Goal: Task Accomplishment & Management: Manage account settings

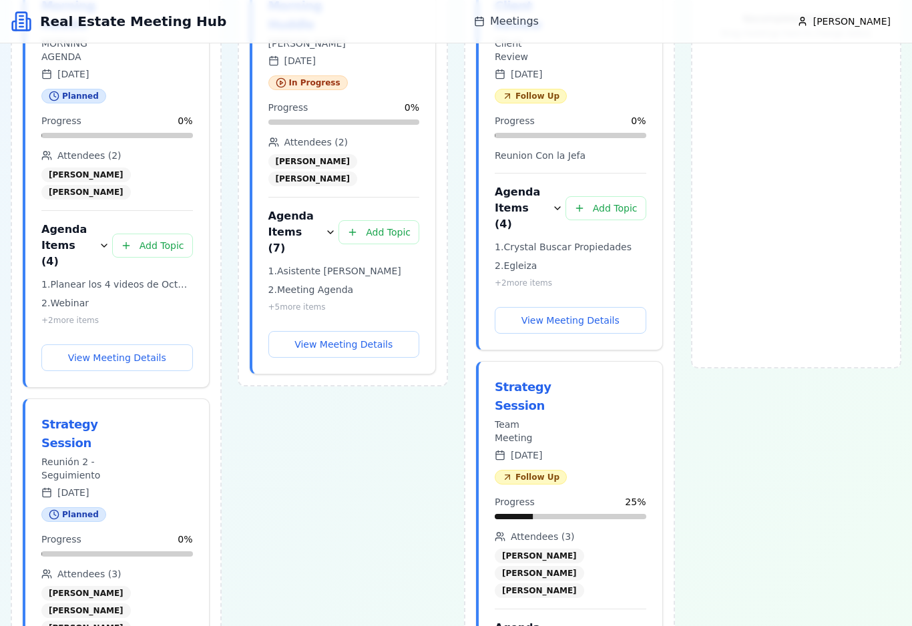
scroll to position [314, 0]
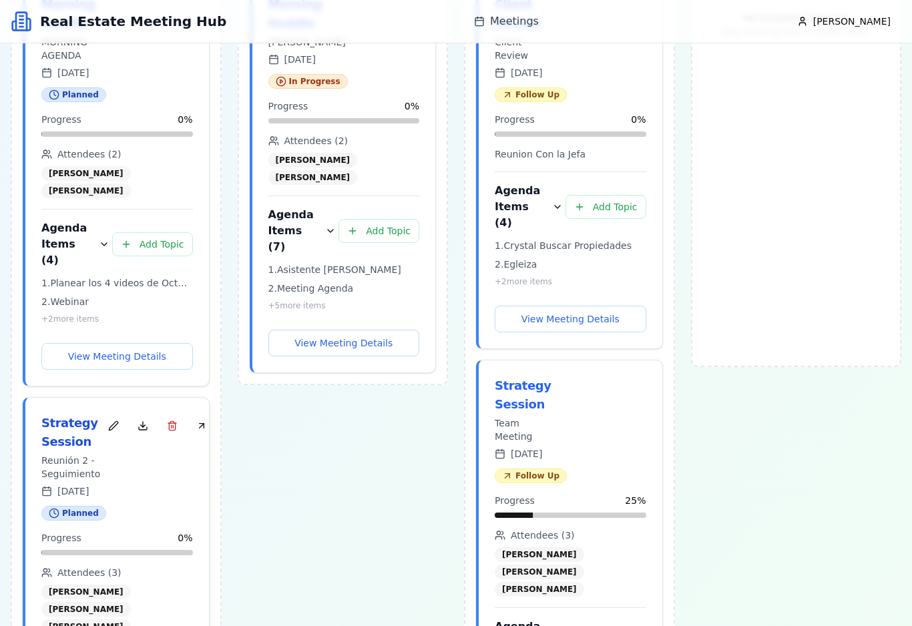
click at [66, 414] on div "Strategy Session" at bounding box center [70, 432] width 59 height 37
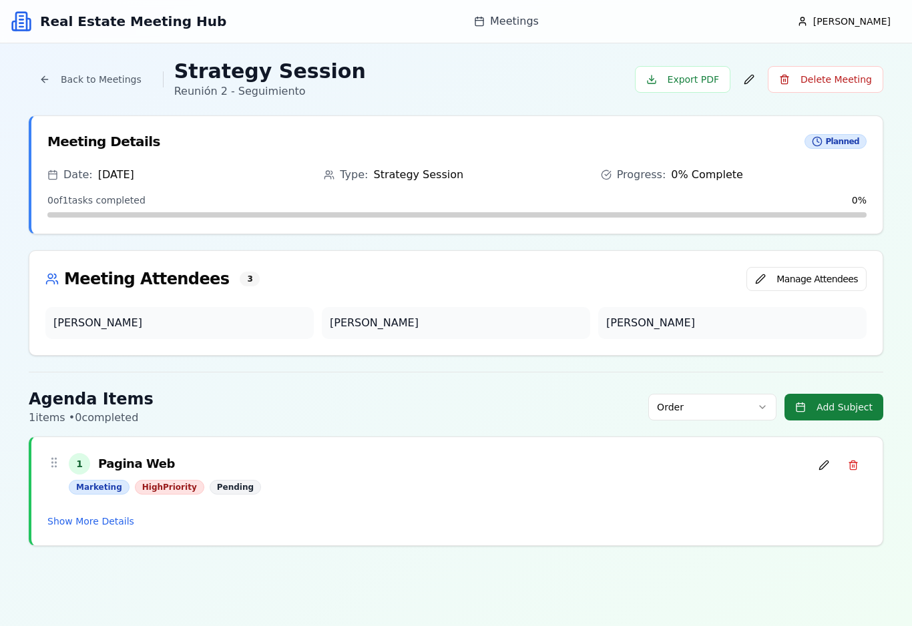
click at [849, 408] on button "Add Subject" at bounding box center [833, 407] width 99 height 27
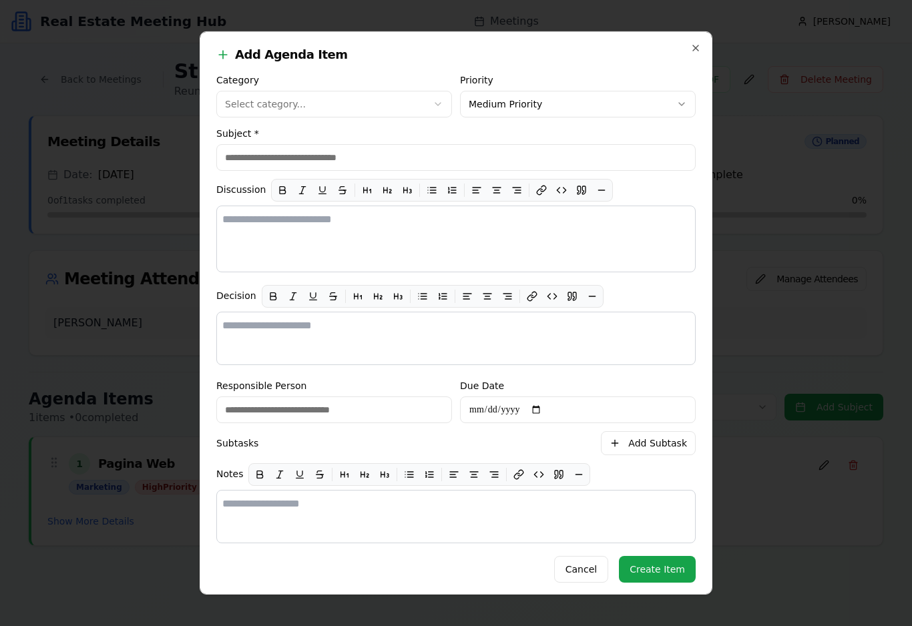
click at [808, 197] on div at bounding box center [456, 313] width 912 height 626
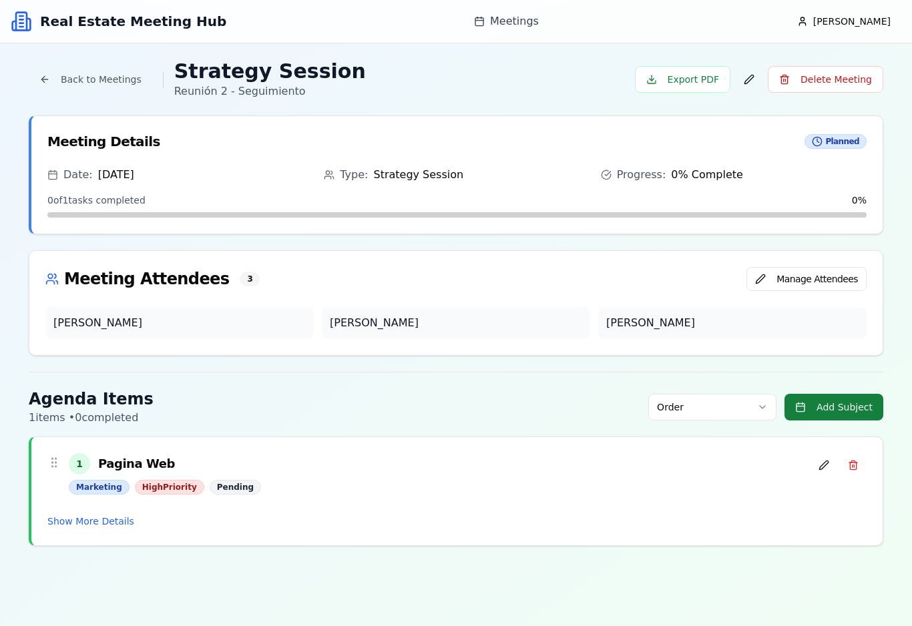
click at [846, 406] on button "Add Subject" at bounding box center [833, 407] width 99 height 27
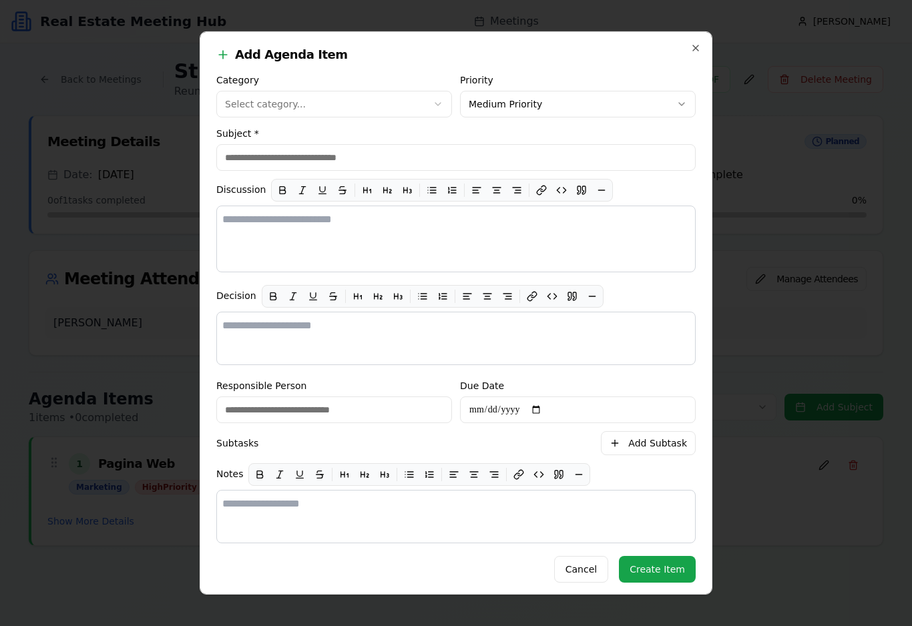
click at [396, 107] on button "Select category..." at bounding box center [334, 104] width 236 height 27
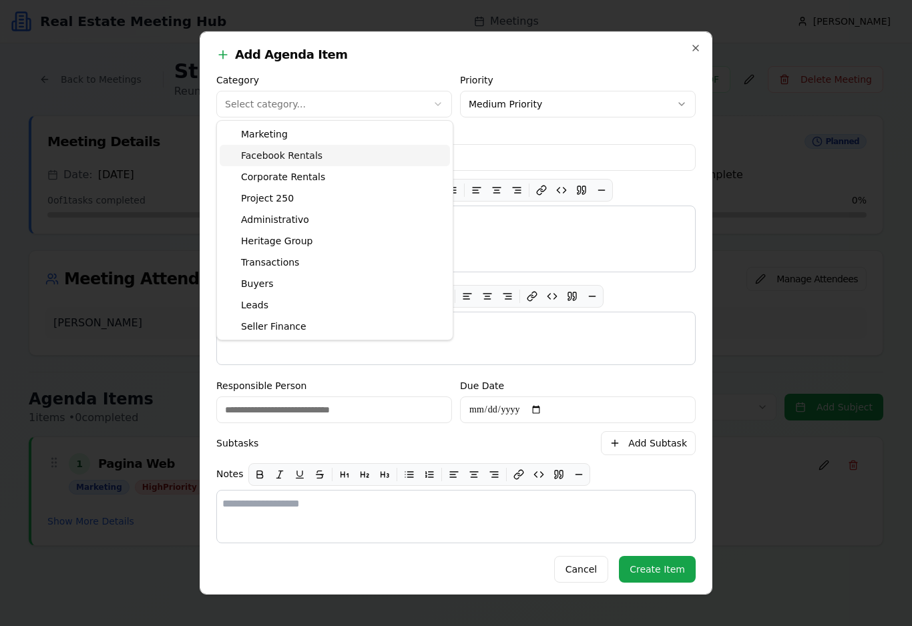
click at [370, 158] on div "Facebook Rentals" at bounding box center [335, 155] width 230 height 21
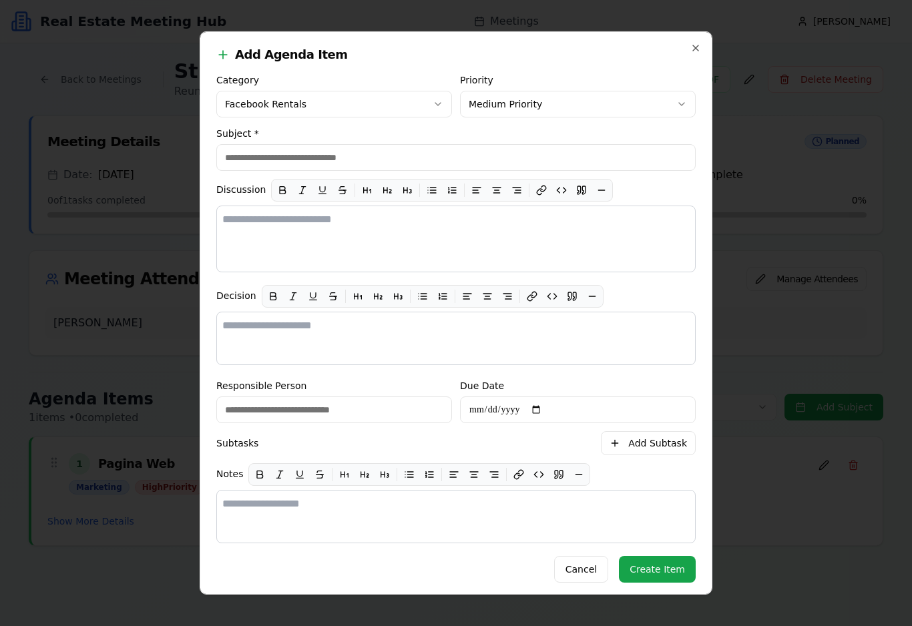
click at [441, 103] on icon "button" at bounding box center [438, 104] width 11 height 11
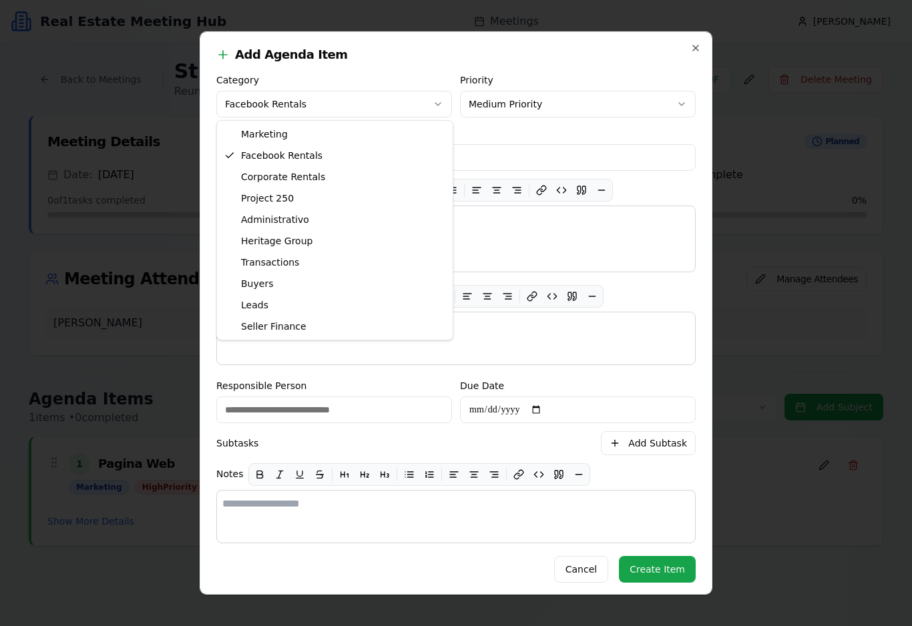
click at [410, 112] on div at bounding box center [456, 313] width 912 height 626
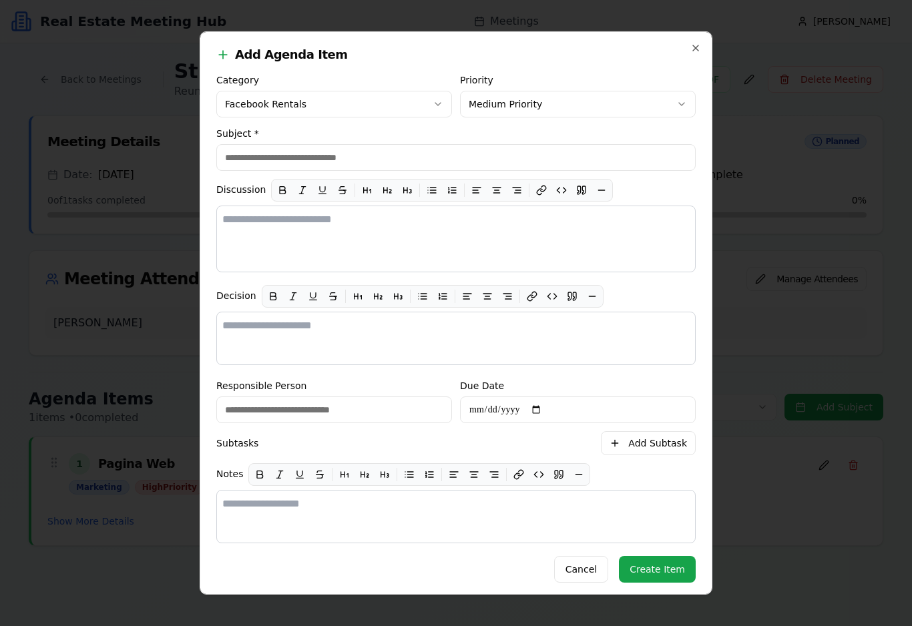
click at [447, 102] on button "Facebook Rentals" at bounding box center [334, 104] width 236 height 27
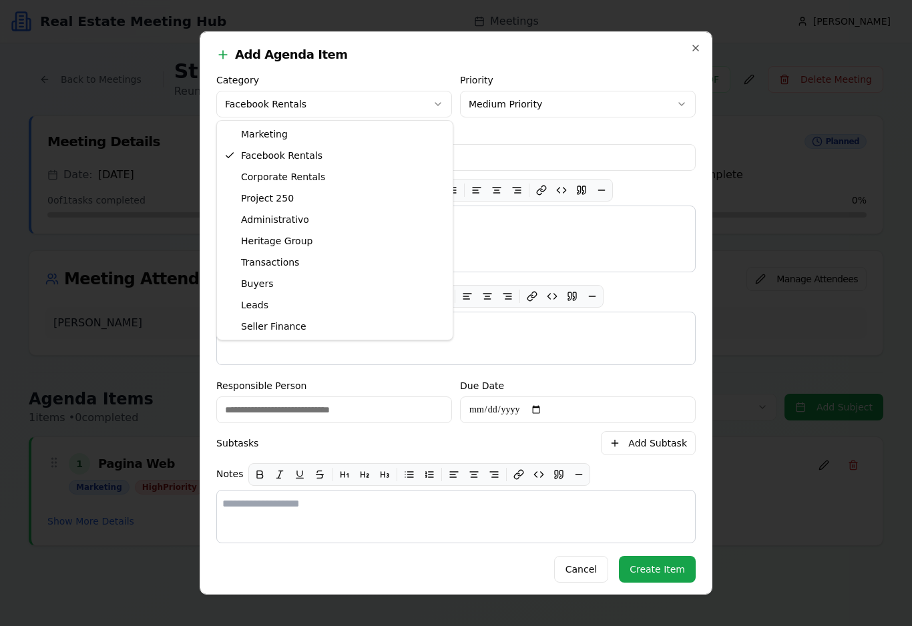
click at [567, 145] on div at bounding box center [456, 313] width 912 height 626
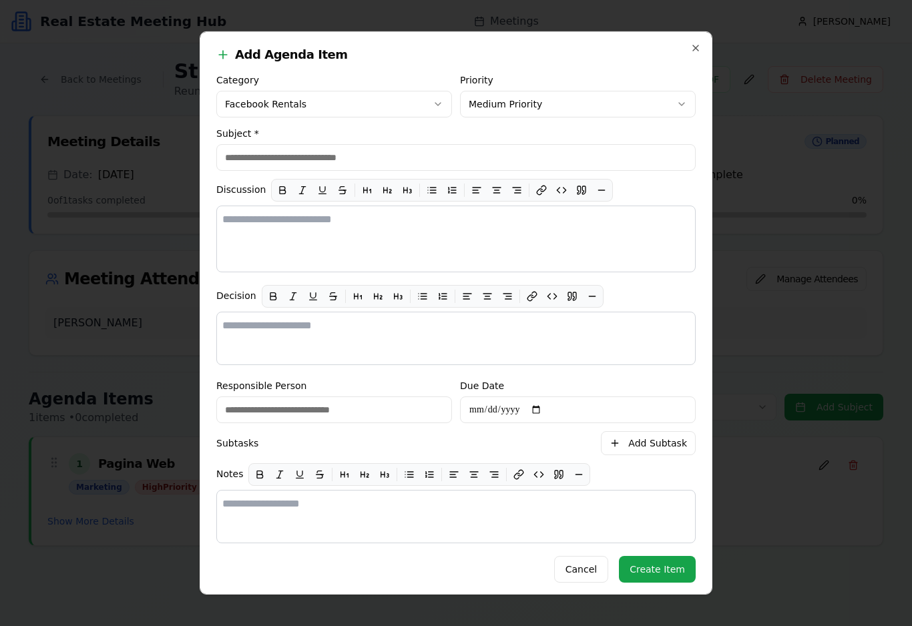
click at [683, 115] on button "Medium Priority" at bounding box center [578, 104] width 236 height 27
click at [617, 248] on div at bounding box center [456, 313] width 912 height 626
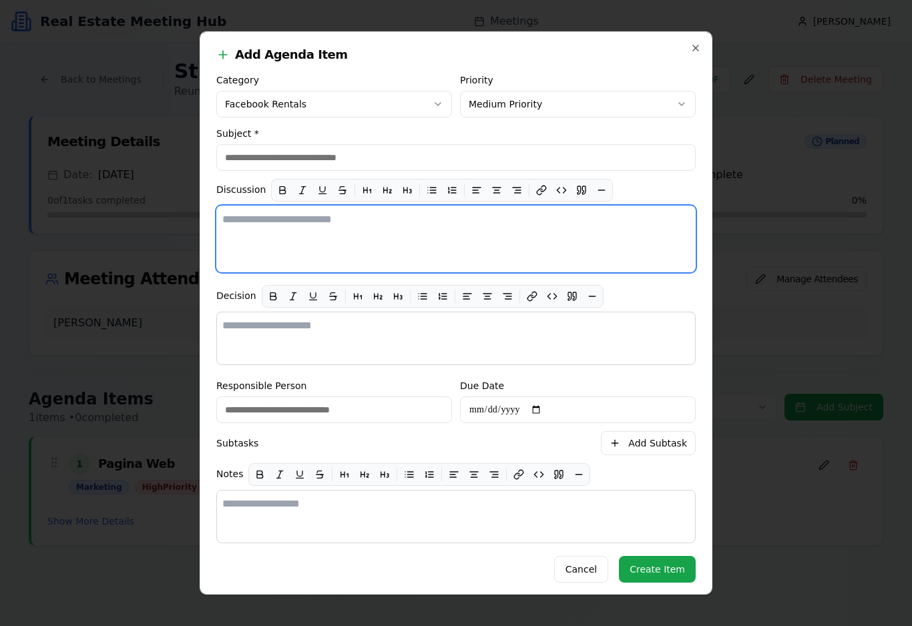
click at [589, 237] on textarea at bounding box center [455, 239] width 479 height 67
type textarea "******"
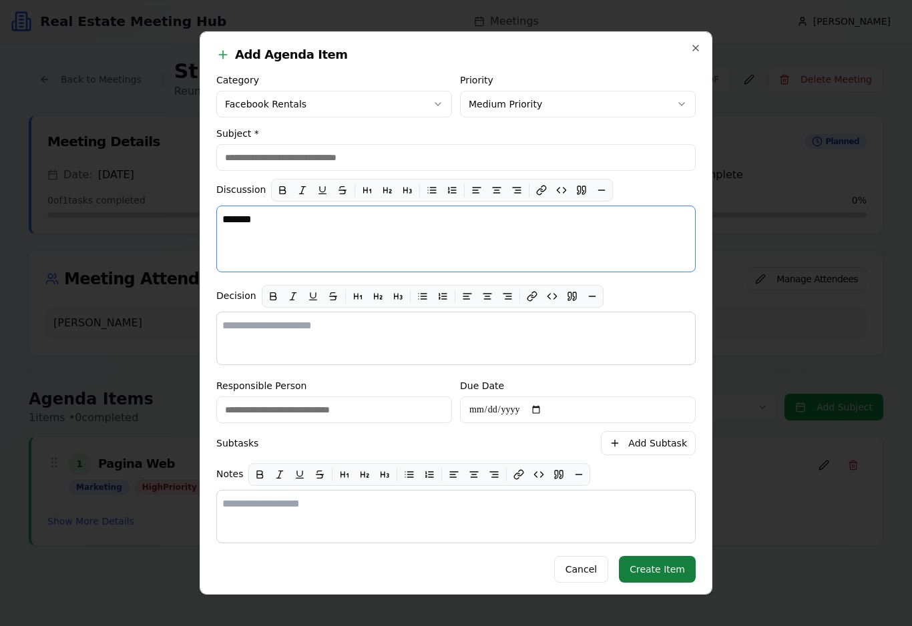
click at [673, 580] on button "Create Item" at bounding box center [657, 569] width 77 height 27
click at [669, 583] on button "Create Item" at bounding box center [657, 569] width 77 height 27
click at [664, 580] on button "Create Item" at bounding box center [657, 569] width 77 height 27
type input "*********"
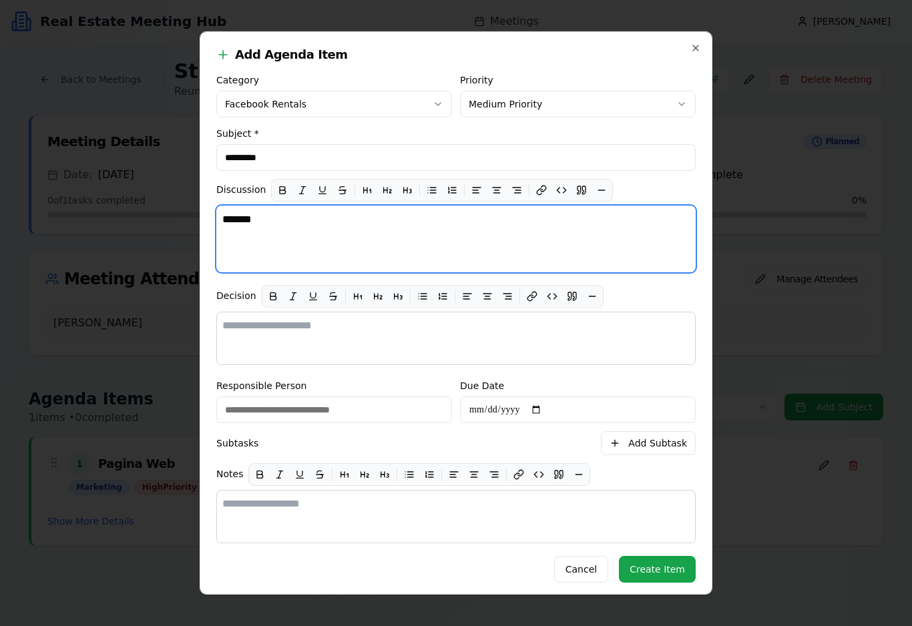
click at [579, 235] on textarea "******" at bounding box center [455, 239] width 479 height 67
click at [233, 239] on textarea "**********" at bounding box center [455, 239] width 479 height 67
click at [232, 238] on textarea "**********" at bounding box center [455, 239] width 479 height 67
type textarea "**********"
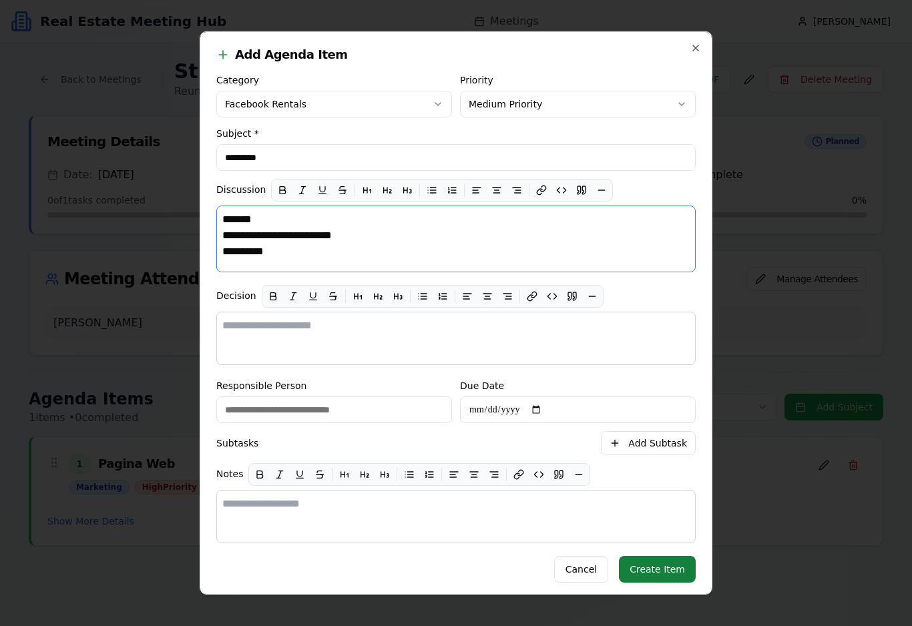
click at [677, 578] on button "Create Item" at bounding box center [657, 569] width 77 height 27
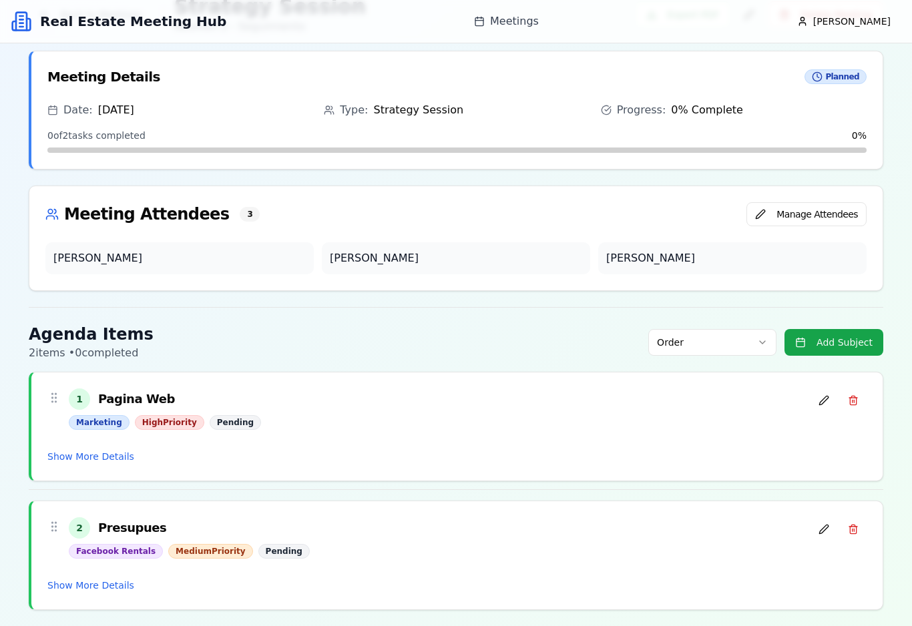
scroll to position [65, 0]
click at [857, 346] on button "Add Subject" at bounding box center [833, 342] width 99 height 27
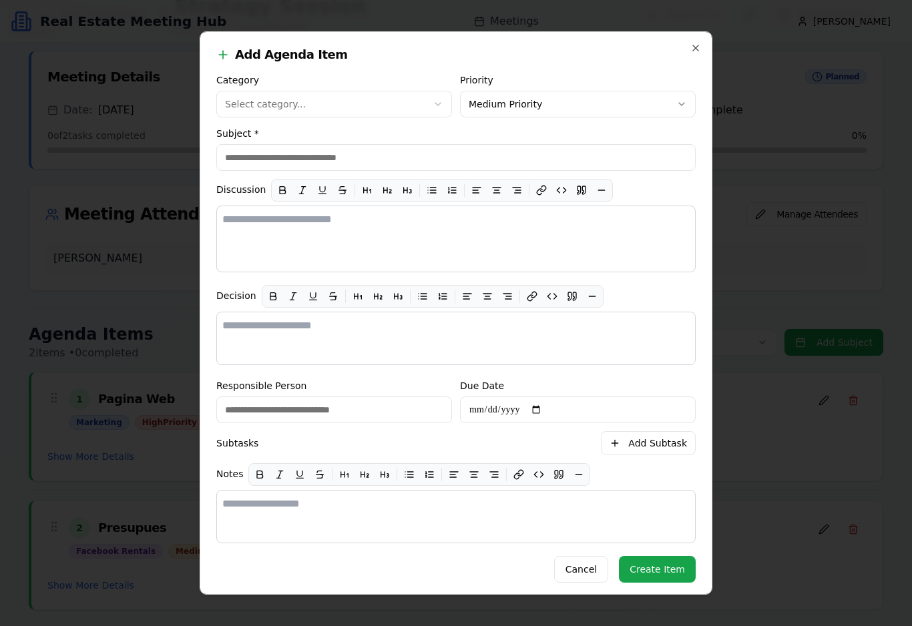
click at [447, 154] on input "Subject *" at bounding box center [455, 157] width 479 height 27
type input "********"
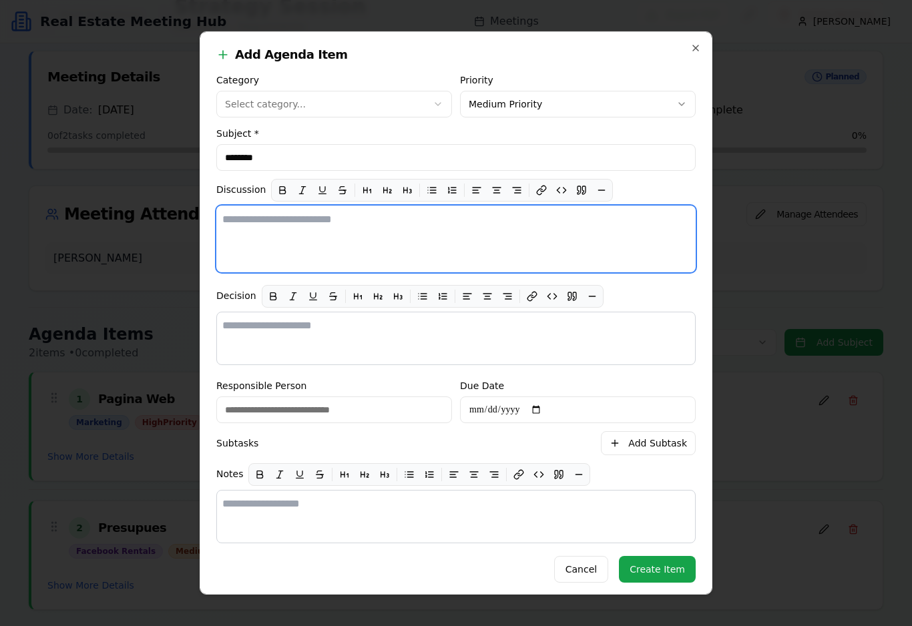
click at [463, 246] on textarea at bounding box center [455, 239] width 479 height 67
click at [248, 242] on textarea at bounding box center [455, 239] width 479 height 67
click at [258, 229] on textarea at bounding box center [455, 239] width 479 height 67
click at [262, 243] on textarea at bounding box center [455, 239] width 479 height 67
click at [306, 228] on textarea at bounding box center [455, 239] width 479 height 67
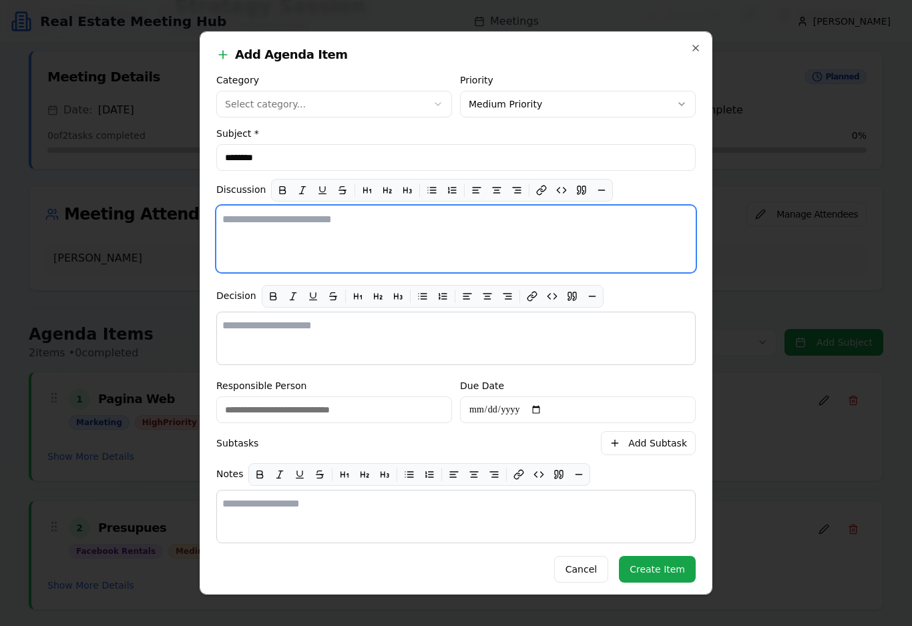
paste textarea "**********"
type textarea "**********"
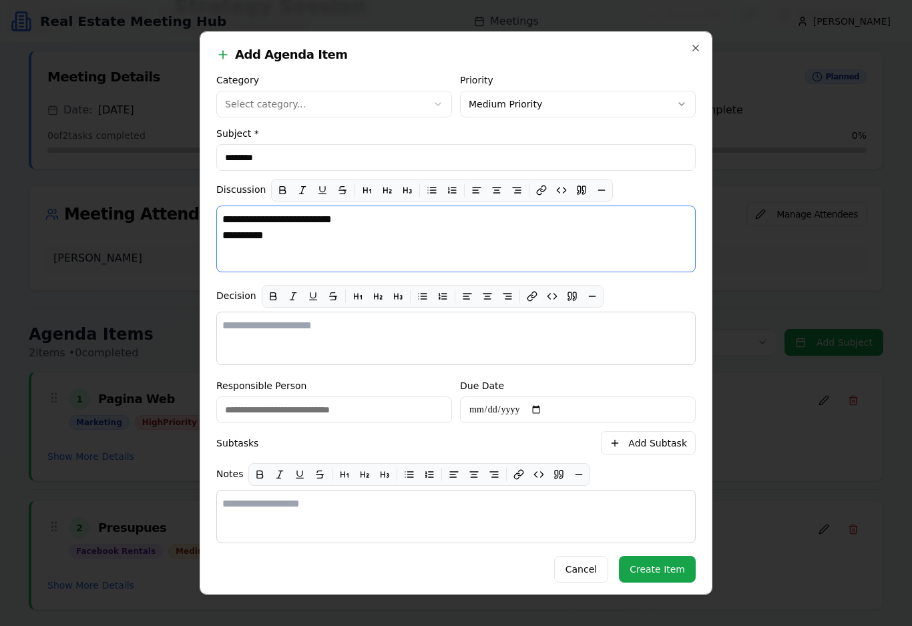
click at [436, 104] on icon "button" at bounding box center [438, 104] width 11 height 11
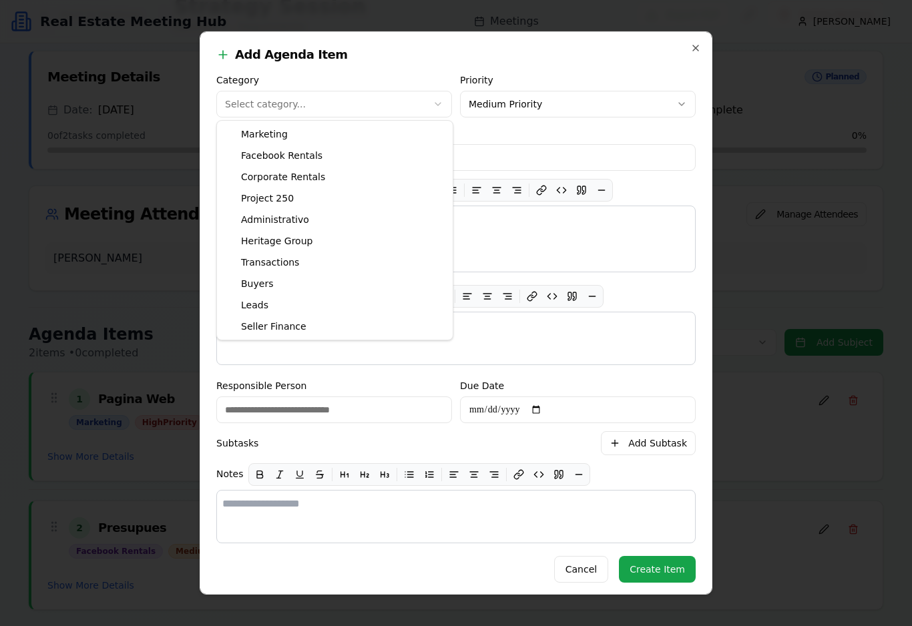
click at [589, 227] on div at bounding box center [456, 313] width 912 height 626
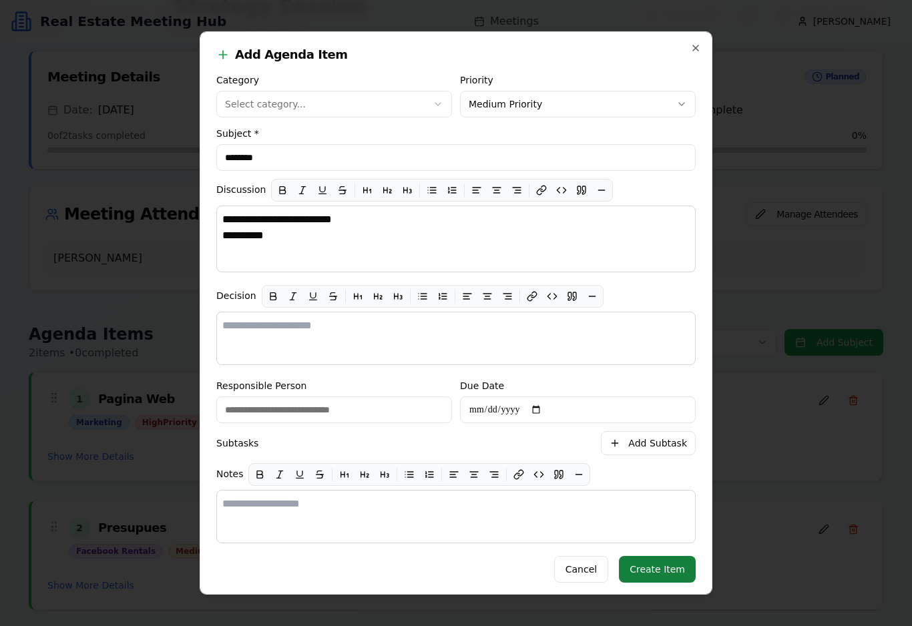
click at [654, 568] on button "Create Item" at bounding box center [657, 569] width 77 height 27
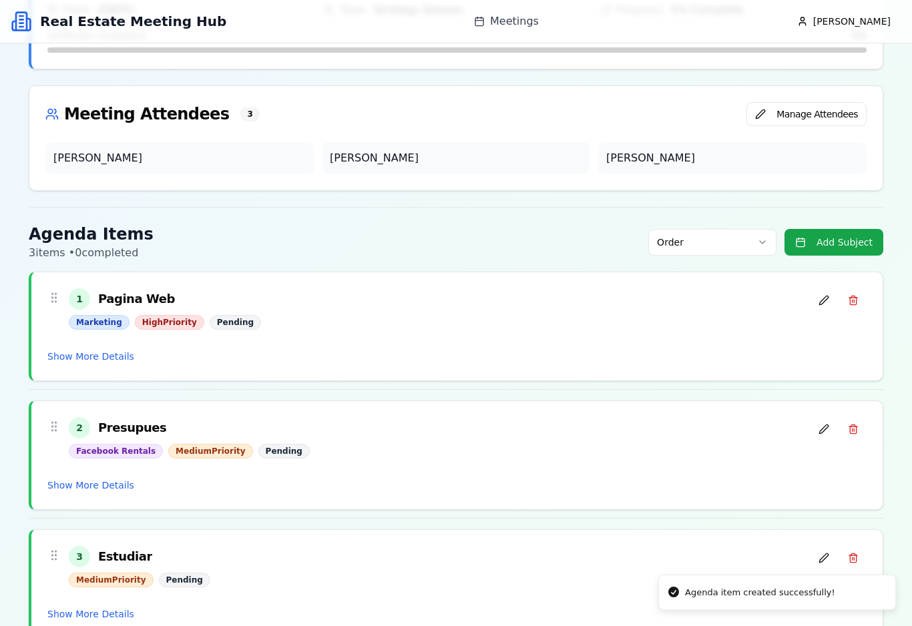
scroll to position [166, 0]
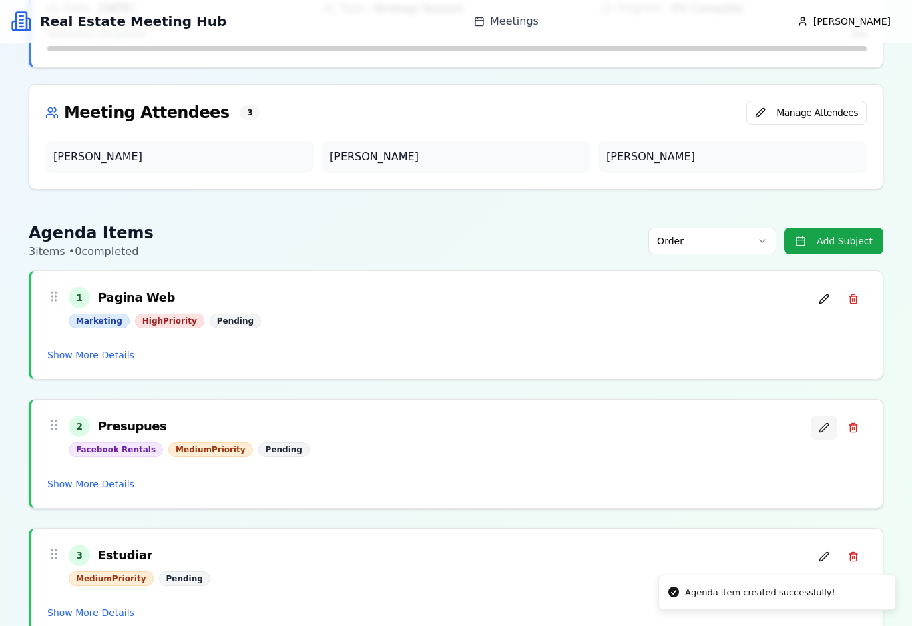
click at [824, 431] on button at bounding box center [823, 428] width 27 height 24
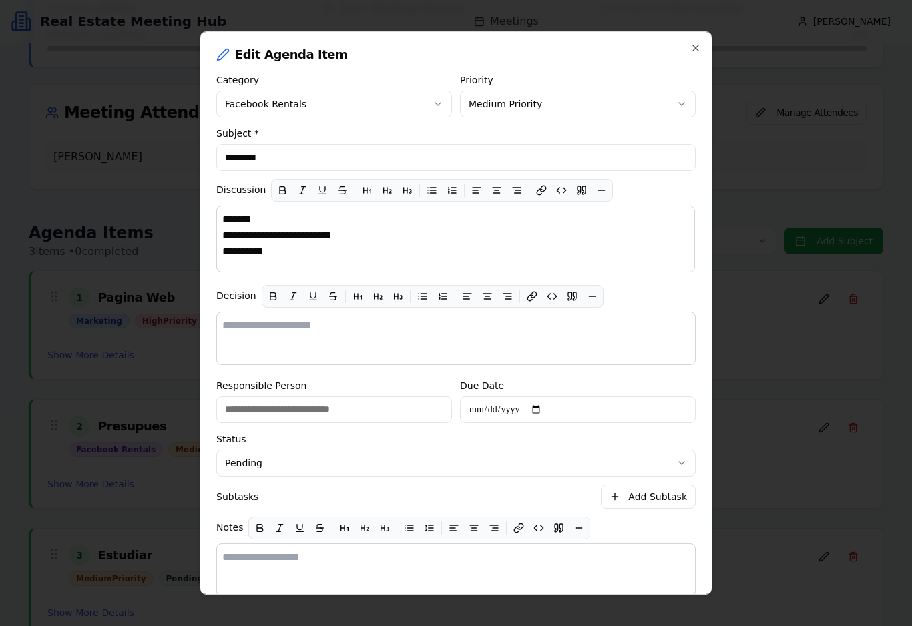
click at [310, 161] on input "*********" at bounding box center [455, 157] width 479 height 27
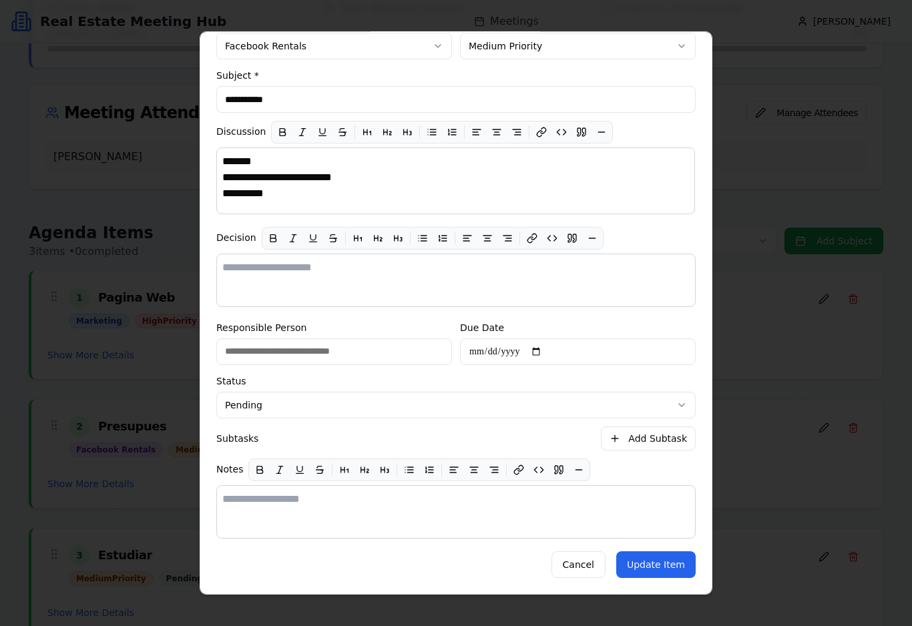
scroll to position [69, -1]
type input "**********"
click at [655, 561] on button "Update Item" at bounding box center [655, 564] width 79 height 27
click at [655, 561] on div "Cancel Updating..." at bounding box center [455, 564] width 479 height 27
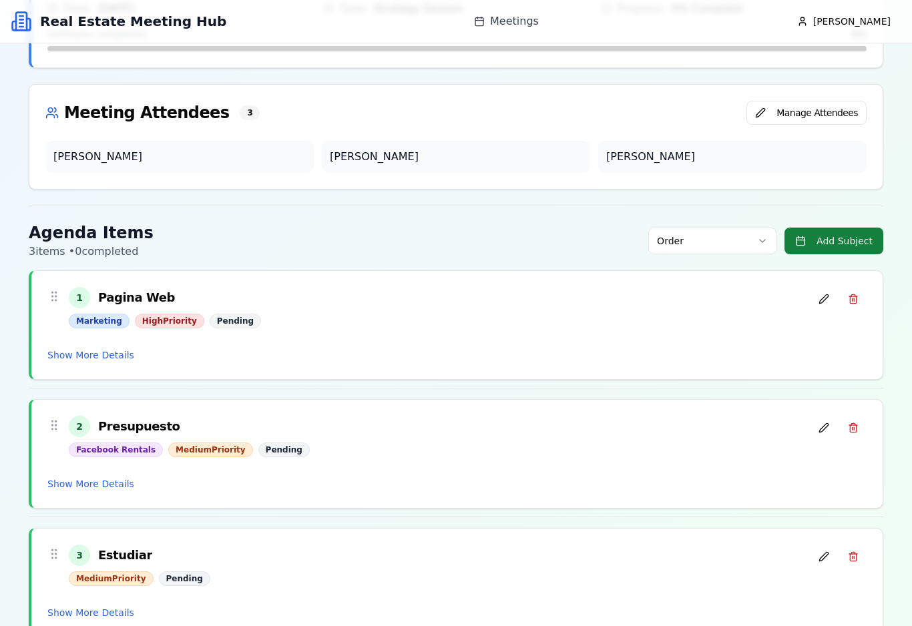
click at [852, 249] on button "Add Subject" at bounding box center [833, 241] width 99 height 27
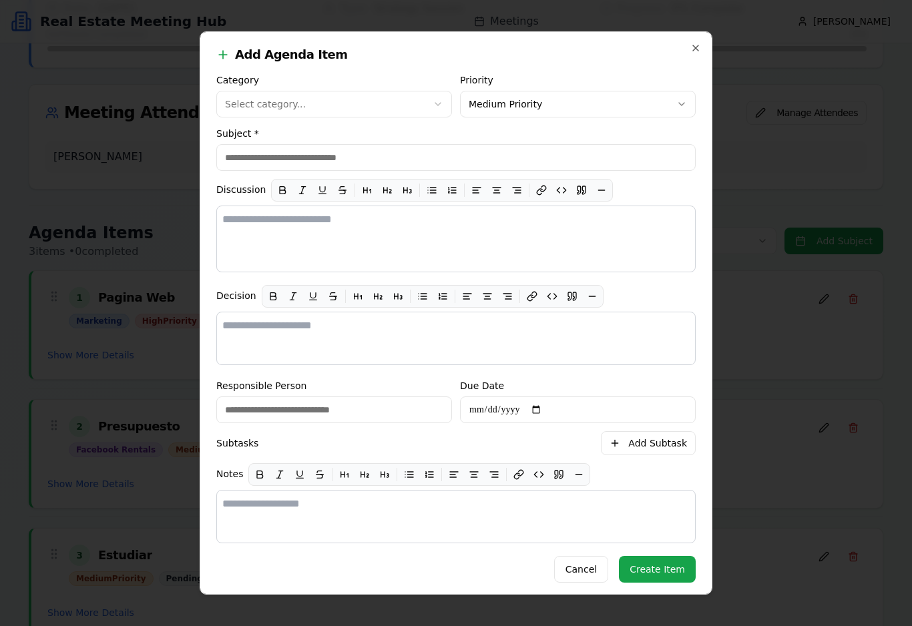
click at [499, 158] on input "Subject *" at bounding box center [455, 157] width 479 height 27
type input "**********"
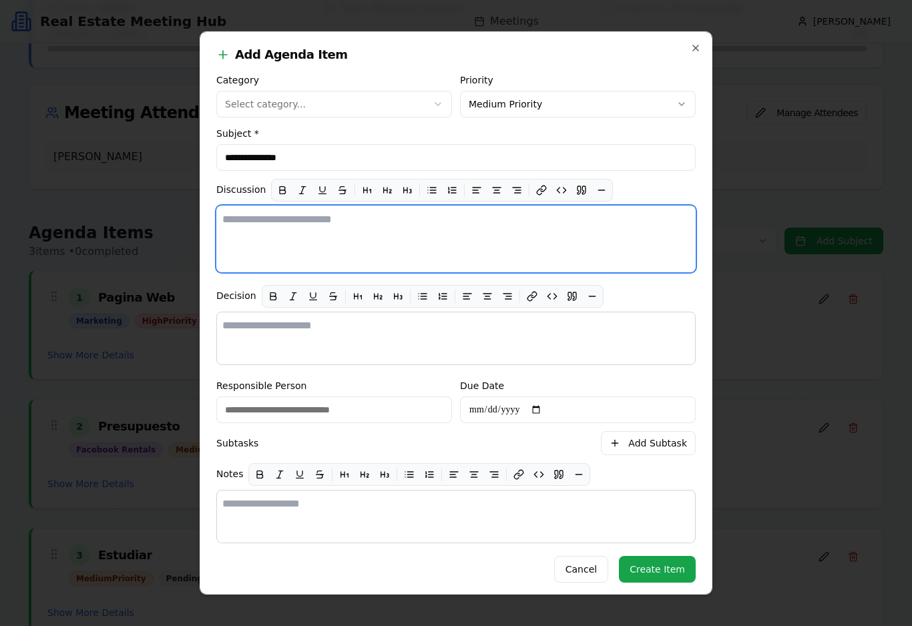
click at [501, 239] on textarea at bounding box center [455, 239] width 479 height 67
type textarea "*"
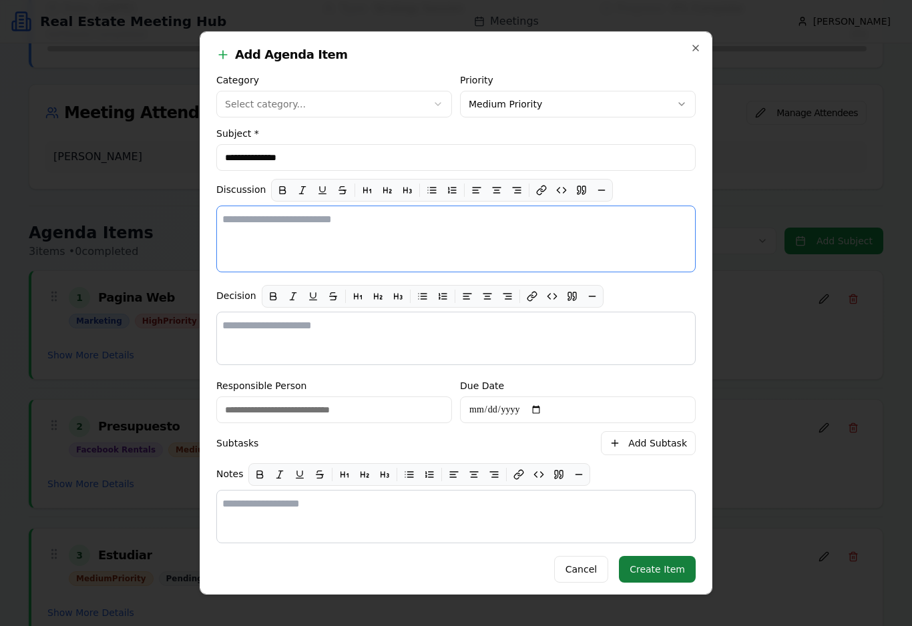
click at [675, 580] on button "Create Item" at bounding box center [657, 569] width 77 height 27
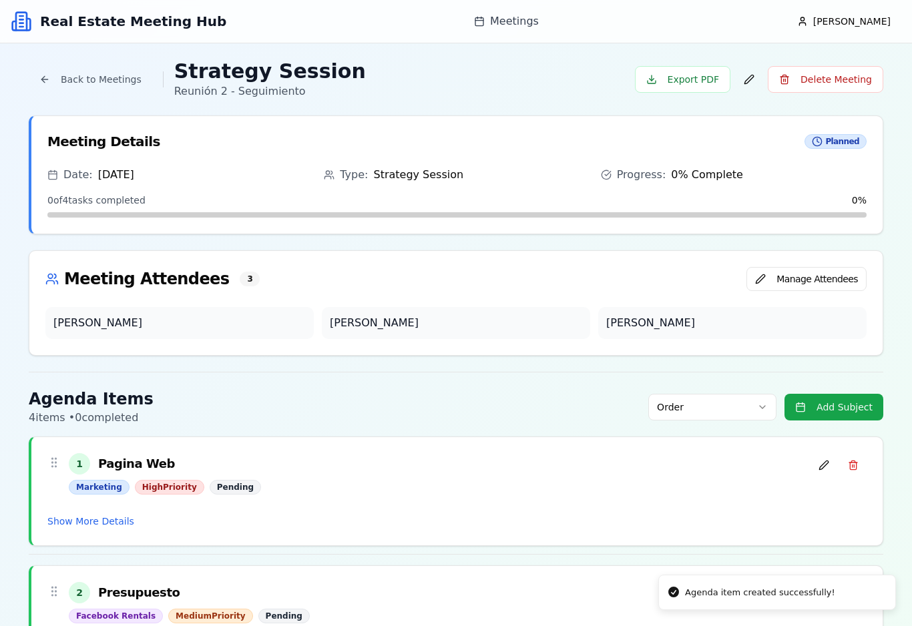
scroll to position [0, 0]
click at [44, 75] on button "Back to Meetings" at bounding box center [90, 79] width 123 height 27
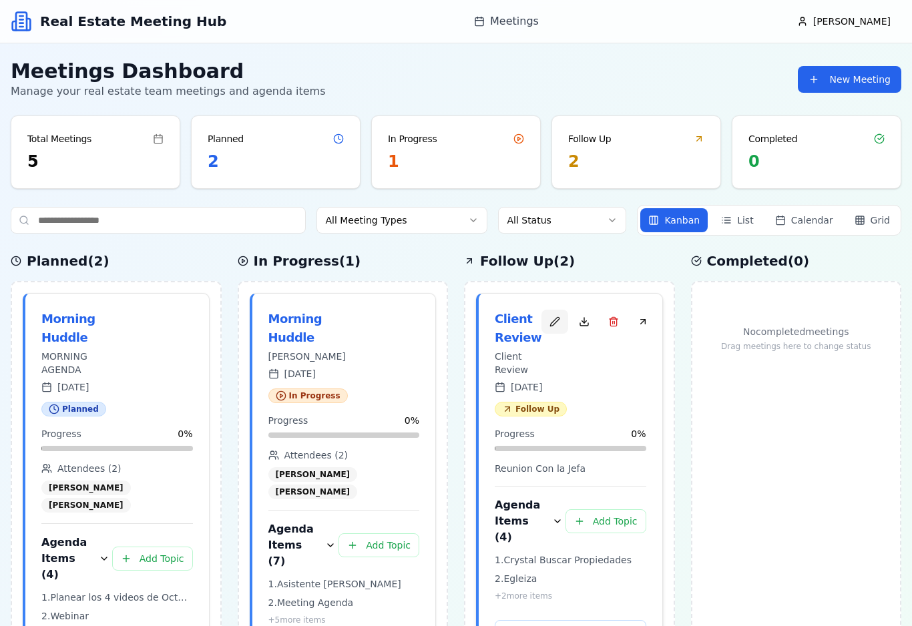
click at [543, 328] on button "button" at bounding box center [554, 322] width 27 height 24
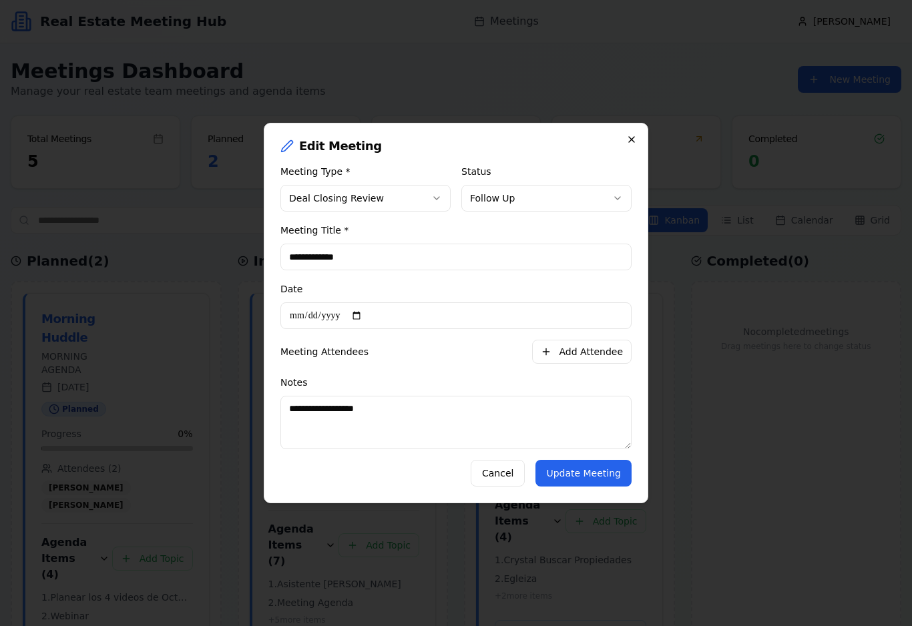
click at [626, 137] on icon "button" at bounding box center [631, 139] width 11 height 11
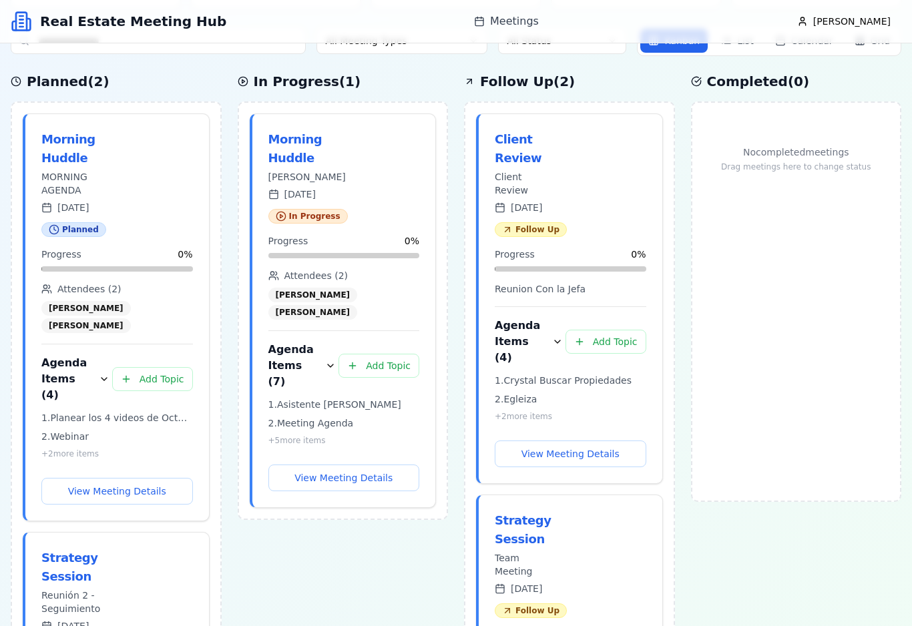
scroll to position [181, 0]
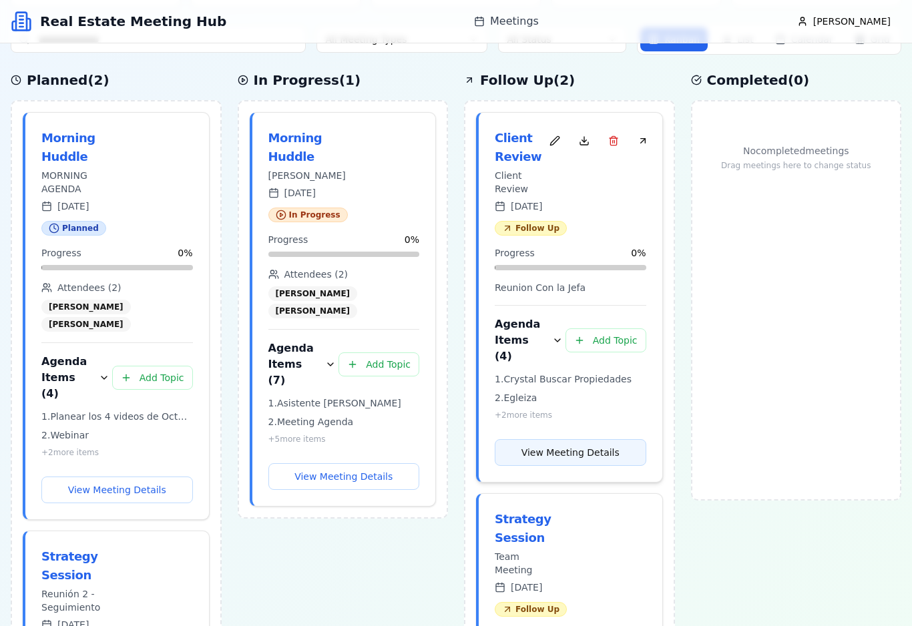
click at [595, 441] on button "View Meeting Details" at bounding box center [571, 452] width 152 height 27
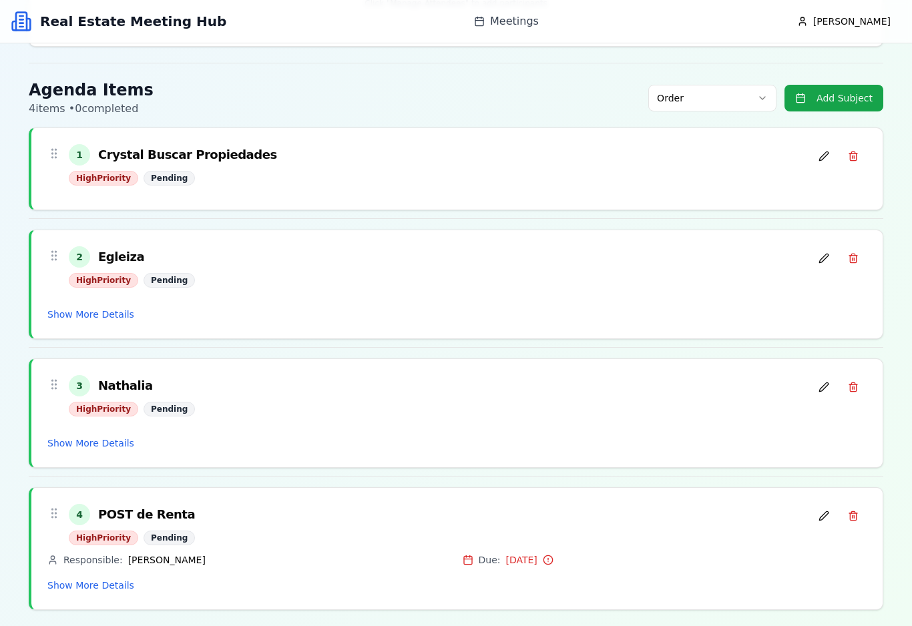
scroll to position [446, 0]
click at [849, 105] on button "Add Subject" at bounding box center [833, 98] width 99 height 27
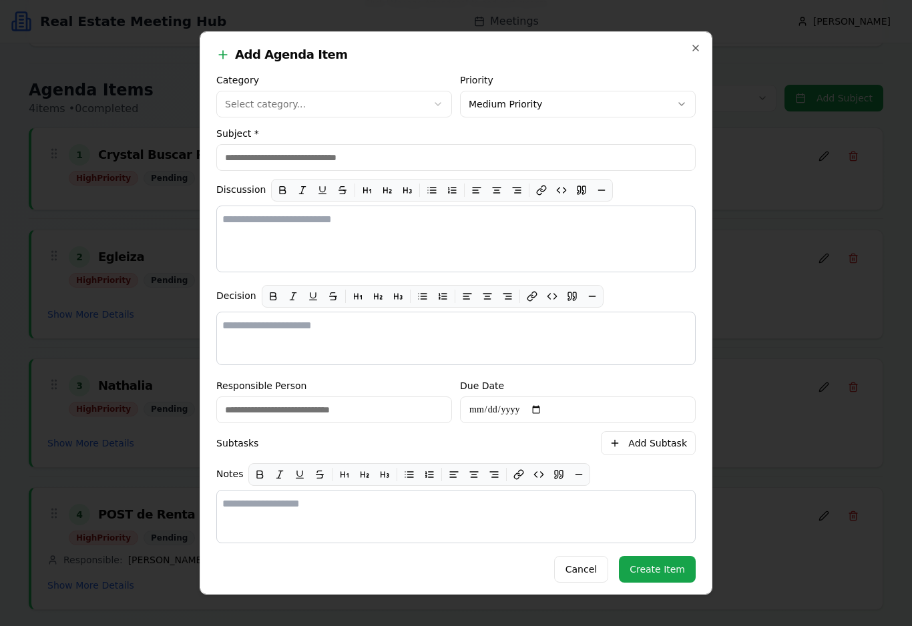
click at [482, 156] on input "Subject *" at bounding box center [455, 157] width 479 height 27
type input "*******"
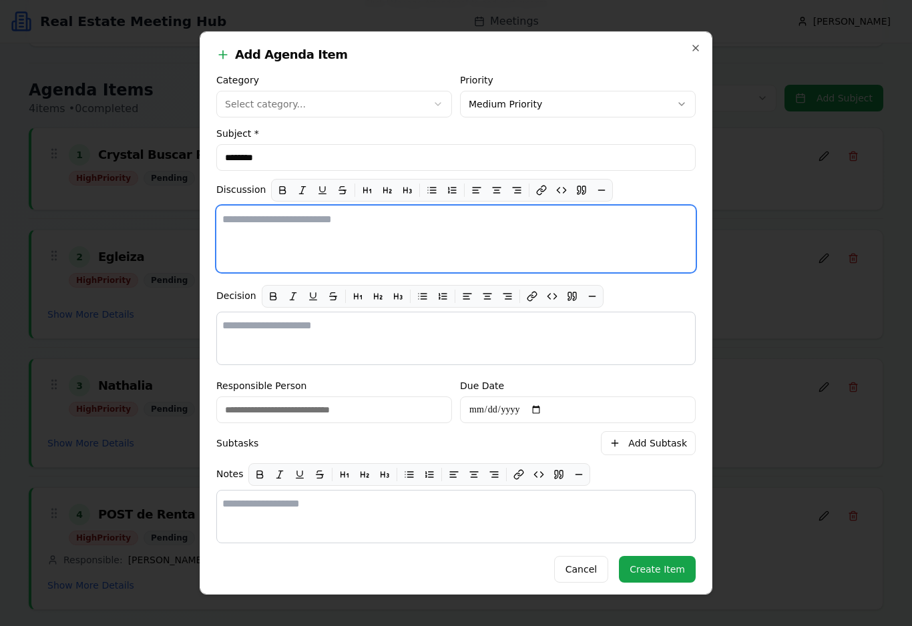
click at [527, 220] on textarea at bounding box center [455, 239] width 479 height 67
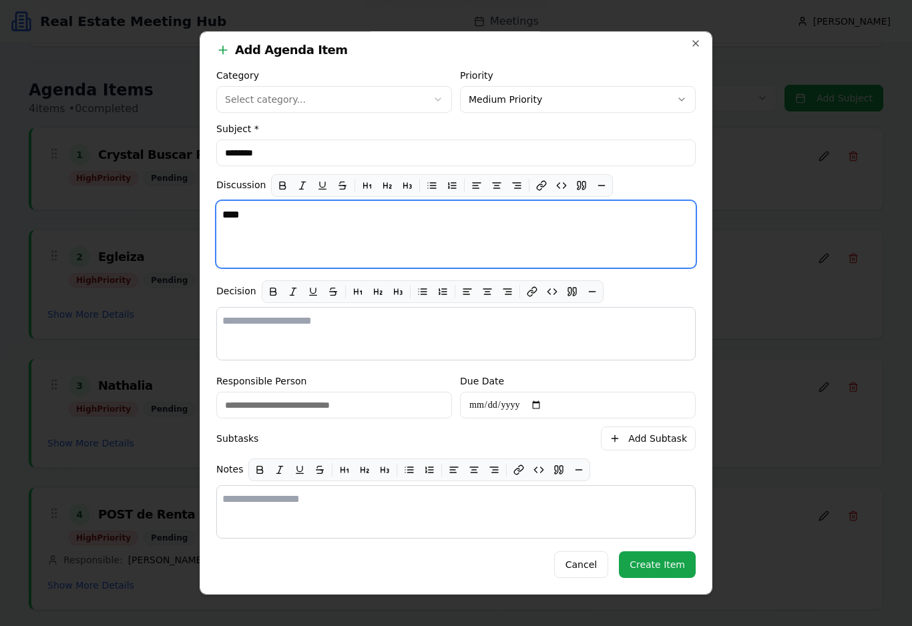
scroll to position [15, 0]
type textarea "***"
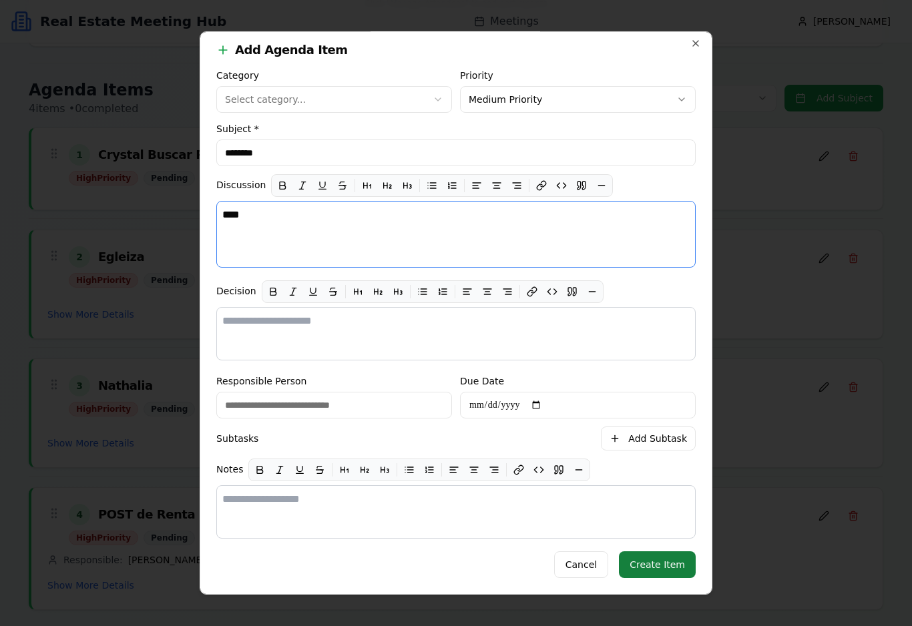
click at [663, 567] on button "Create Item" at bounding box center [657, 564] width 77 height 27
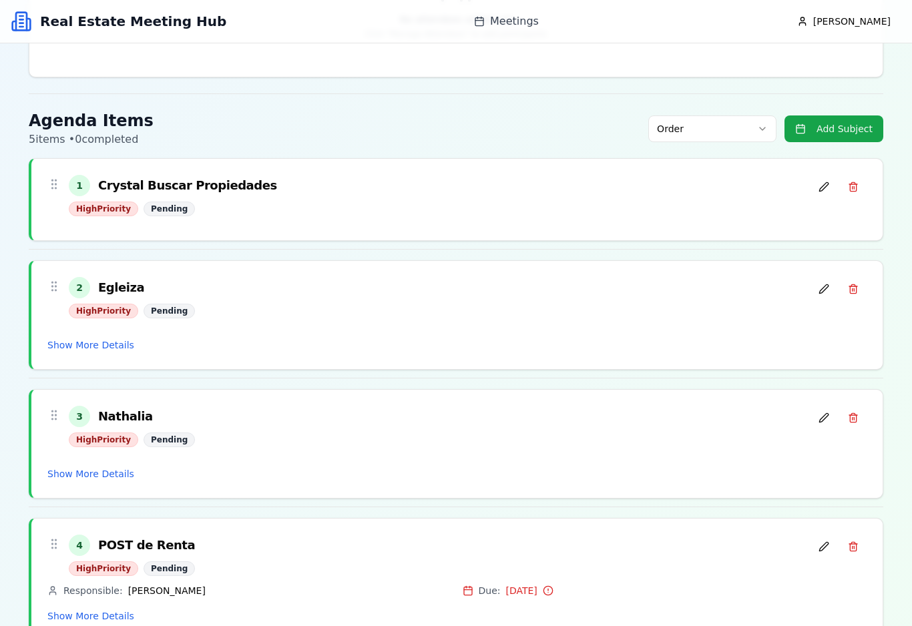
scroll to position [417, 0]
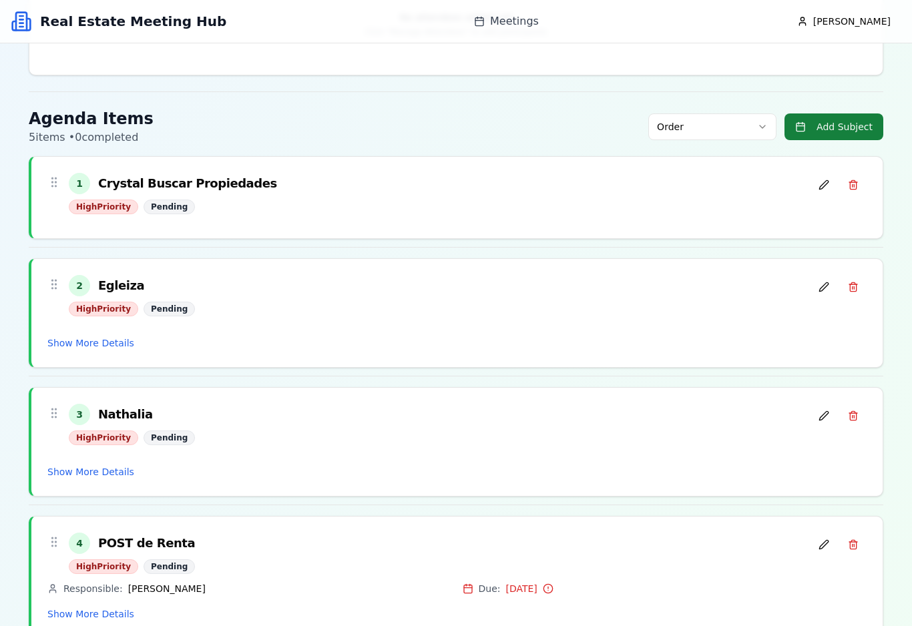
click at [846, 132] on button "Add Subject" at bounding box center [833, 126] width 99 height 27
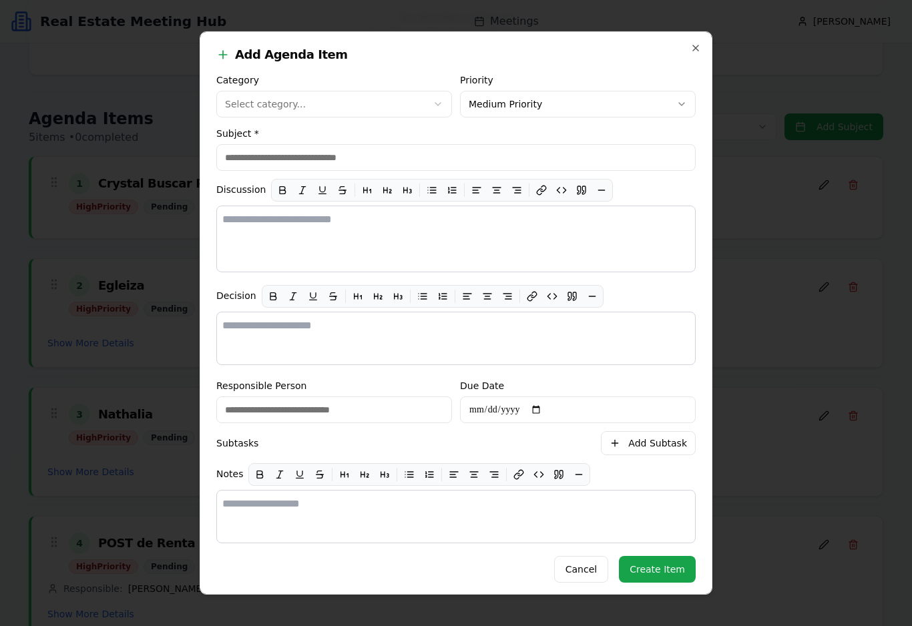
click at [691, 61] on div "**********" at bounding box center [456, 312] width 513 height 563
click at [691, 43] on icon "button" at bounding box center [695, 48] width 11 height 11
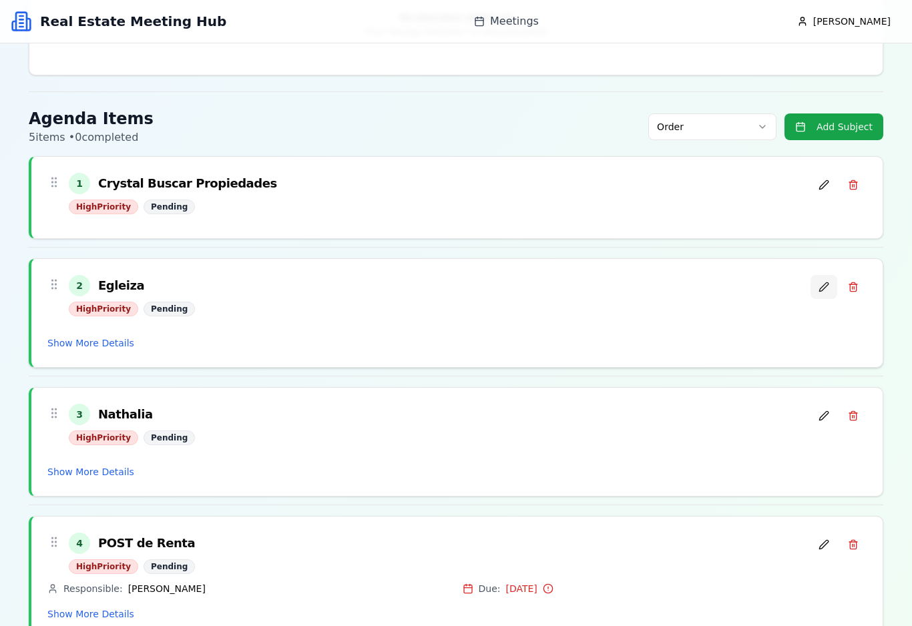
click at [816, 298] on button at bounding box center [823, 287] width 27 height 24
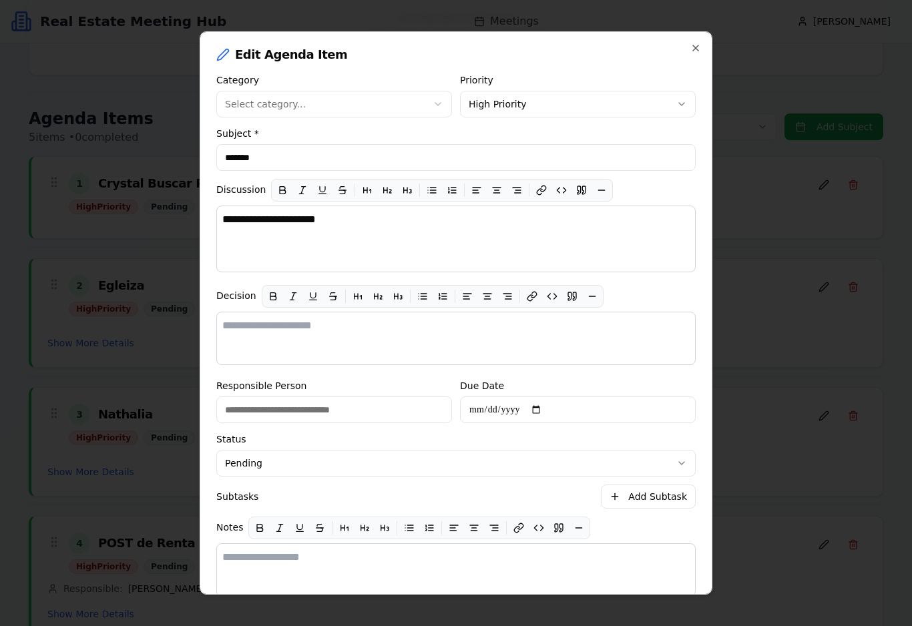
click at [407, 159] on input "*******" at bounding box center [455, 157] width 479 height 27
type input "*"
type input "**********"
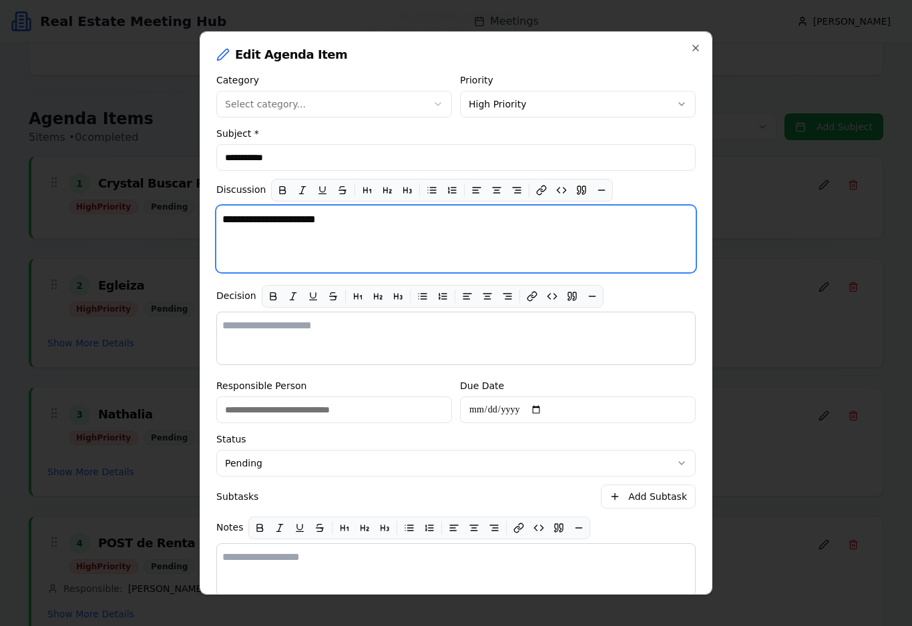
click at [515, 232] on textarea "**********" at bounding box center [455, 239] width 479 height 67
click at [514, 232] on textarea "**********" at bounding box center [455, 239] width 479 height 67
click at [517, 227] on textarea "**********" at bounding box center [455, 239] width 479 height 67
type textarea "*"
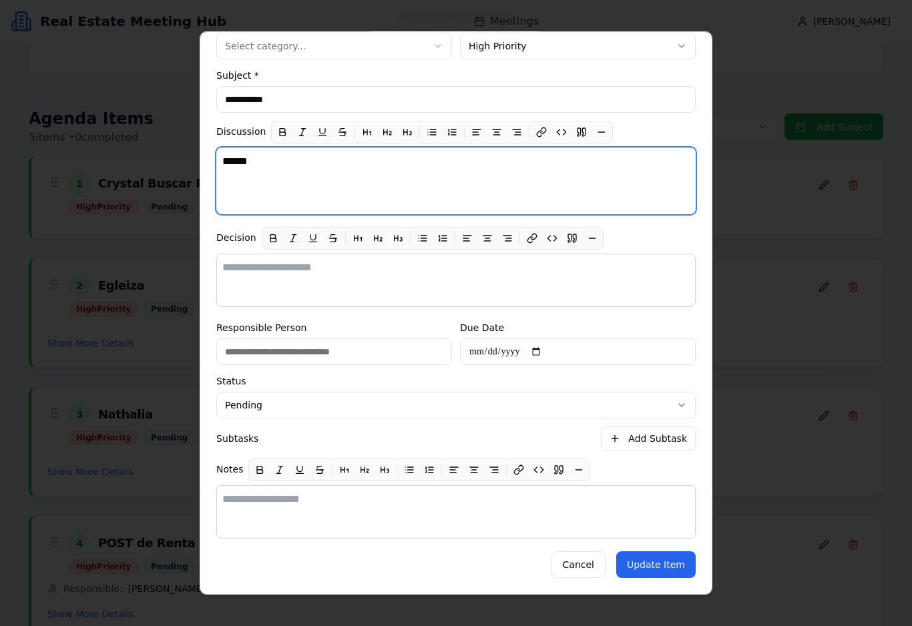
scroll to position [68, 0]
type textarea "*****"
click at [671, 565] on button "Update Item" at bounding box center [655, 564] width 79 height 27
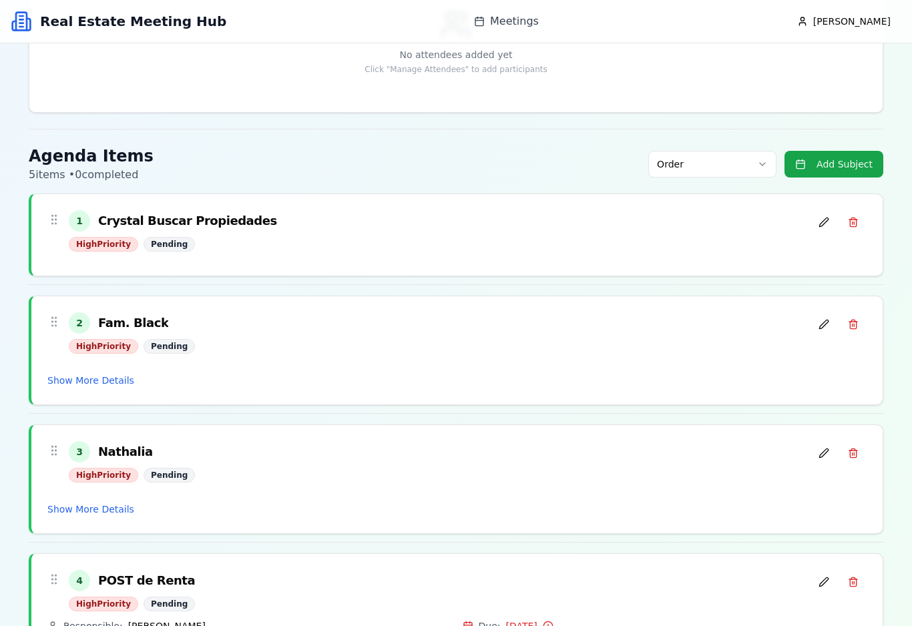
scroll to position [377, 0]
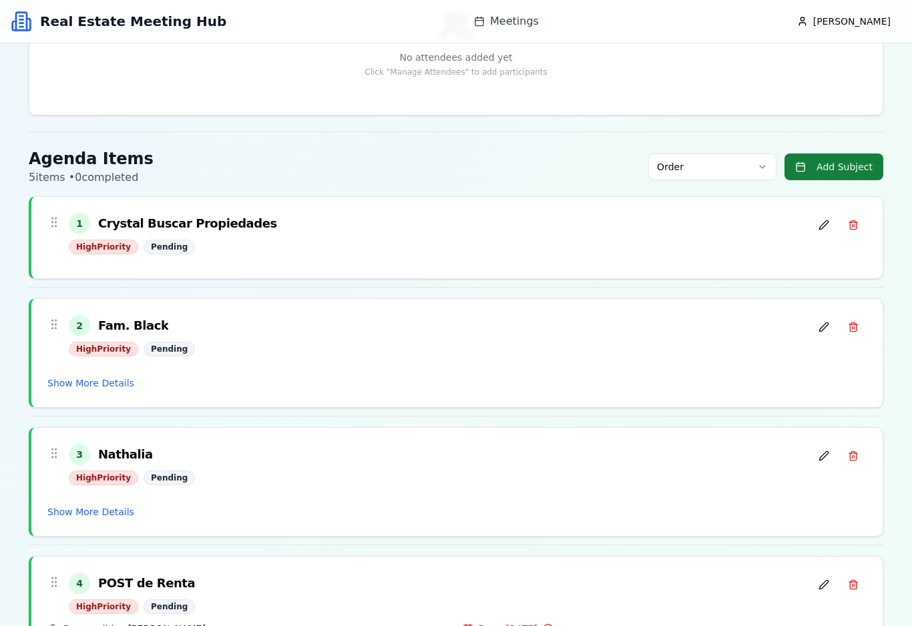
click at [861, 168] on button "Add Subject" at bounding box center [833, 167] width 99 height 27
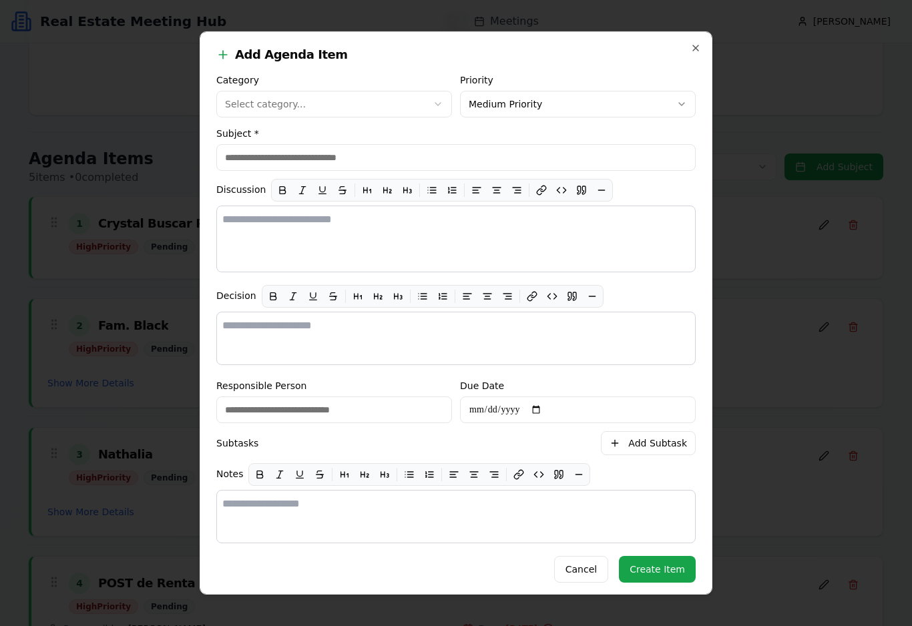
click at [476, 157] on input "Subject *" at bounding box center [455, 157] width 479 height 27
type input "******"
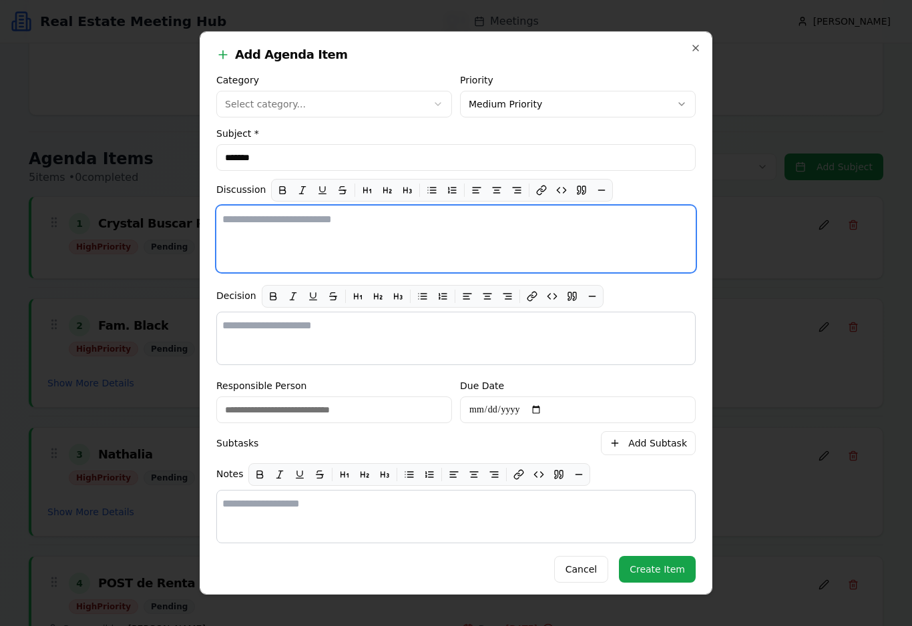
click at [626, 243] on textarea at bounding box center [455, 239] width 479 height 67
type textarea "******"
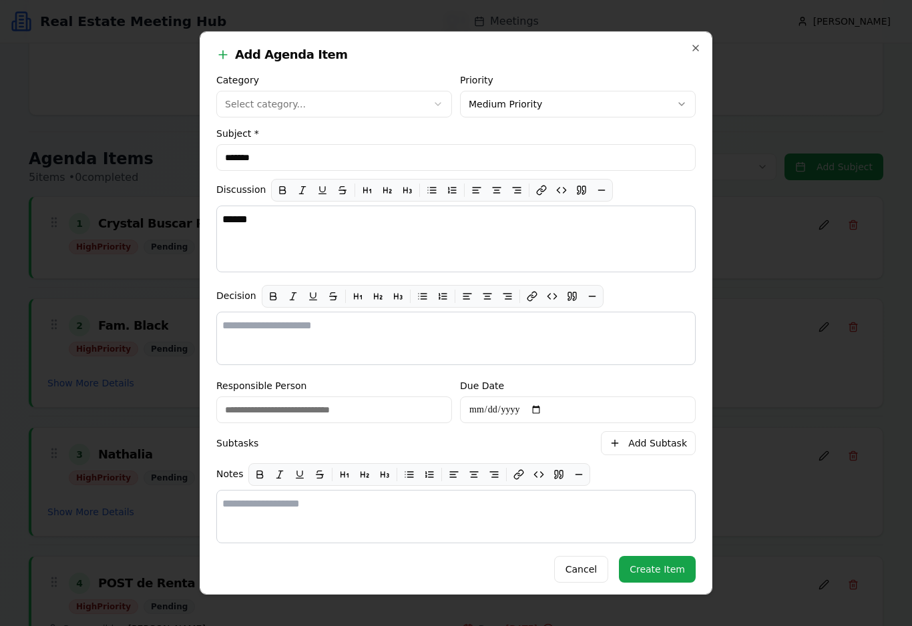
click at [627, 579] on button "Create Item" at bounding box center [657, 569] width 77 height 27
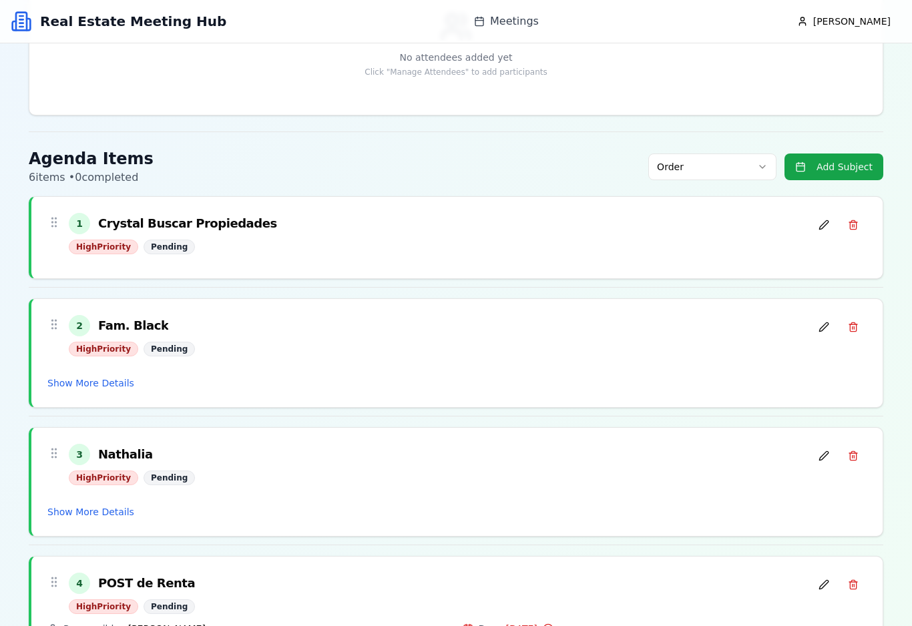
drag, startPoint x: 627, startPoint y: 579, endPoint x: -1, endPoint y: -1, distance: 854.9
click at [0, 0] on html "REUNIONES MeetingDetail Command Palette Search for a command to run..." at bounding box center [456, 313] width 912 height 626
click at [284, 0] on html "REUNIONES MeetingDetail Command Palette Search for a command to run..." at bounding box center [456, 313] width 912 height 626
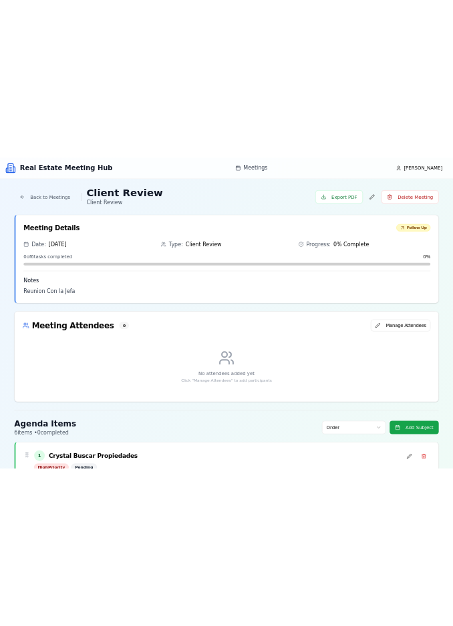
scroll to position [0, 0]
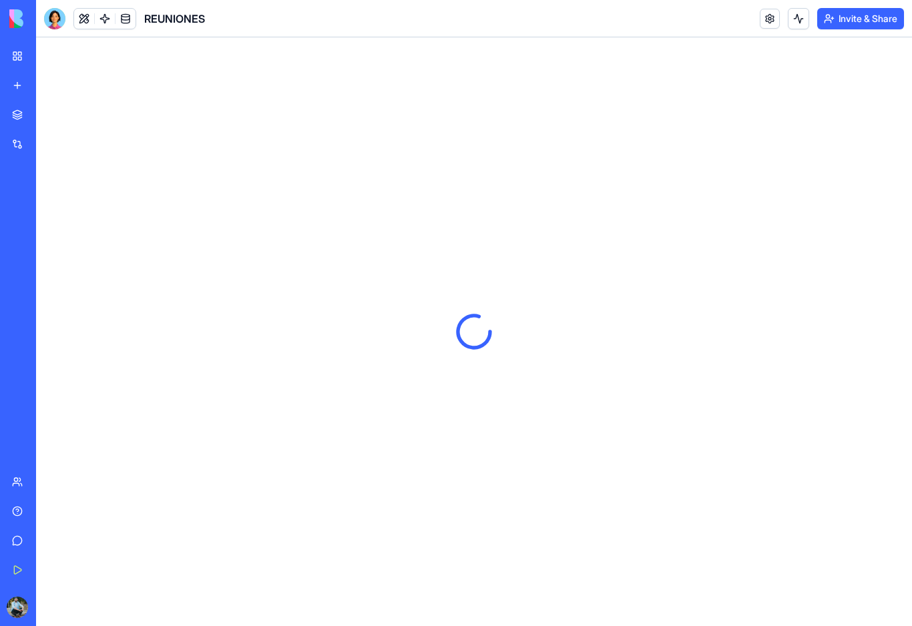
click at [17, 56] on link "My Workspace" at bounding box center [30, 56] width 53 height 27
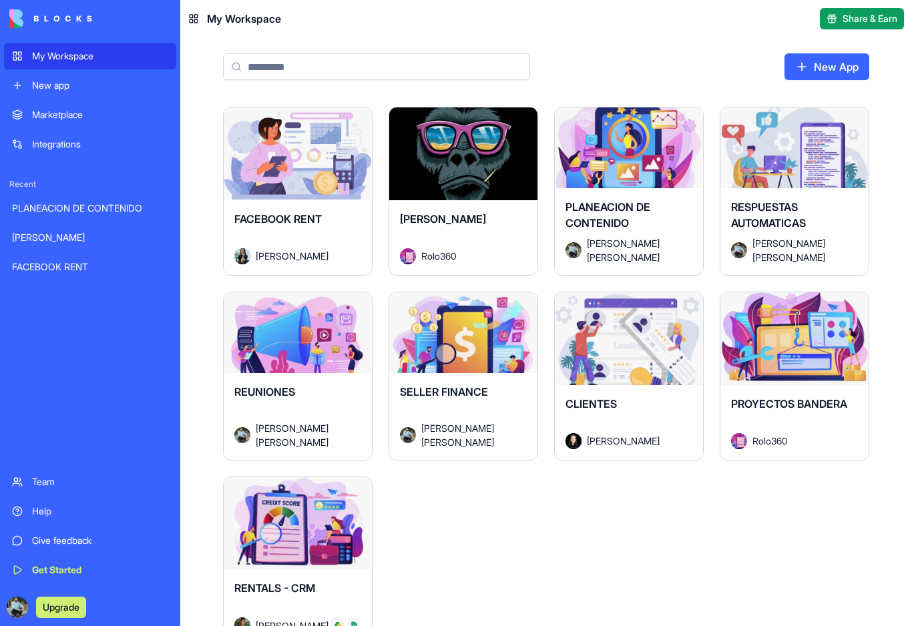
click at [319, 194] on div "Launch" at bounding box center [298, 153] width 148 height 93
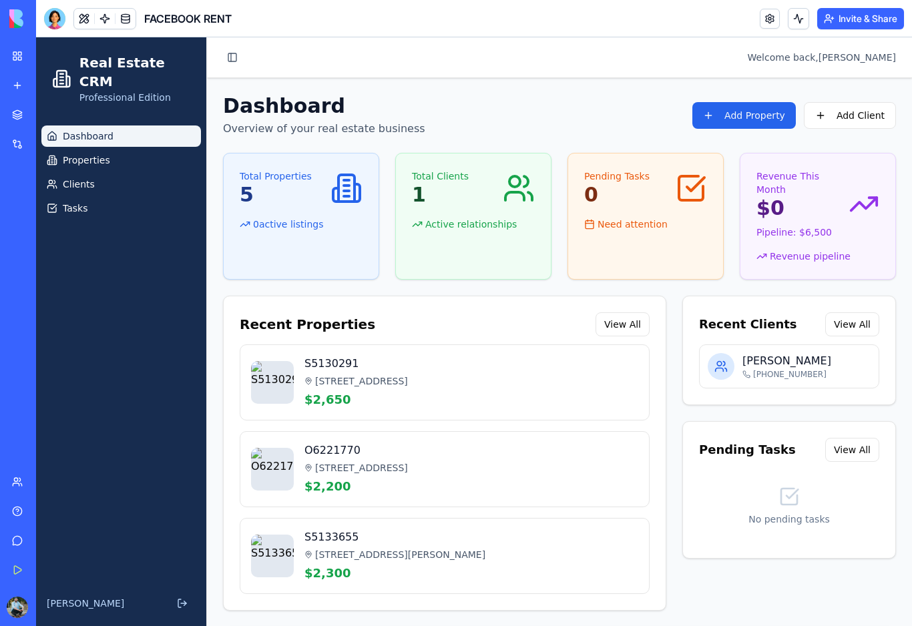
click at [17, 48] on link "My Workspace" at bounding box center [30, 56] width 53 height 27
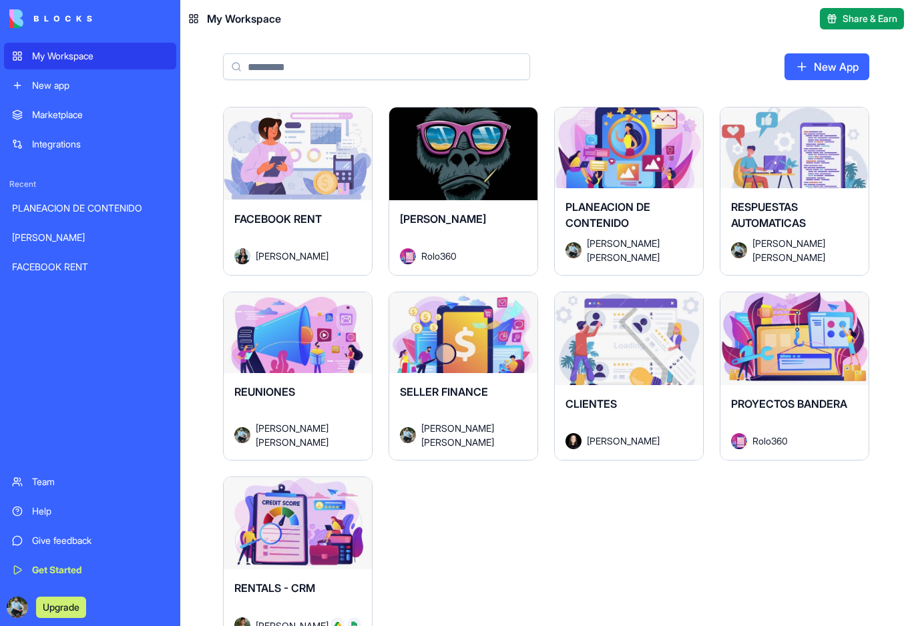
click at [69, 59] on div "My Workspace" at bounding box center [100, 55] width 136 height 13
click at [315, 354] on div "Launch" at bounding box center [298, 338] width 148 height 93
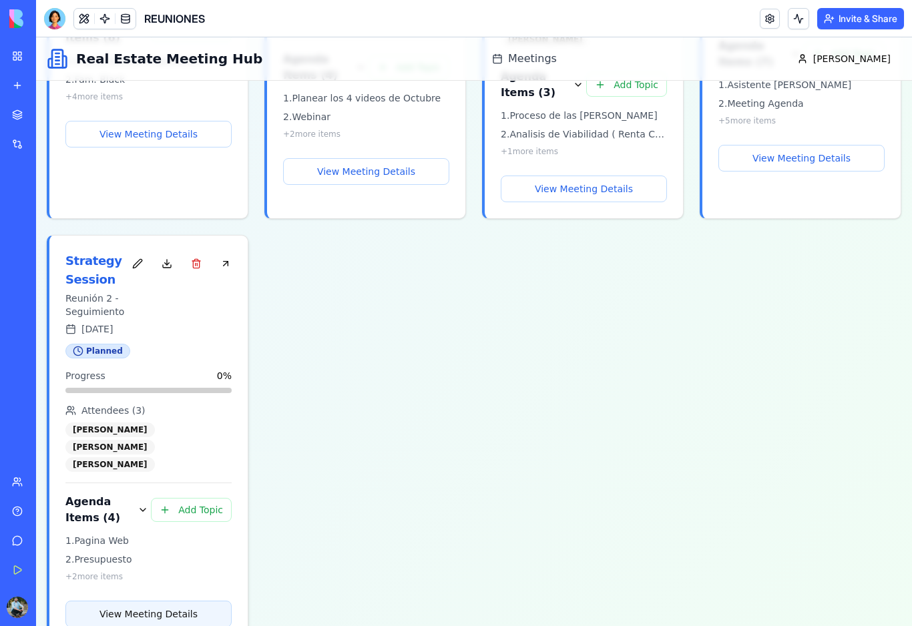
scroll to position [479, 0]
click at [166, 601] on button "View Meeting Details" at bounding box center [148, 614] width 166 height 27
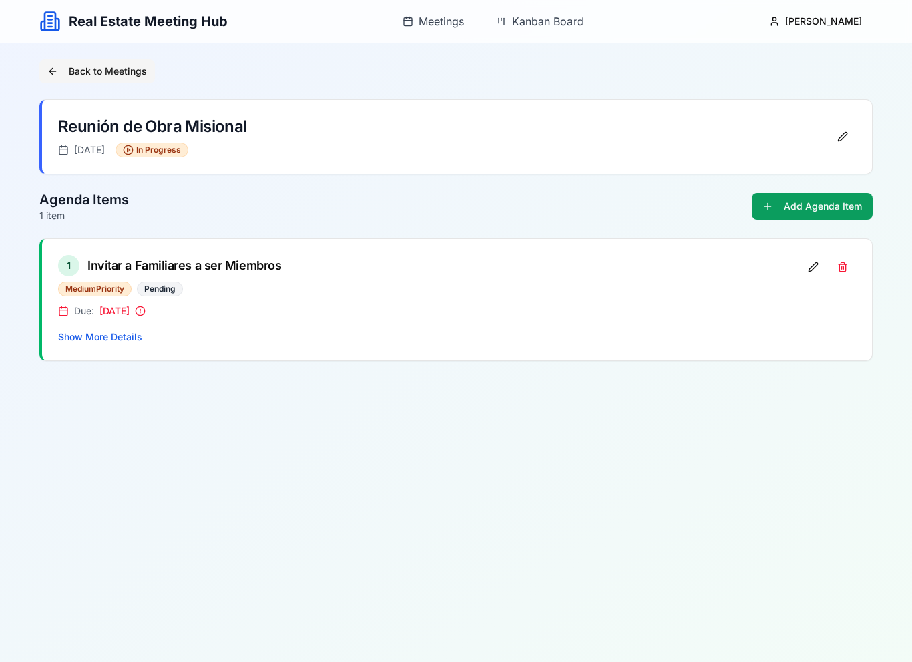
click at [76, 77] on button "Back to Meetings" at bounding box center [96, 71] width 115 height 24
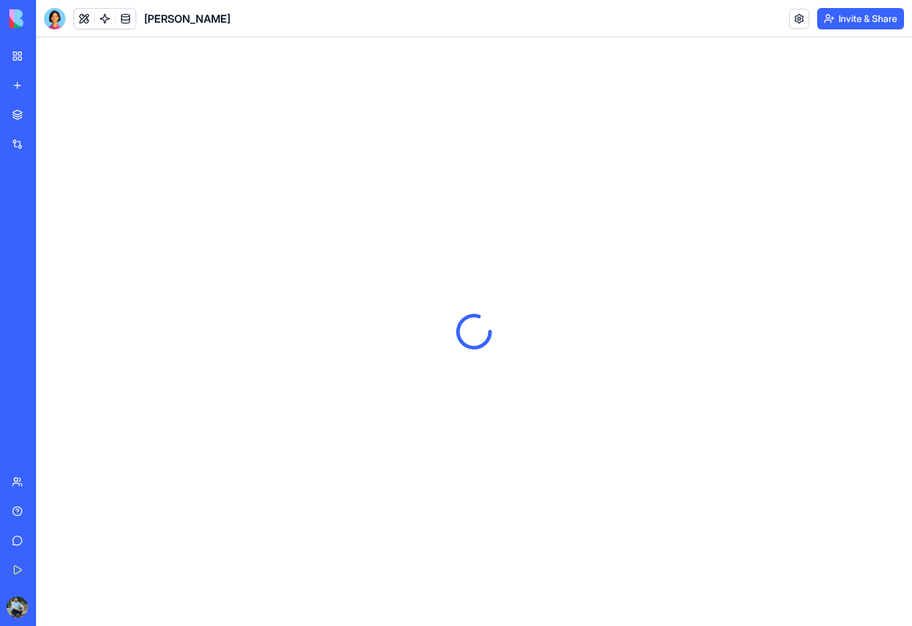
click at [15, 58] on link "My Workspace" at bounding box center [30, 56] width 53 height 27
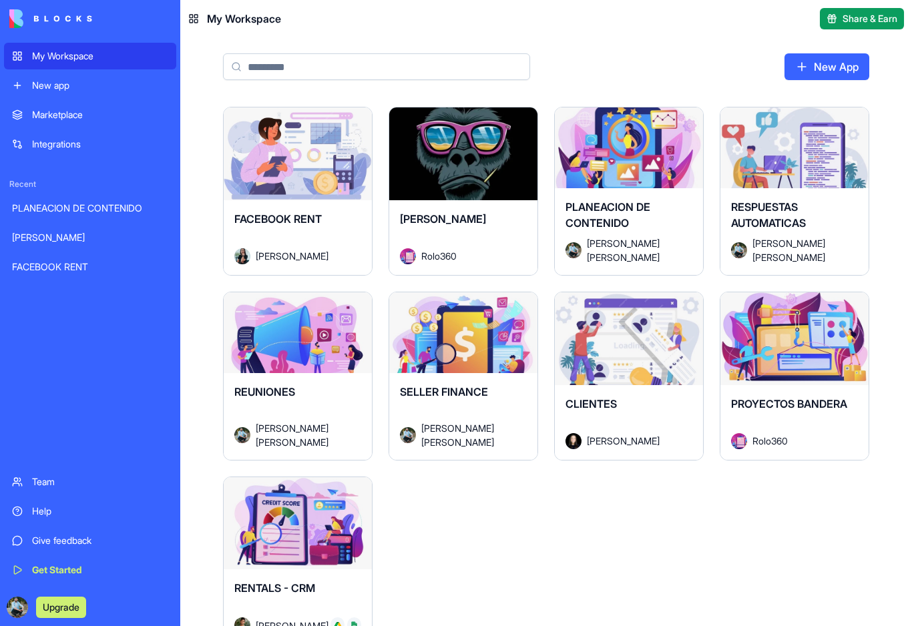
click at [332, 198] on div "Launch" at bounding box center [298, 153] width 148 height 93
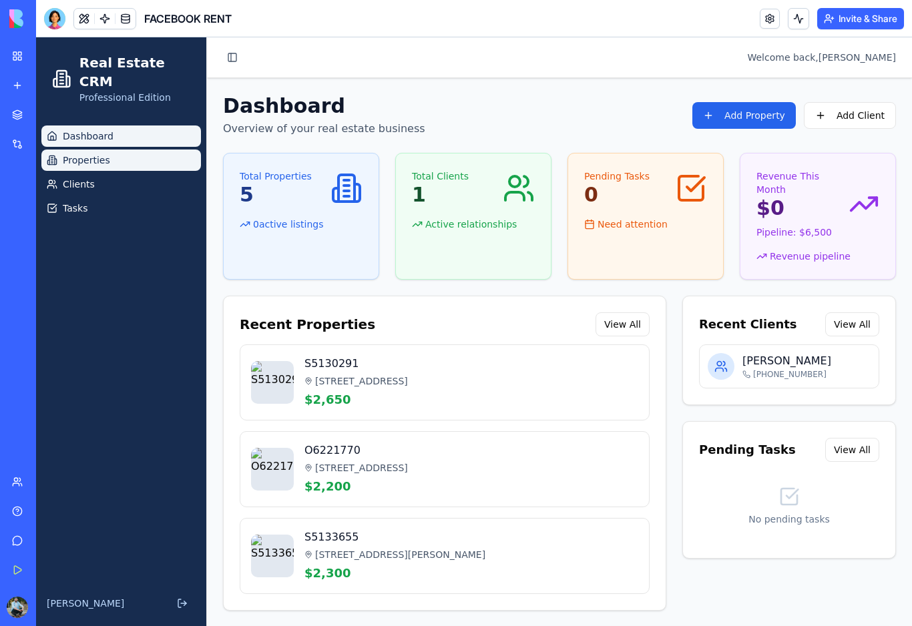
click at [132, 150] on link "Properties" at bounding box center [121, 160] width 160 height 21
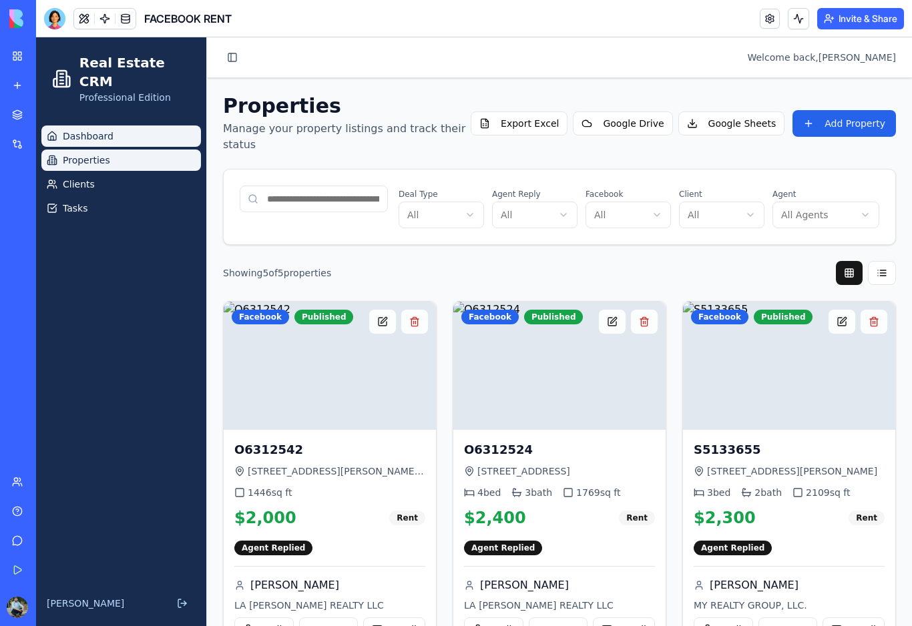
click at [129, 125] on link "Dashboard" at bounding box center [121, 135] width 160 height 21
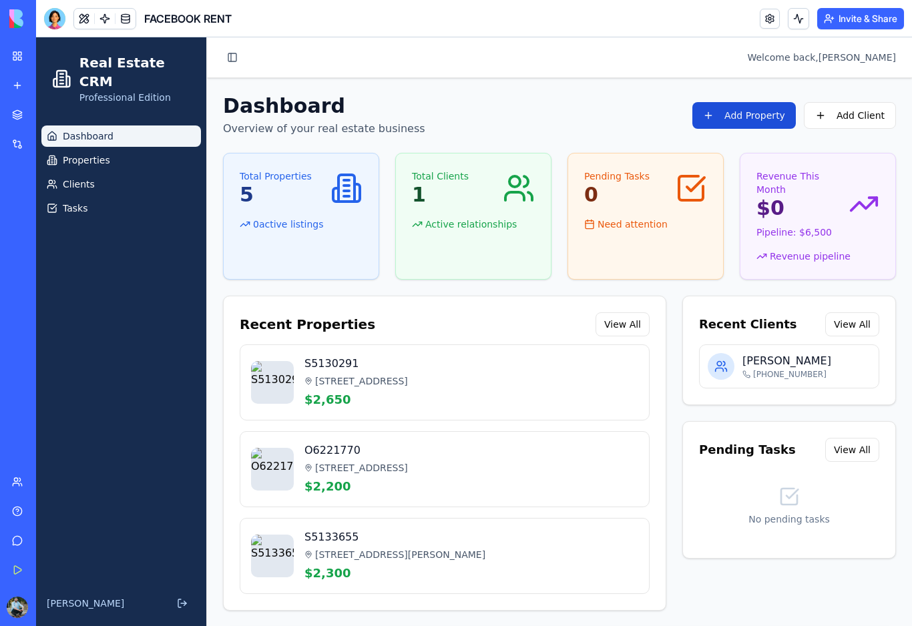
click at [758, 121] on button "Add Property" at bounding box center [743, 115] width 103 height 27
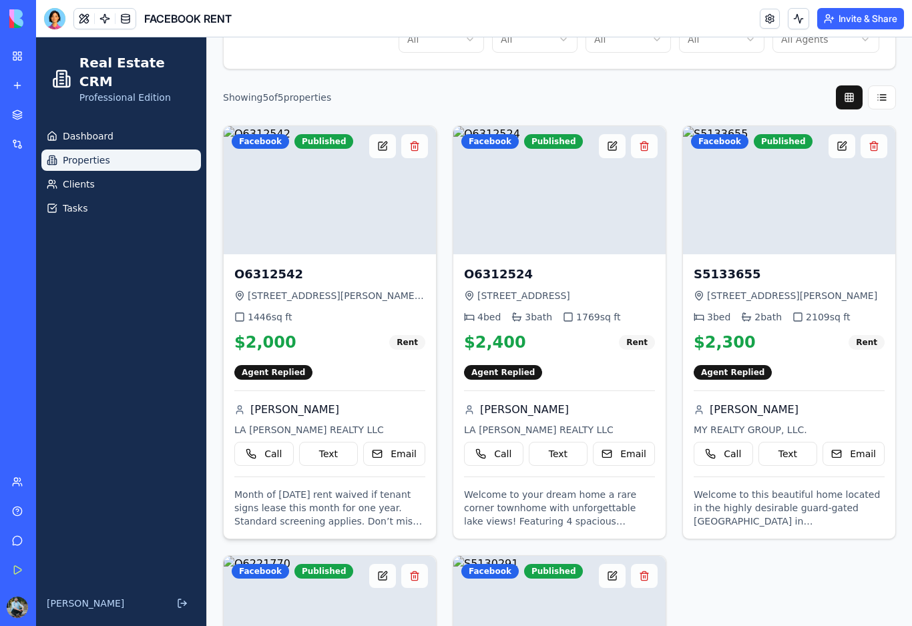
scroll to position [170, 0]
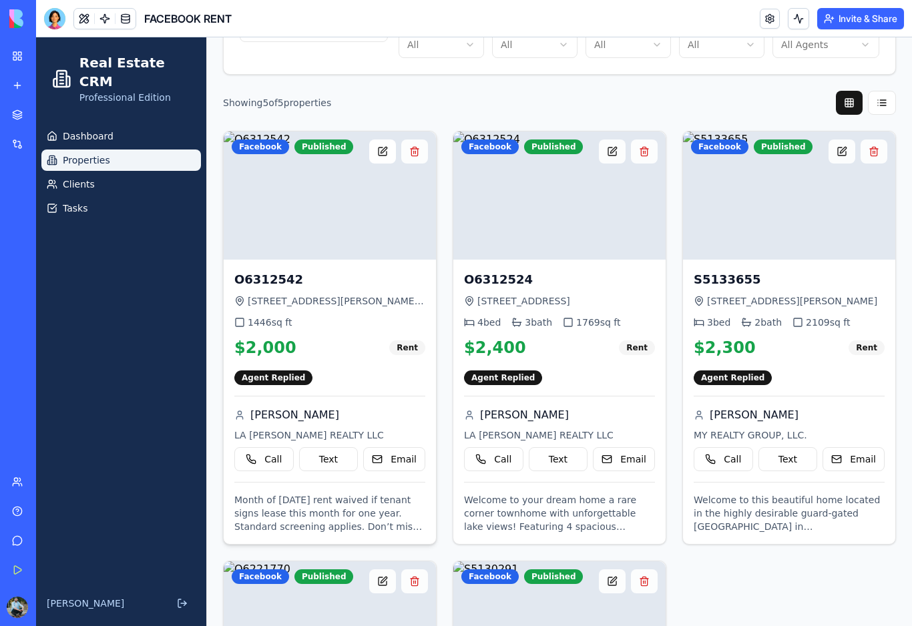
click at [386, 140] on button at bounding box center [382, 152] width 27 height 24
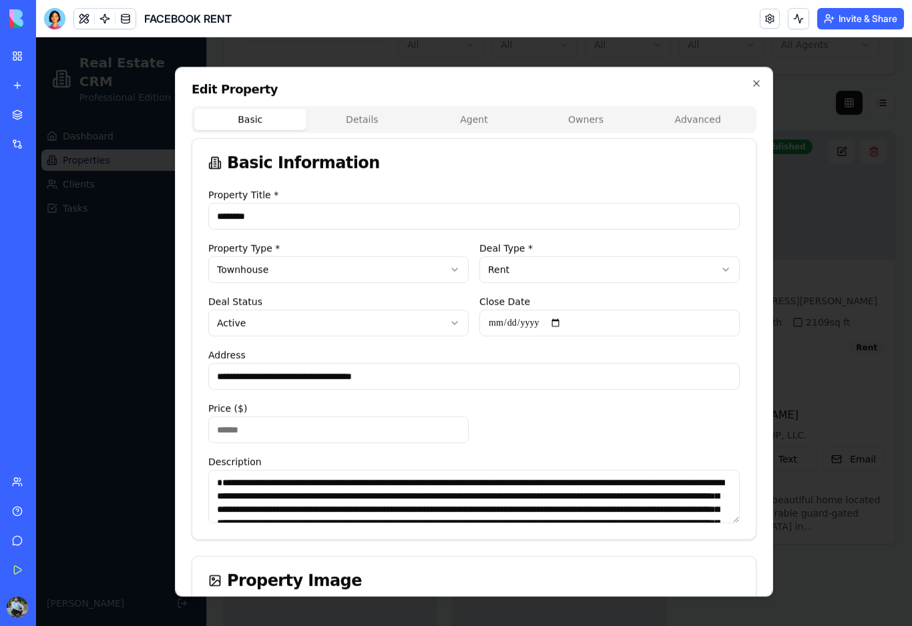
scroll to position [0, 0]
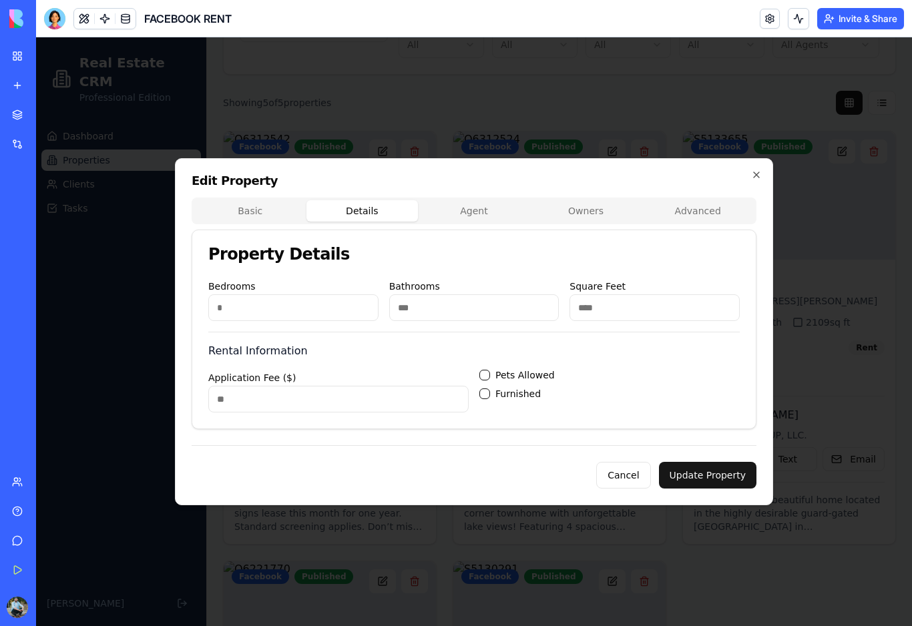
click at [369, 121] on body "Real Estate CRM Professional Edition Dashboard Properties Clients Tasks Jose To…" at bounding box center [474, 428] width 876 height 1123
click at [505, 213] on button "Agent" at bounding box center [474, 210] width 112 height 21
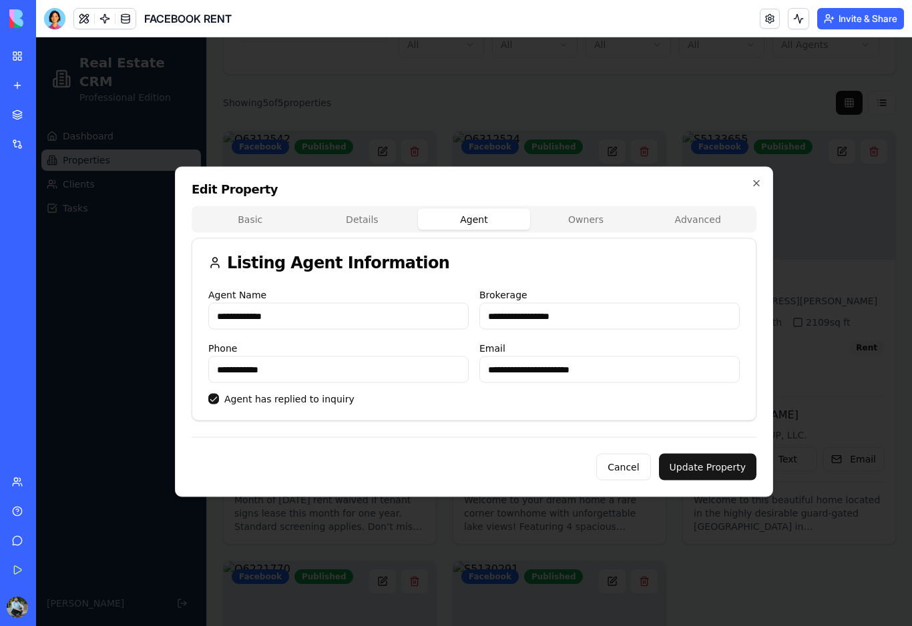
click at [599, 220] on body "Real Estate CRM Professional Edition Dashboard Properties Clients Tasks Jose To…" at bounding box center [474, 428] width 876 height 1123
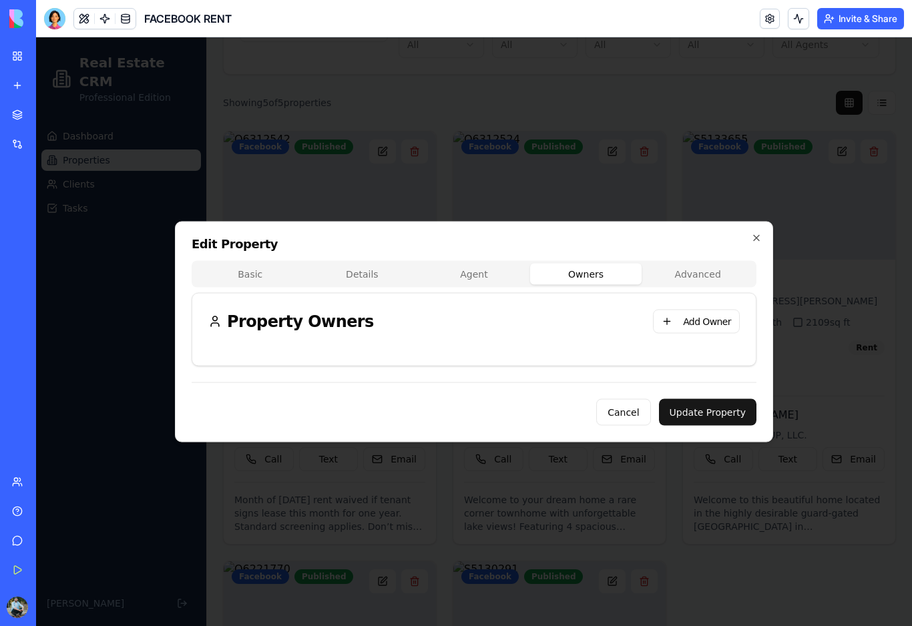
click at [707, 273] on div "Basic Details Agent Owners Advanced Property Owners Add Owner" at bounding box center [474, 313] width 565 height 105
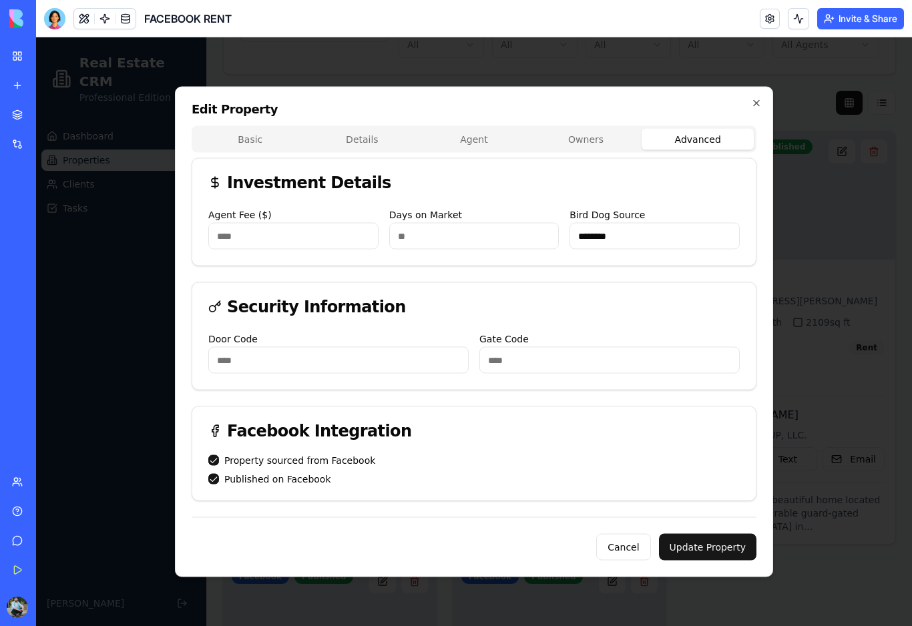
click at [246, 146] on div "Basic Details Agent Owners Advanced Investment Details Agent Fee ($) **** Days …" at bounding box center [474, 313] width 565 height 375
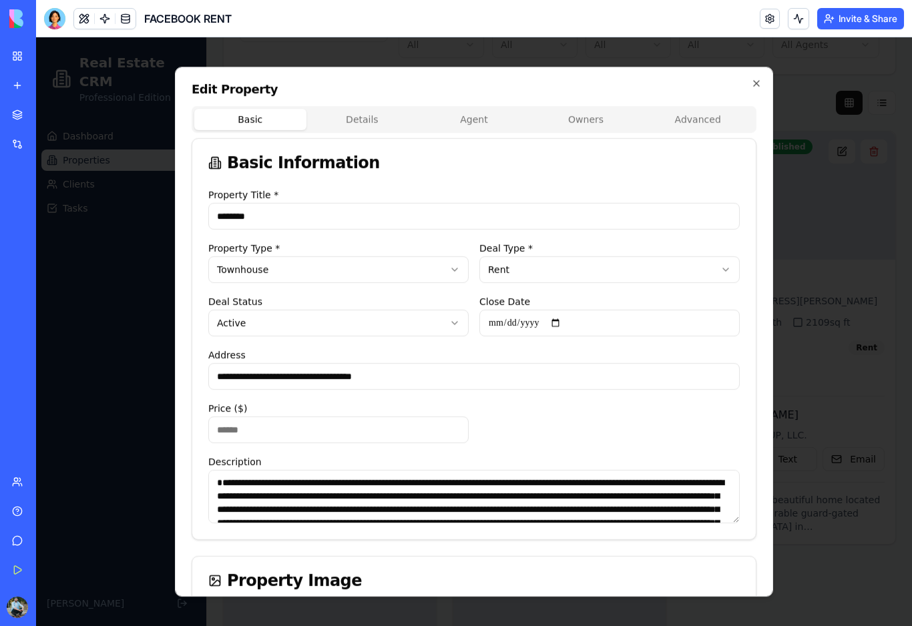
click at [754, 84] on icon "button" at bounding box center [756, 83] width 11 height 11
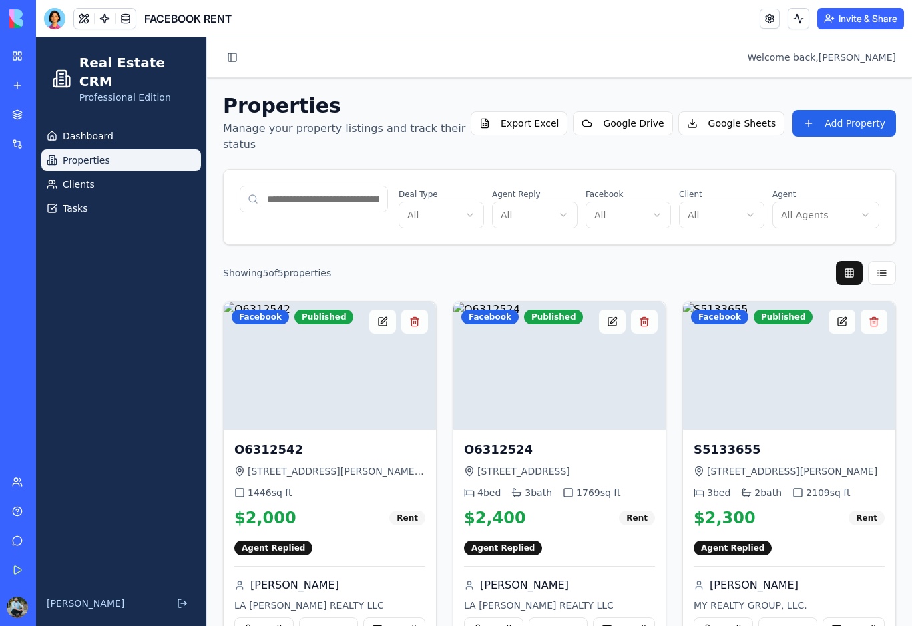
click at [15, 57] on link "My Workspace" at bounding box center [30, 56] width 53 height 27
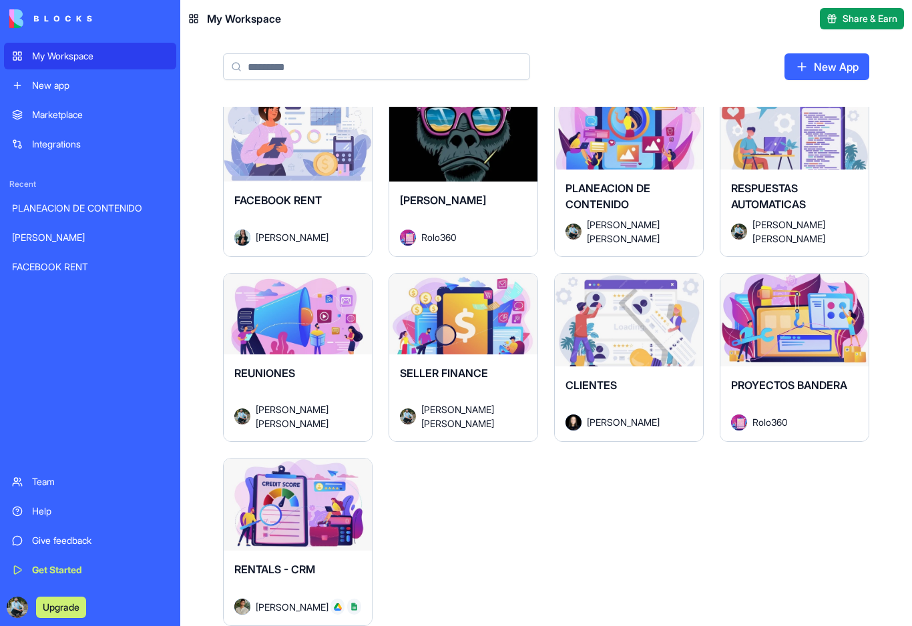
scroll to position [17, 0]
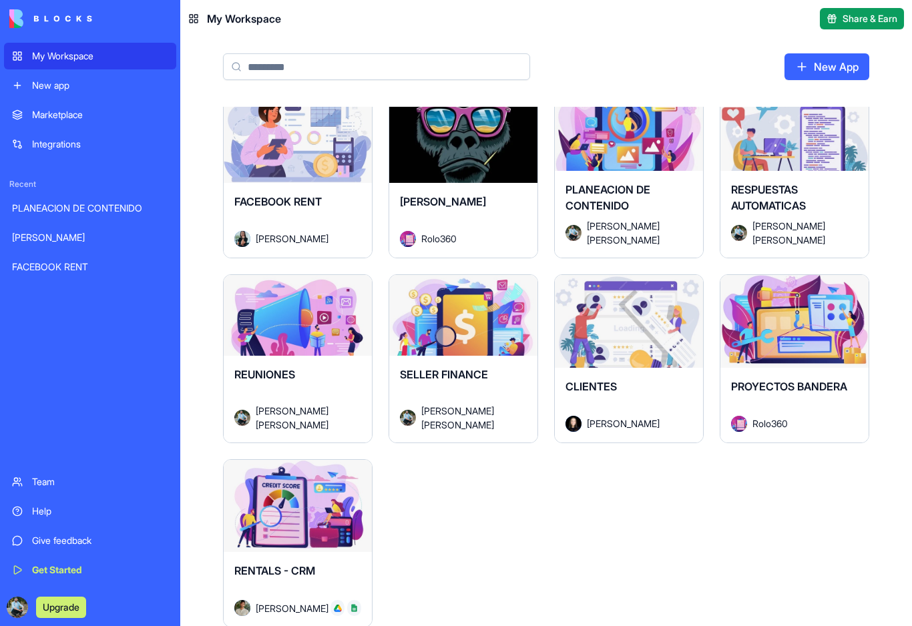
click at [273, 350] on div "Launch" at bounding box center [298, 321] width 148 height 93
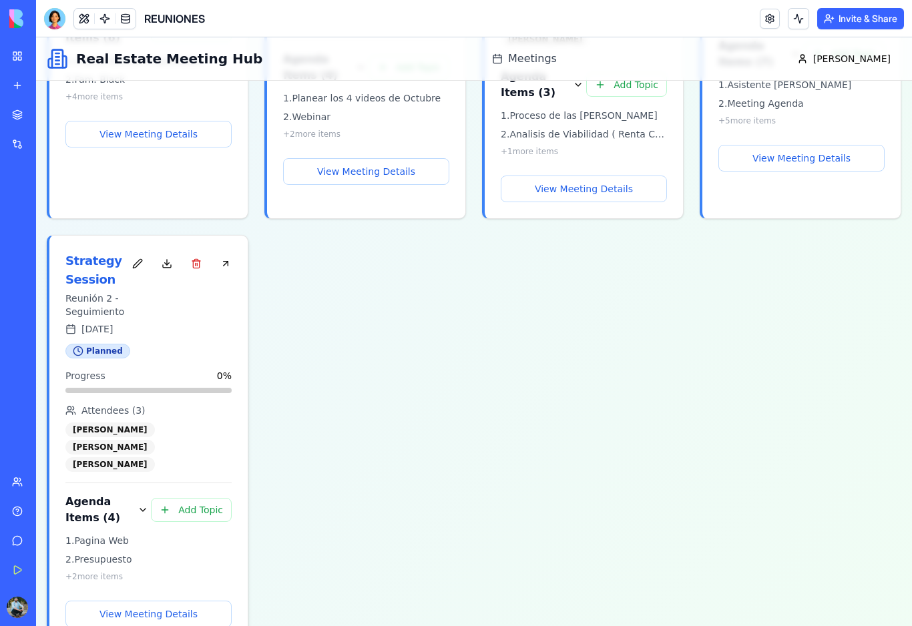
scroll to position [479, 0]
click at [171, 601] on button "View Meeting Details" at bounding box center [148, 614] width 166 height 27
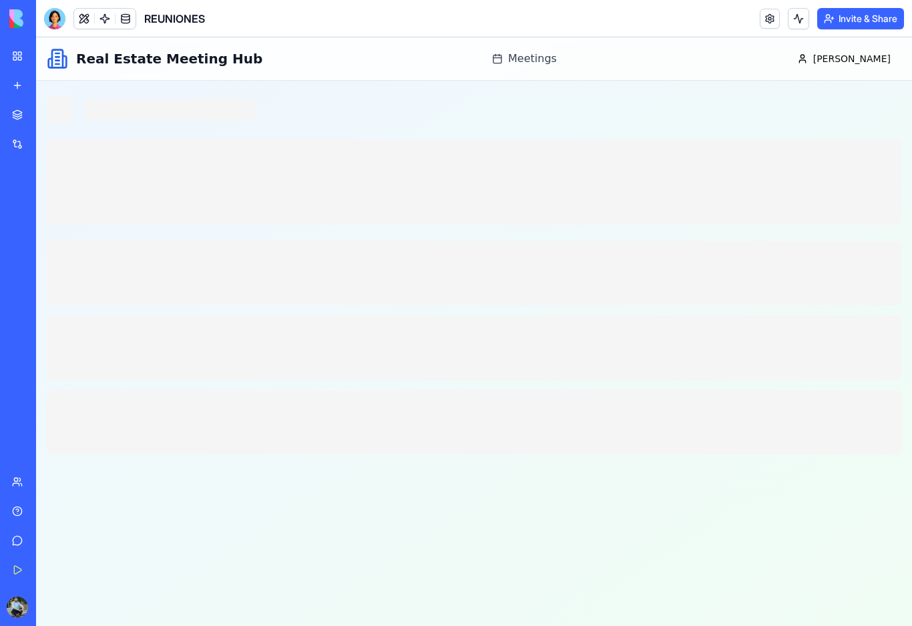
scroll to position [0, 0]
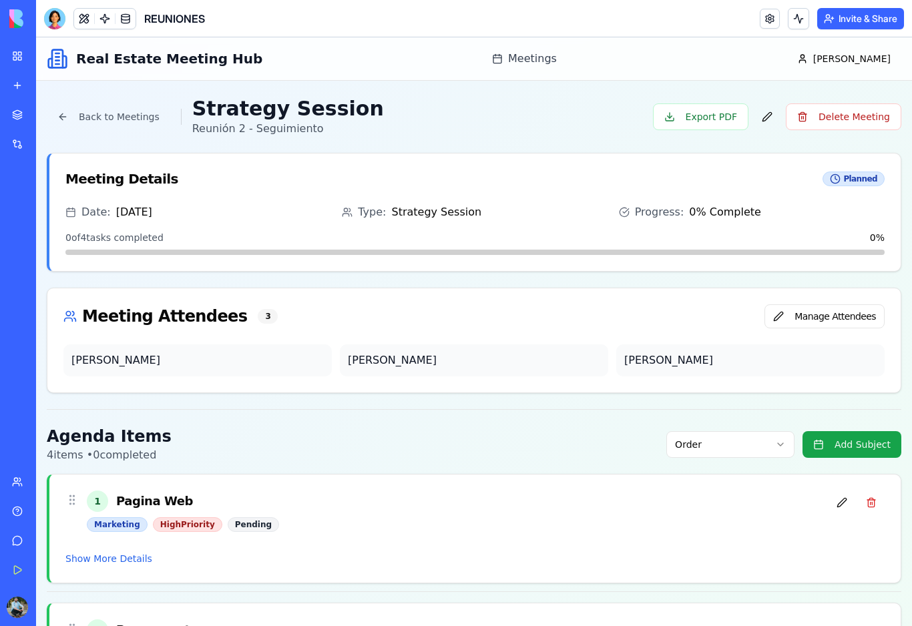
click at [17, 63] on link "My Workspace" at bounding box center [30, 56] width 53 height 27
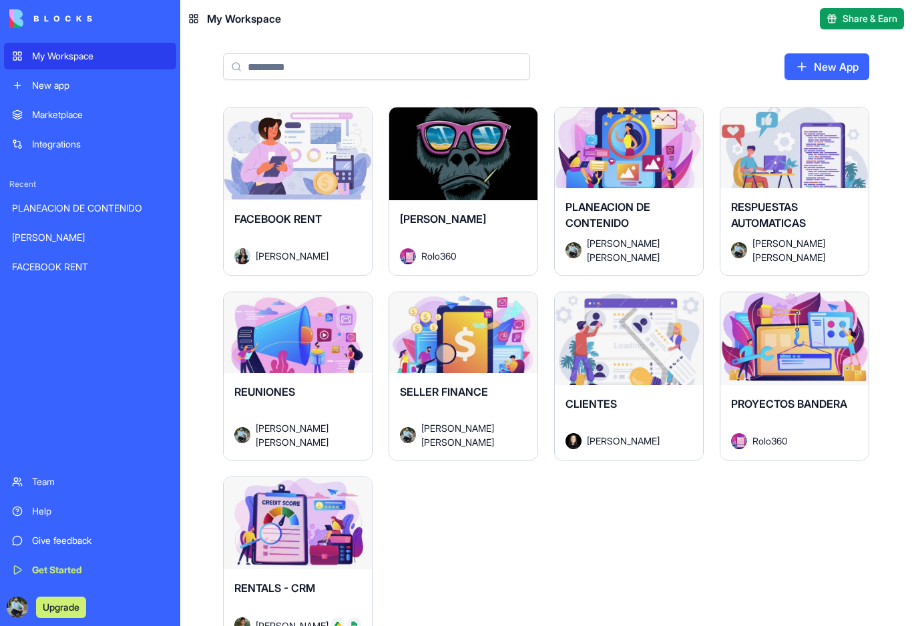
click at [316, 192] on div "Launch" at bounding box center [298, 153] width 148 height 93
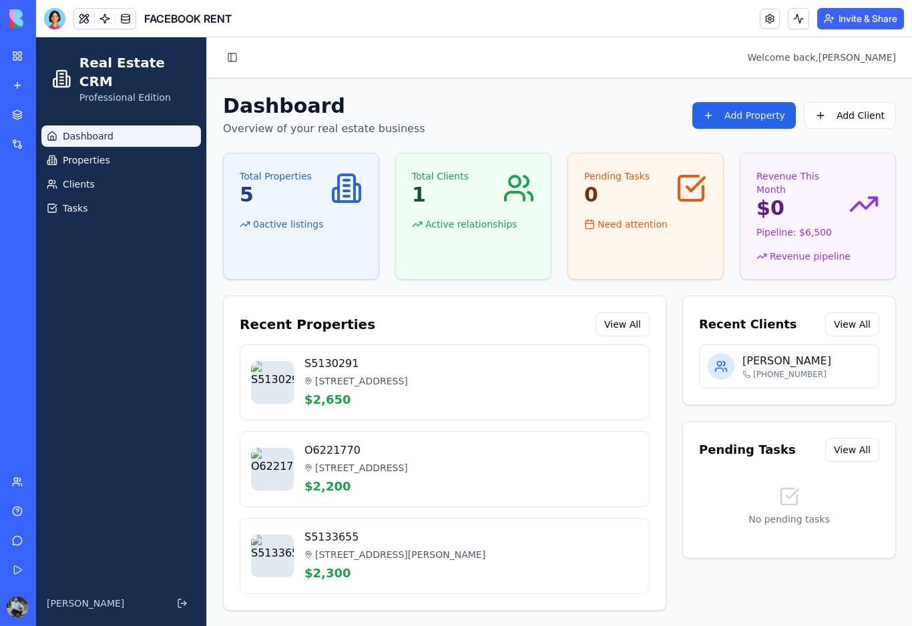
click at [17, 59] on html "My Workspace New app Marketplace Integrations Recent PLANEACION DE CONTENIDO [P…" at bounding box center [456, 313] width 912 height 626
click at [17, 59] on link "My Workspace" at bounding box center [30, 56] width 53 height 27
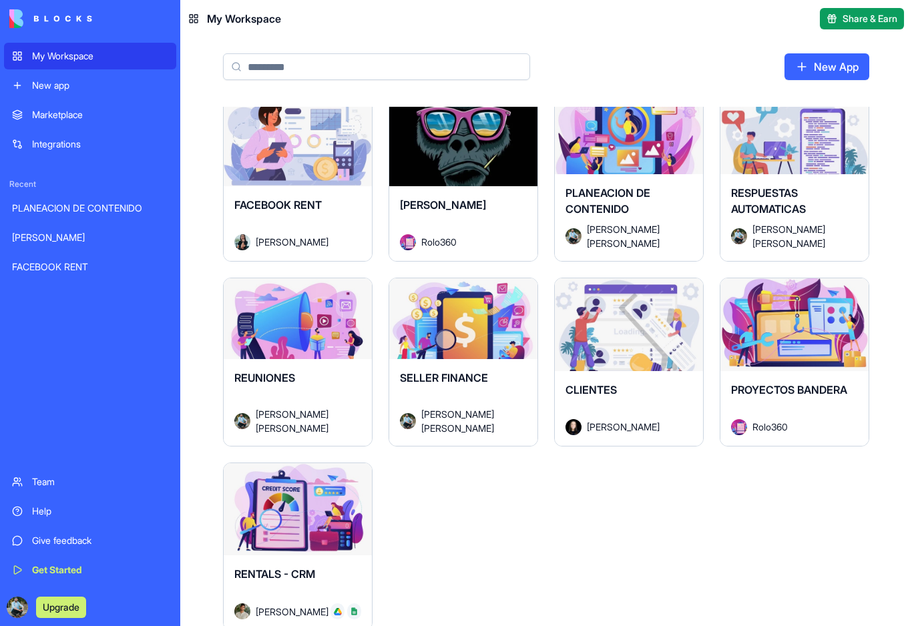
scroll to position [15, 0]
click at [268, 398] on div "REUNIONES" at bounding box center [297, 387] width 127 height 37
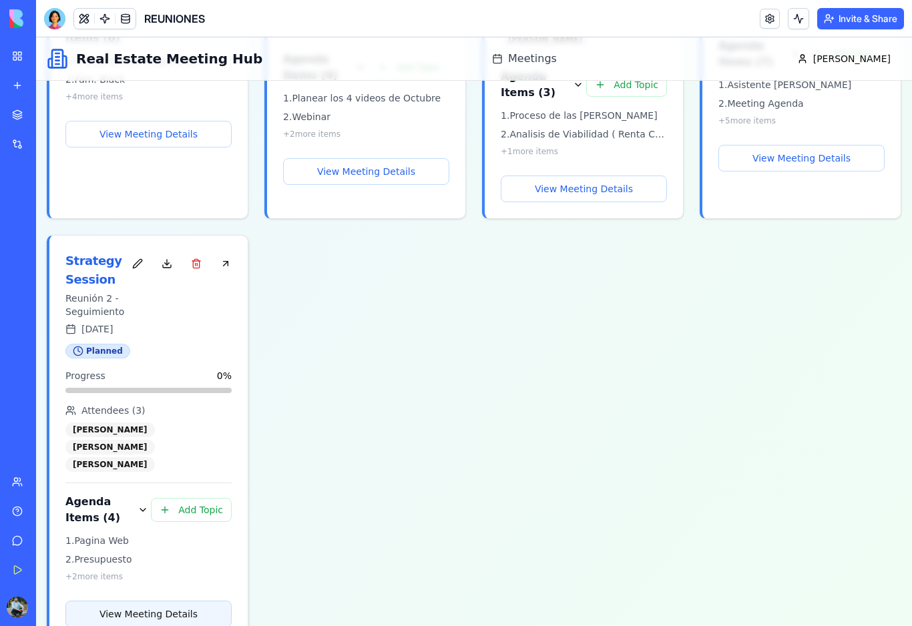
scroll to position [479, 0]
click at [181, 601] on button "View Meeting Details" at bounding box center [148, 614] width 166 height 27
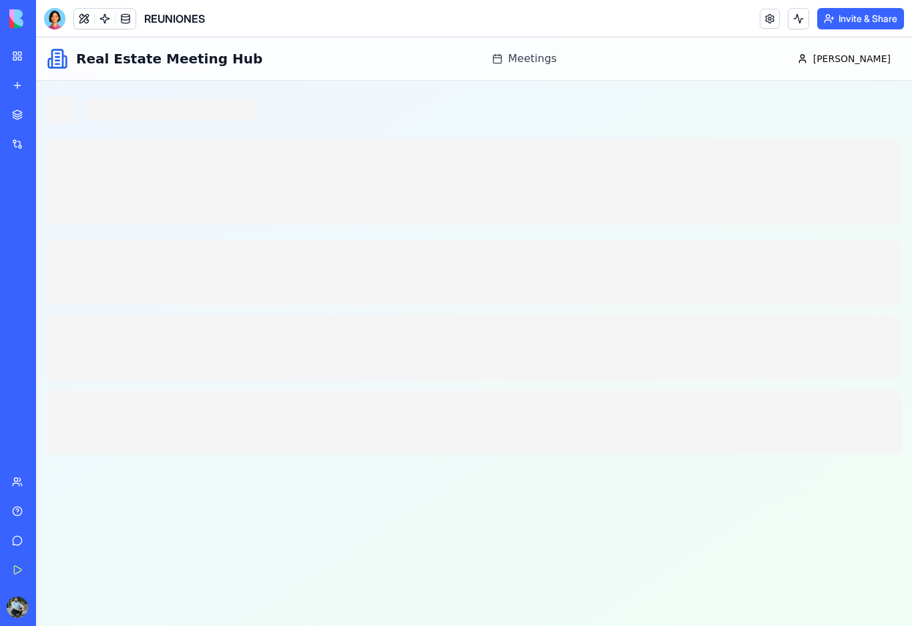
scroll to position [0, 0]
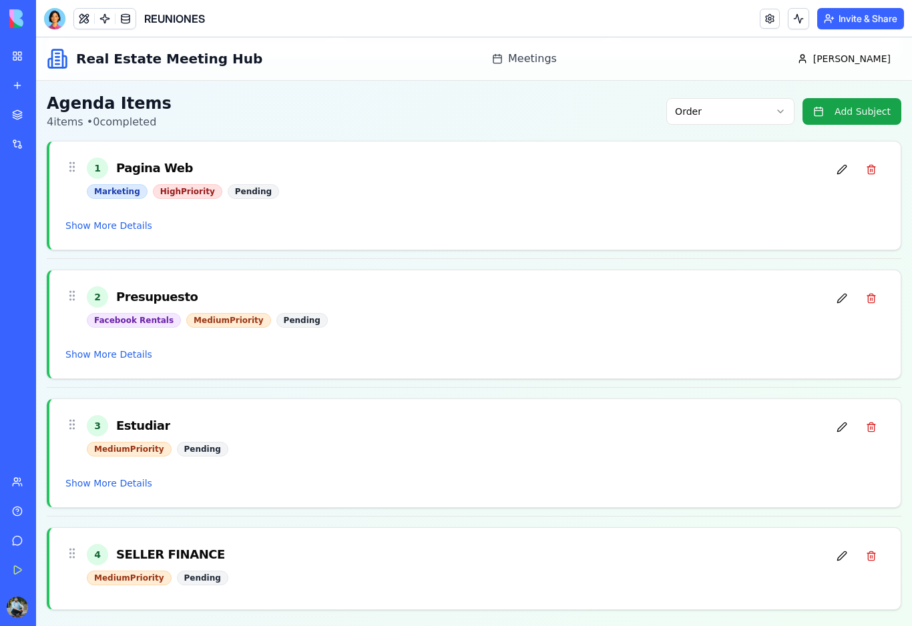
scroll to position [333, 0]
click at [289, 174] on div "1 Pagina Web" at bounding box center [458, 168] width 742 height 21
click at [842, 172] on button at bounding box center [841, 170] width 27 height 24
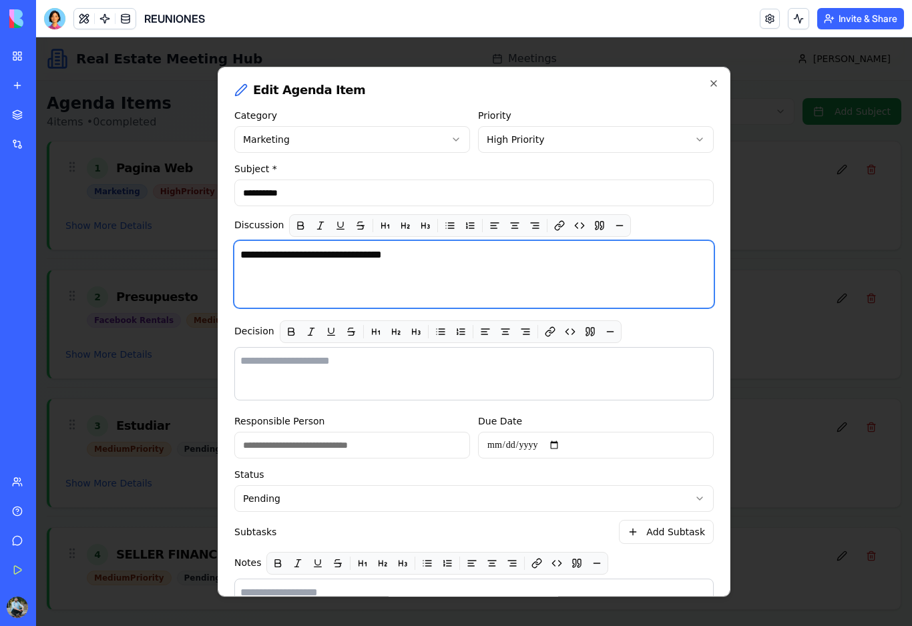
click at [469, 256] on textarea "**********" at bounding box center [473, 274] width 479 height 67
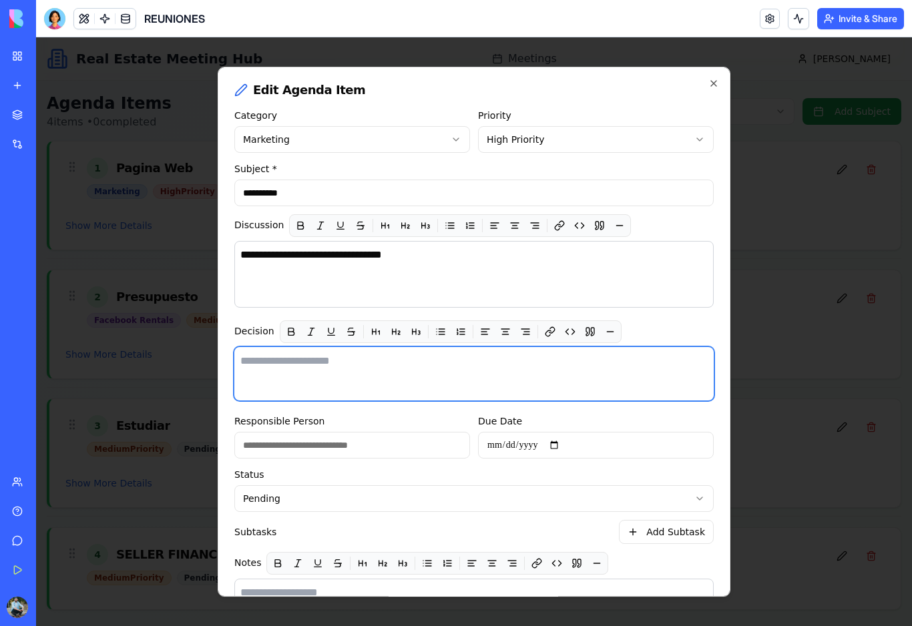
click at [374, 372] on textarea at bounding box center [473, 373] width 479 height 53
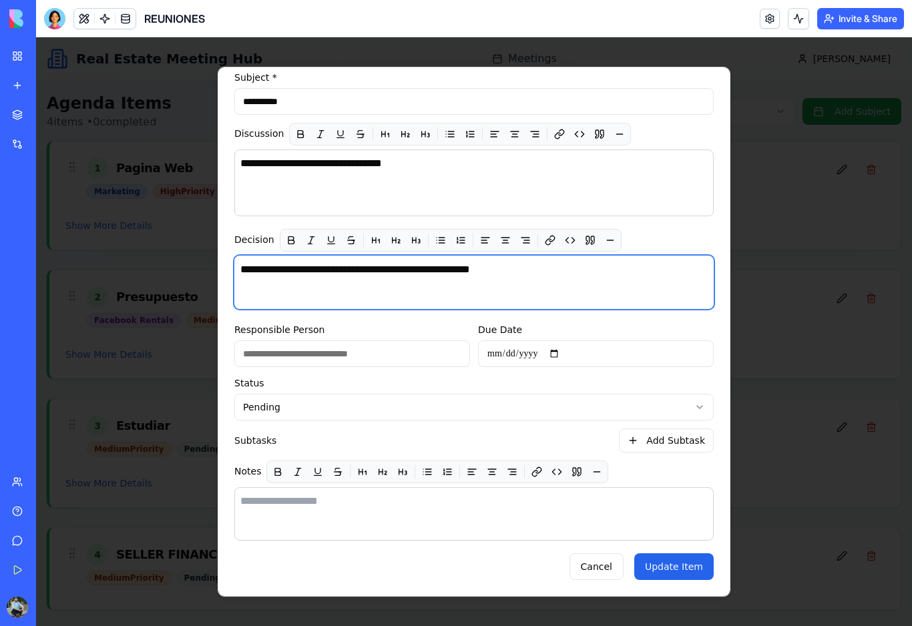
scroll to position [101, 0]
type textarea "**********"
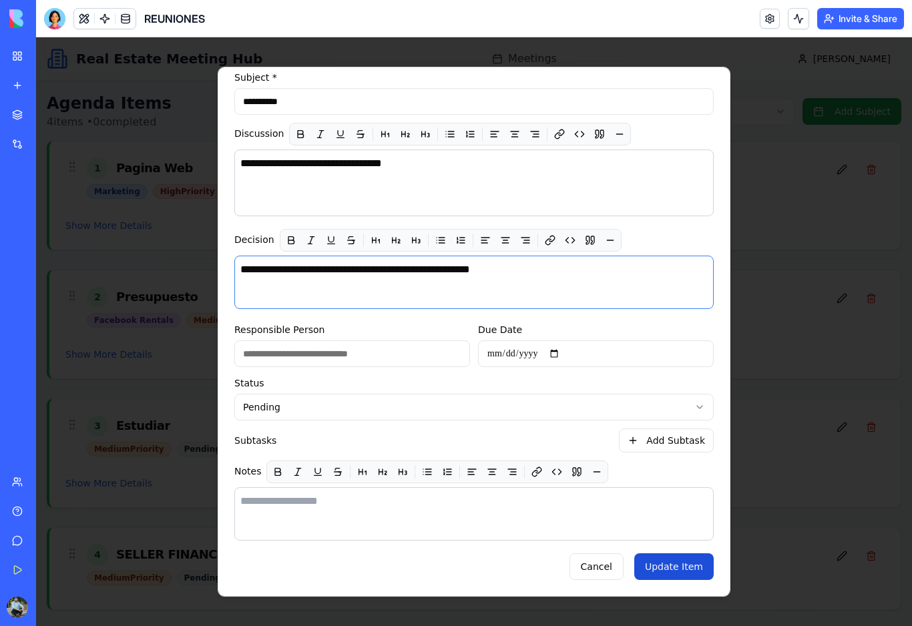
click at [685, 567] on button "Update Item" at bounding box center [673, 566] width 79 height 27
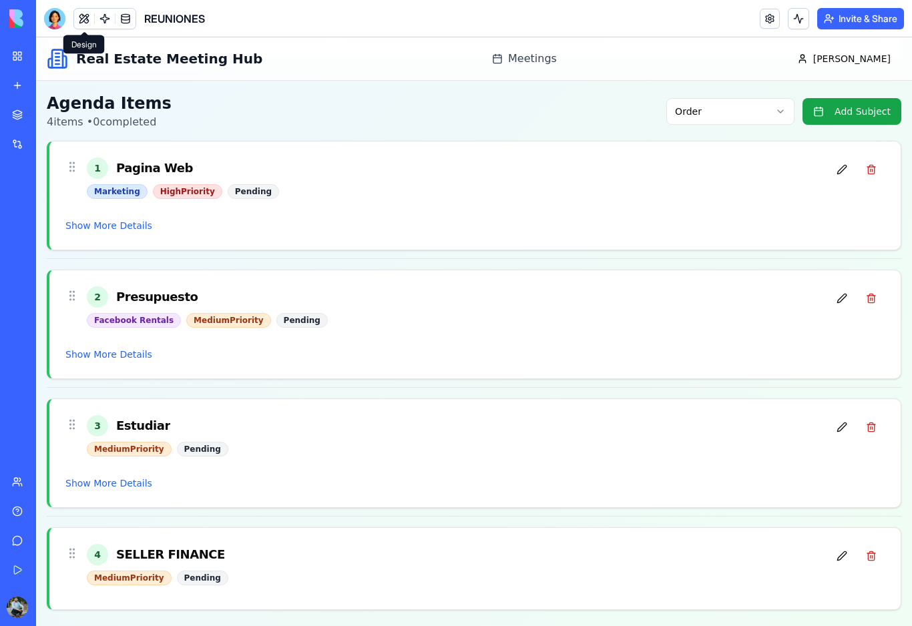
click at [85, 19] on button at bounding box center [84, 19] width 20 height 20
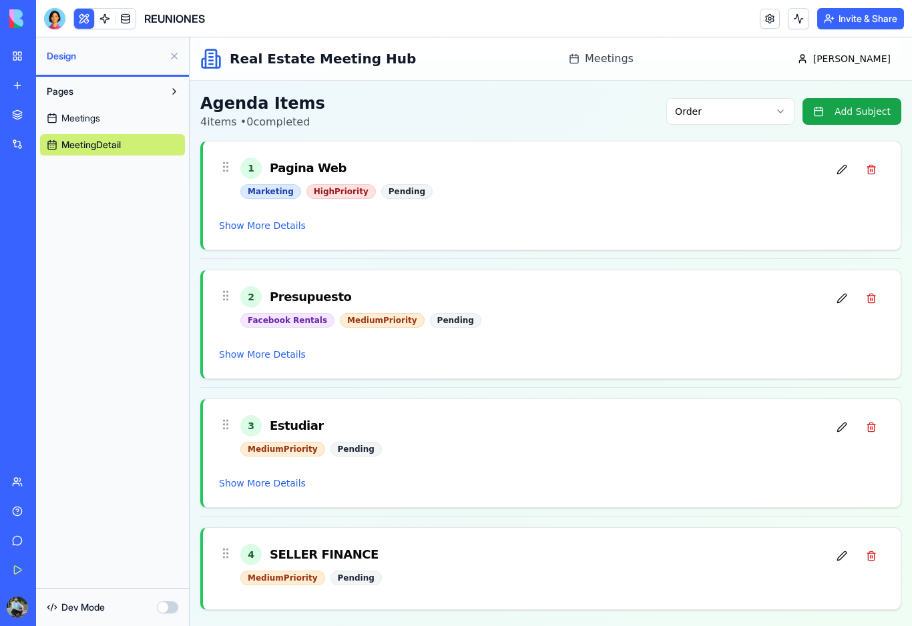
click at [95, 120] on span "Meetings" at bounding box center [80, 117] width 39 height 13
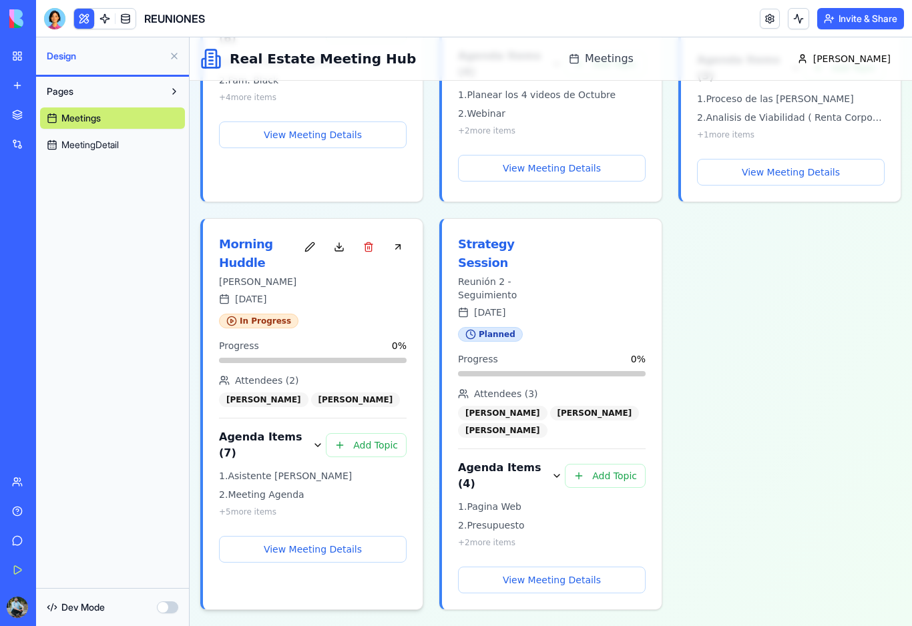
scroll to position [465, 0]
click at [320, 550] on button "View Meeting Details" at bounding box center [313, 549] width 188 height 27
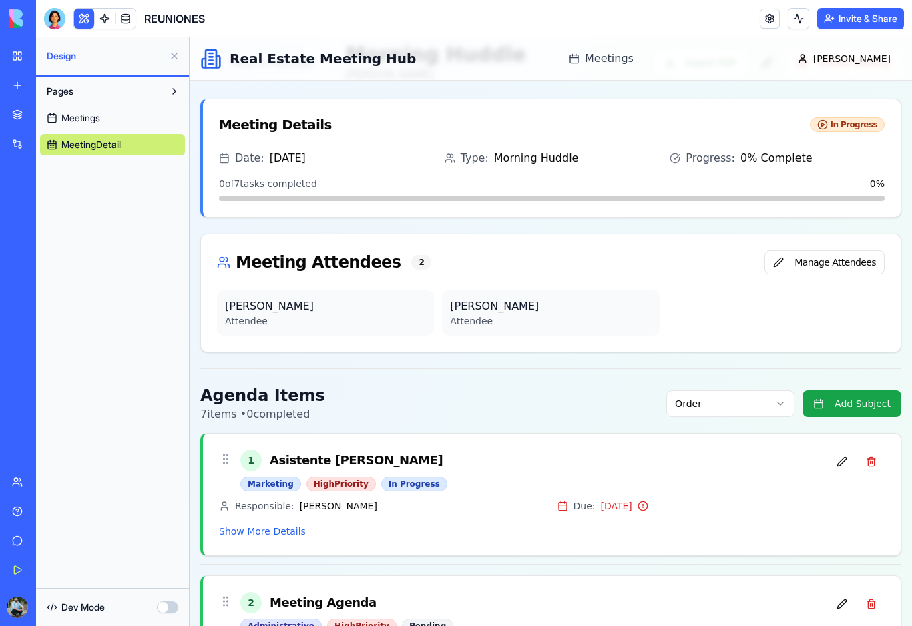
scroll to position [12, 0]
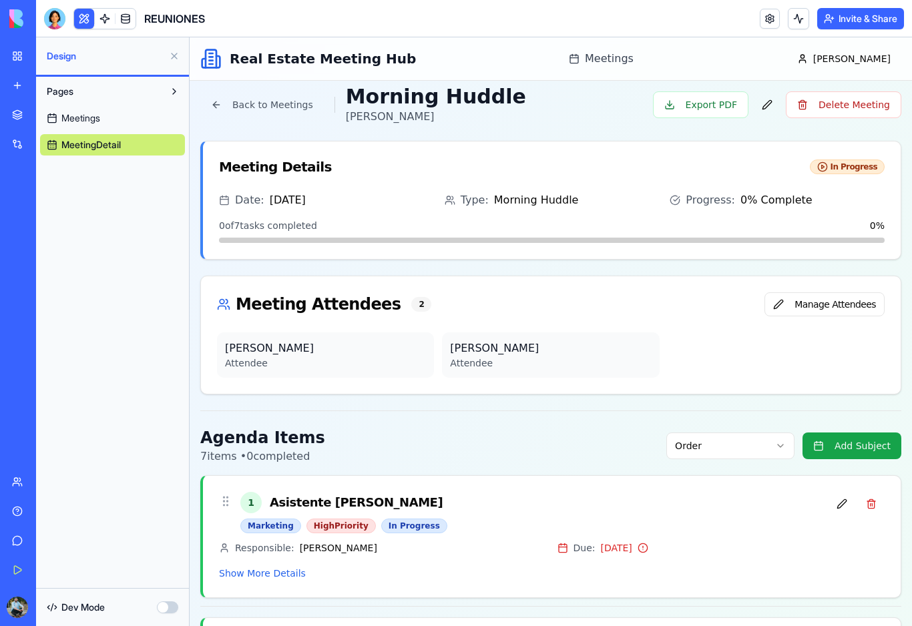
click at [23, 53] on link "My Workspace" at bounding box center [30, 56] width 53 height 27
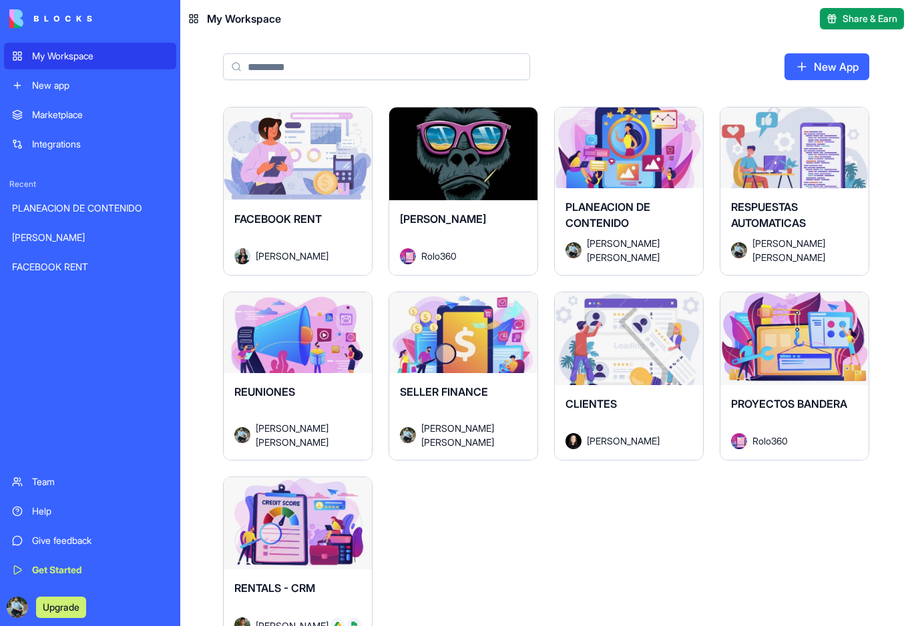
click at [367, 513] on div "Launch" at bounding box center [298, 523] width 148 height 93
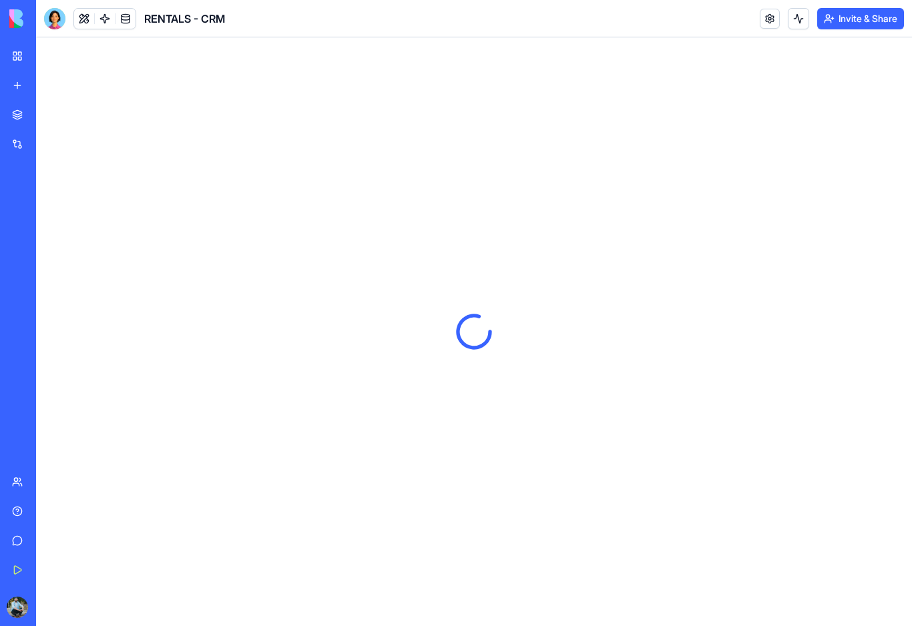
click at [13, 47] on link "My Workspace" at bounding box center [30, 56] width 53 height 27
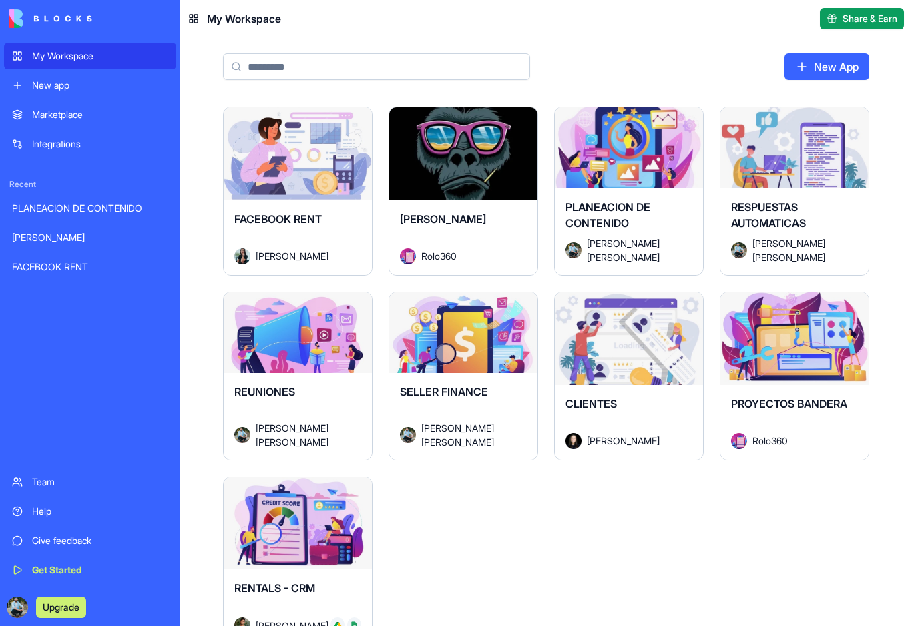
click at [332, 371] on div "Launch" at bounding box center [298, 338] width 148 height 93
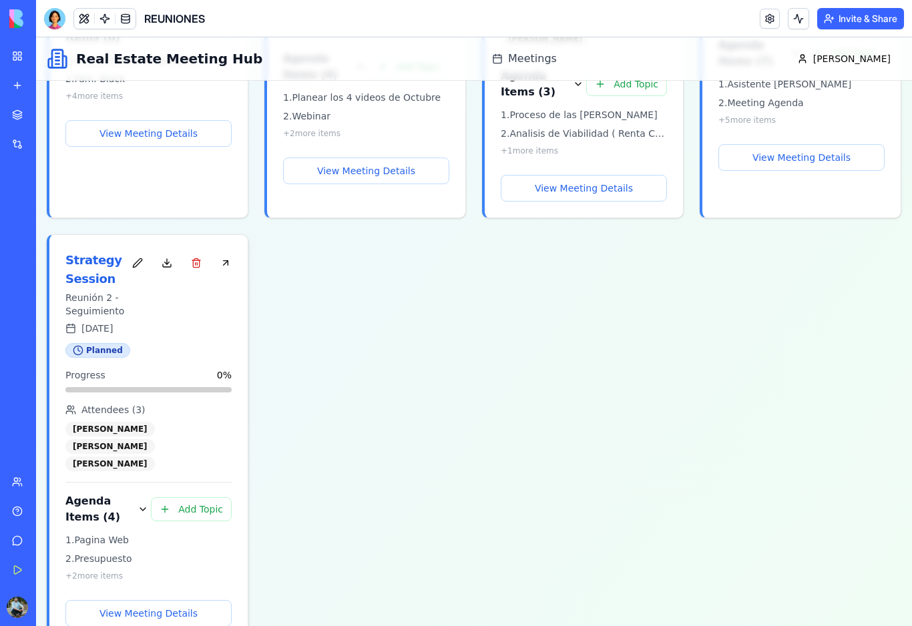
scroll to position [479, 0]
click at [179, 601] on button "View Meeting Details" at bounding box center [148, 614] width 166 height 27
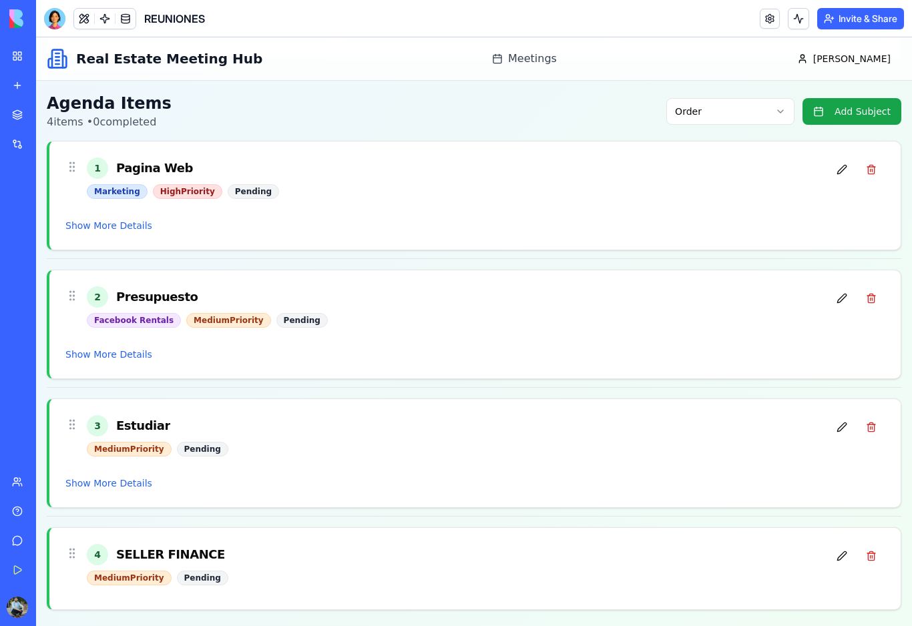
scroll to position [333, 0]
click at [282, 431] on div "3 Estudiar" at bounding box center [458, 425] width 742 height 21
click at [124, 485] on button "Show More Details" at bounding box center [108, 483] width 87 height 13
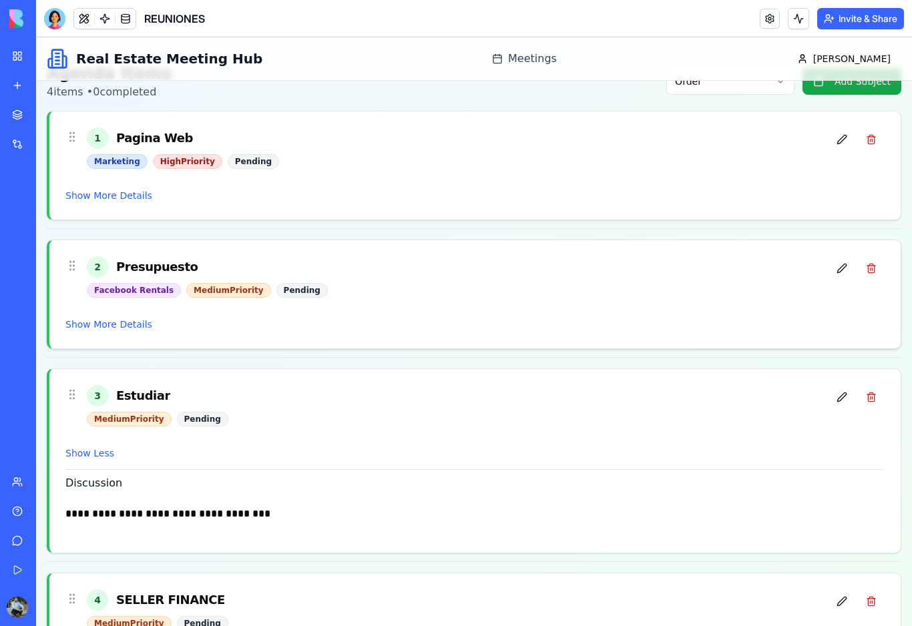
scroll to position [362, 0]
click at [221, 268] on div "2 Presupuesto" at bounding box center [458, 267] width 742 height 21
click at [129, 328] on button "Show More Details" at bounding box center [108, 324] width 87 height 13
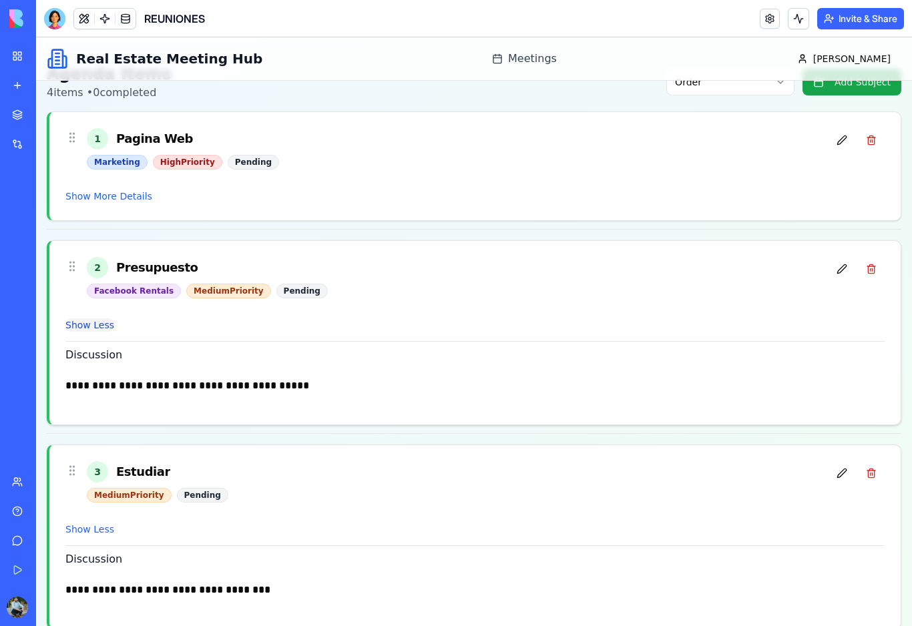
click at [105, 328] on button "Show Less" at bounding box center [89, 324] width 49 height 13
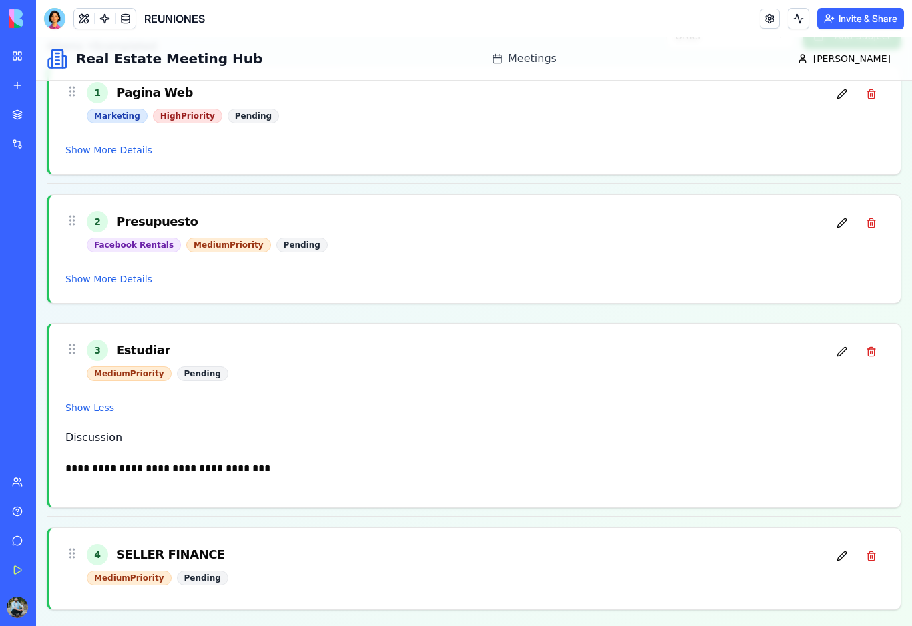
scroll to position [408, 0]
click at [135, 279] on button "Show More Details" at bounding box center [108, 278] width 87 height 13
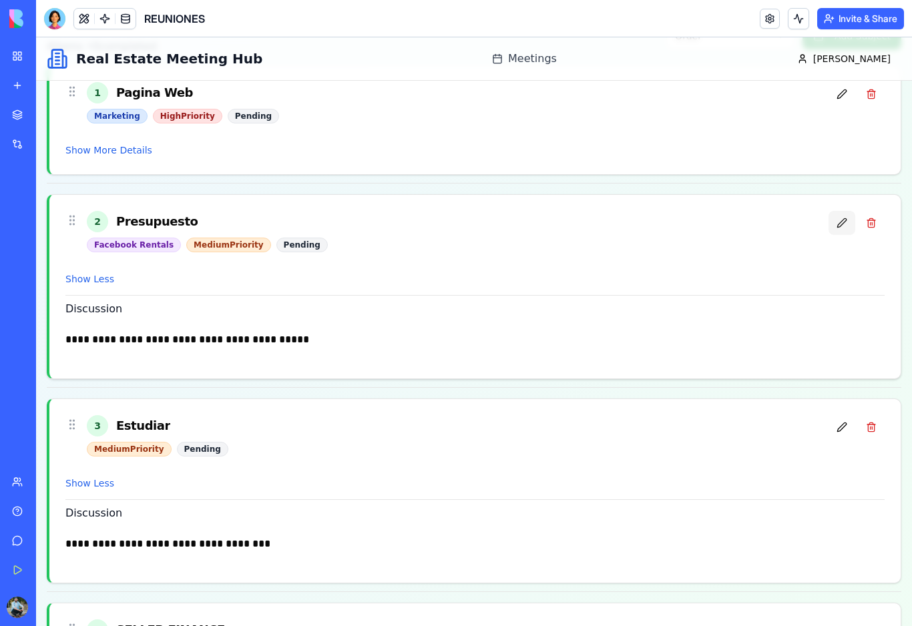
click at [840, 225] on button at bounding box center [841, 223] width 27 height 24
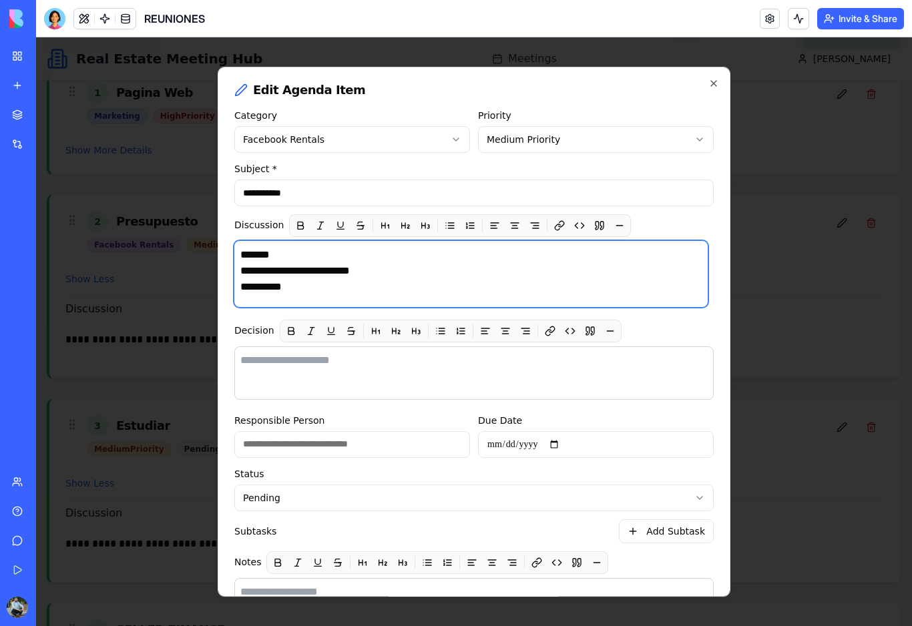
click at [302, 297] on textarea "**********" at bounding box center [470, 274] width 473 height 66
drag, startPoint x: 302, startPoint y: 293, endPoint x: 241, endPoint y: 240, distance: 80.4
click at [241, 240] on div "**********" at bounding box center [473, 263] width 479 height 98
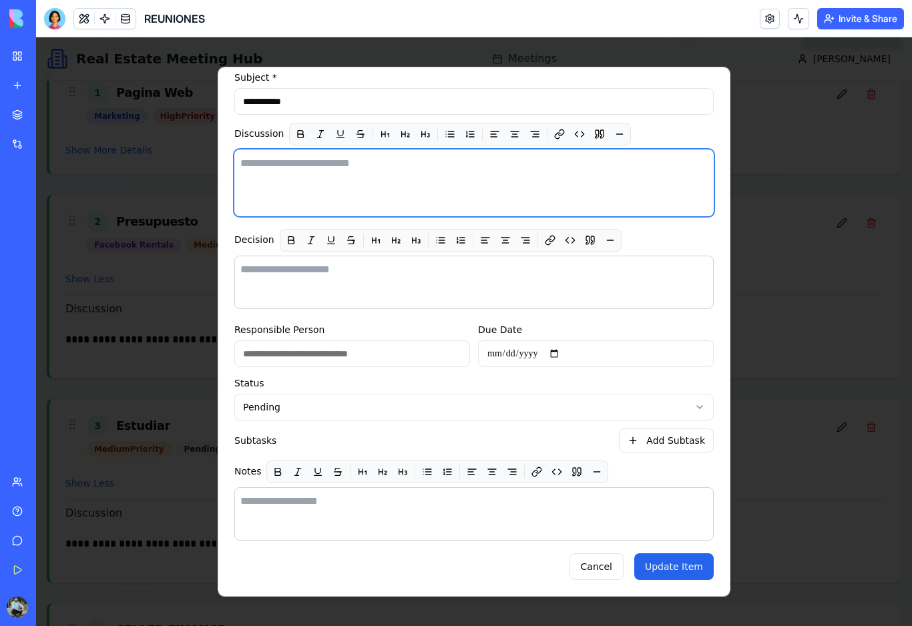
scroll to position [101, 2]
click at [669, 572] on button "Update Item" at bounding box center [673, 566] width 79 height 27
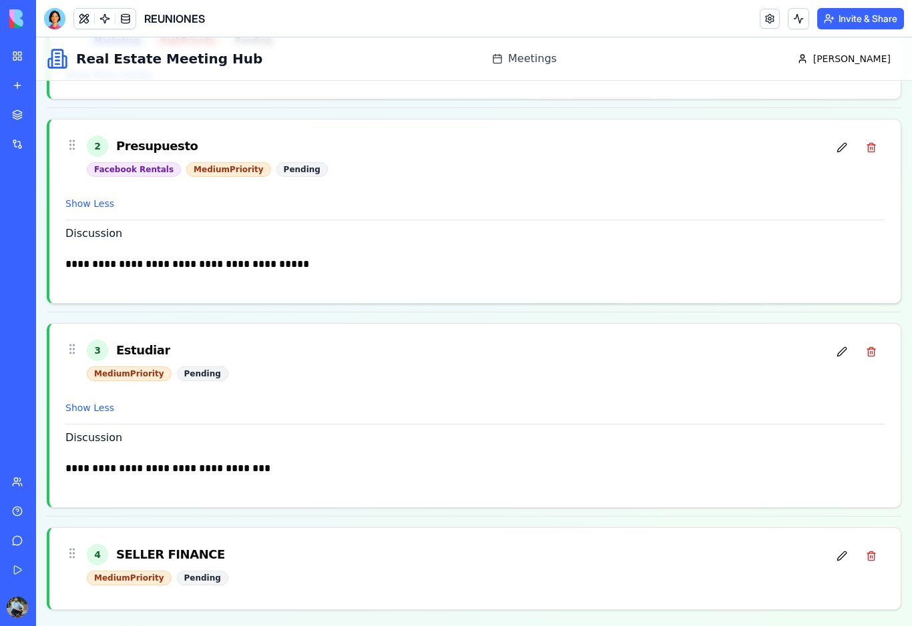
scroll to position [484, 0]
click at [840, 148] on button at bounding box center [841, 147] width 27 height 24
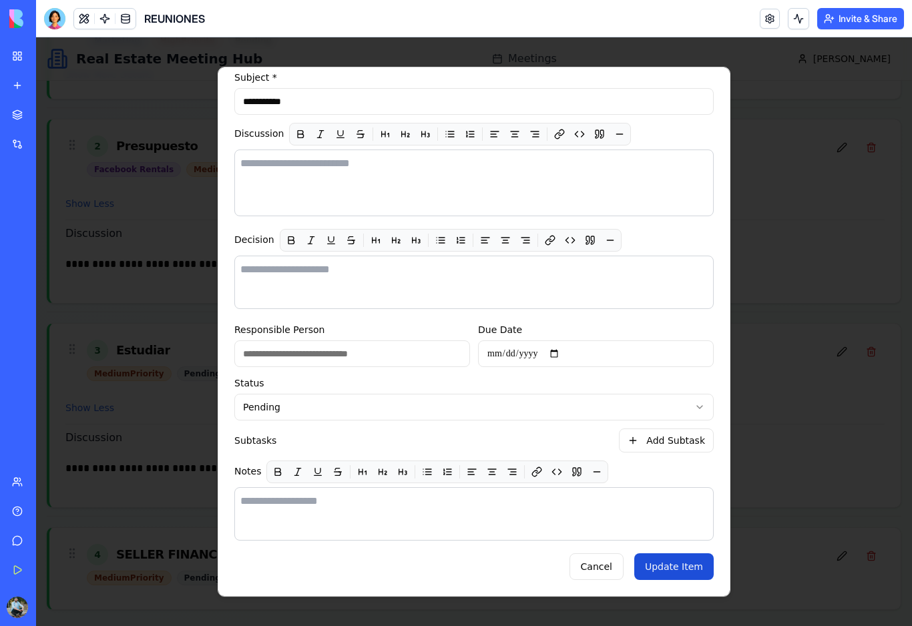
scroll to position [101, 9]
click at [680, 569] on button "Update Item" at bounding box center [673, 566] width 79 height 27
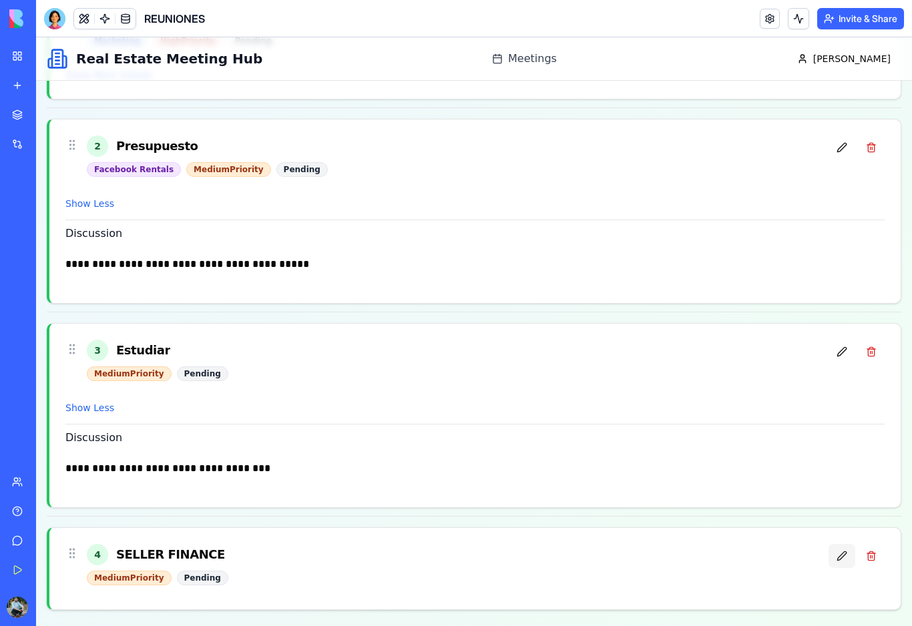
click at [850, 565] on button at bounding box center [841, 556] width 27 height 24
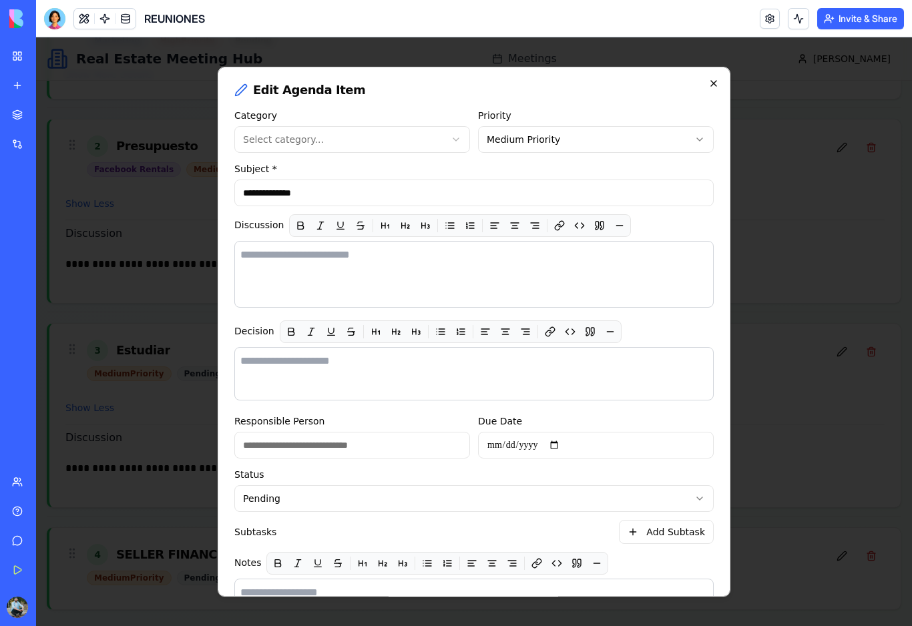
click at [716, 83] on icon "button" at bounding box center [713, 83] width 11 height 11
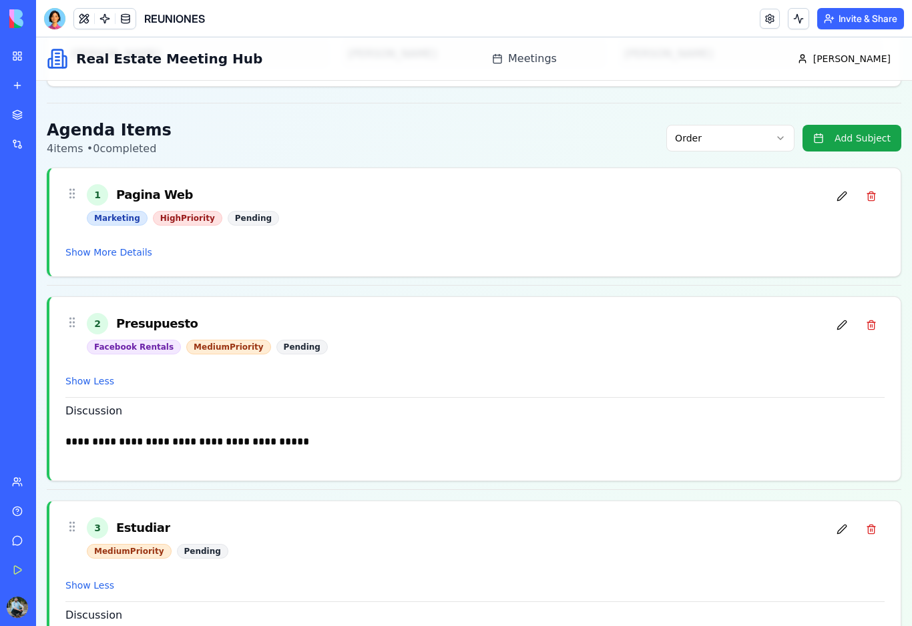
scroll to position [268, 0]
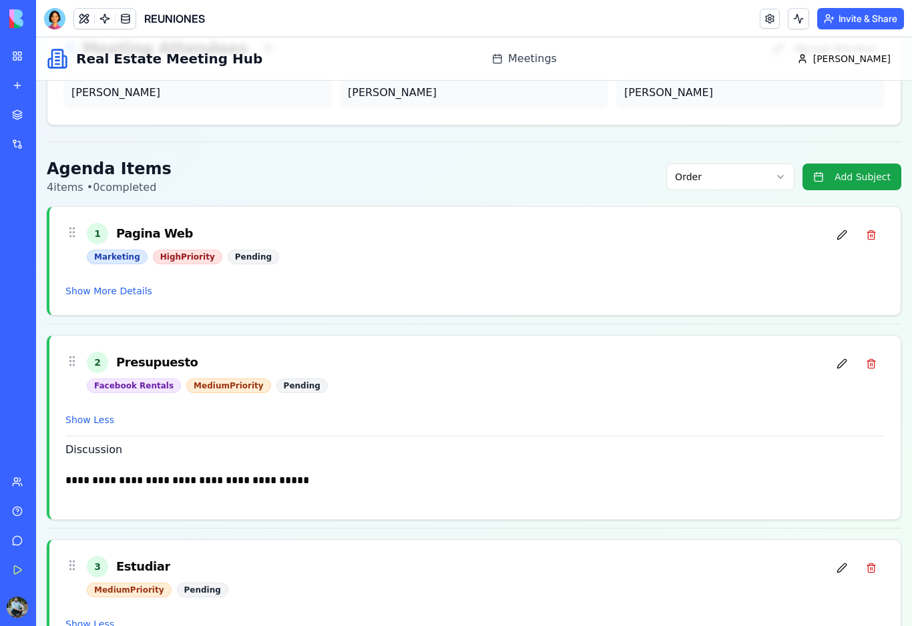
click at [18, 57] on link "My Workspace" at bounding box center [30, 56] width 53 height 27
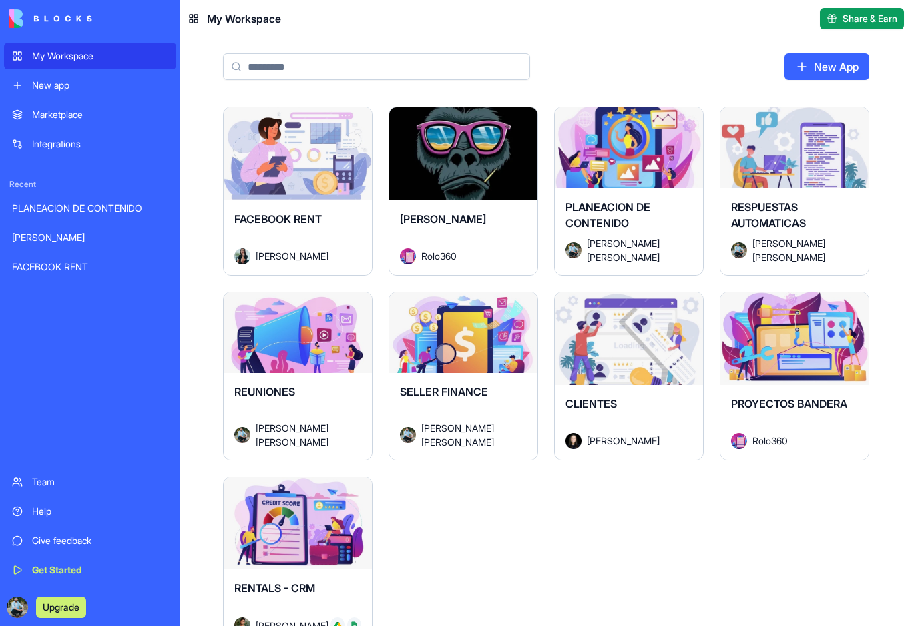
click at [288, 378] on div "REUNIONES [PERSON_NAME] [PERSON_NAME]" at bounding box center [298, 416] width 148 height 87
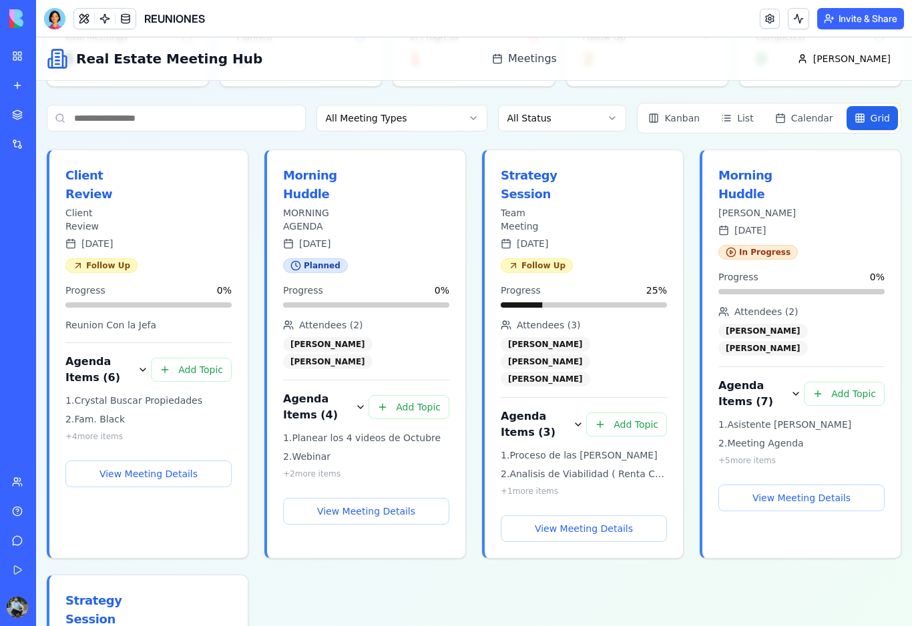
scroll to position [130, 0]
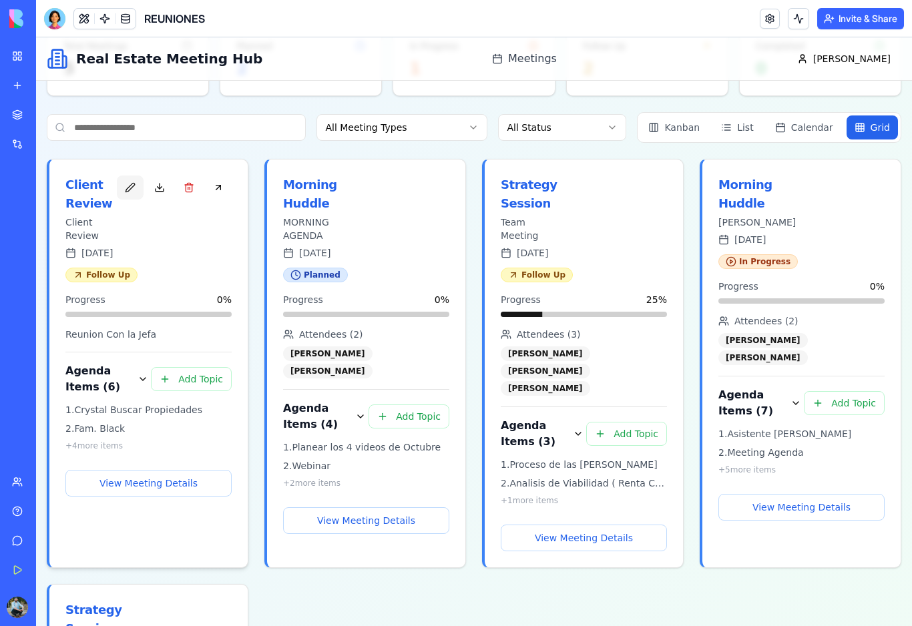
click at [132, 190] on button "button" at bounding box center [130, 188] width 27 height 24
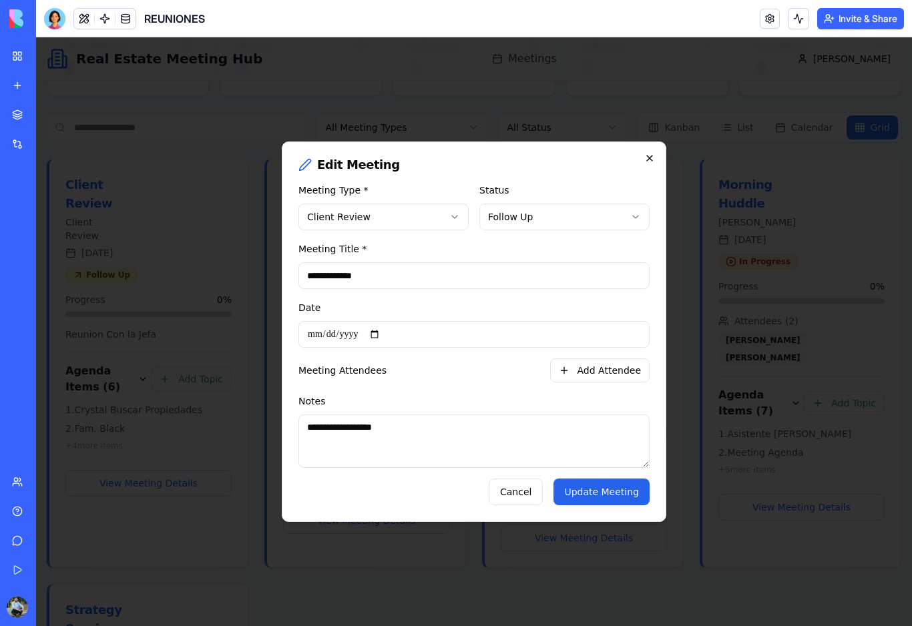
click at [651, 155] on icon "button" at bounding box center [649, 158] width 11 height 11
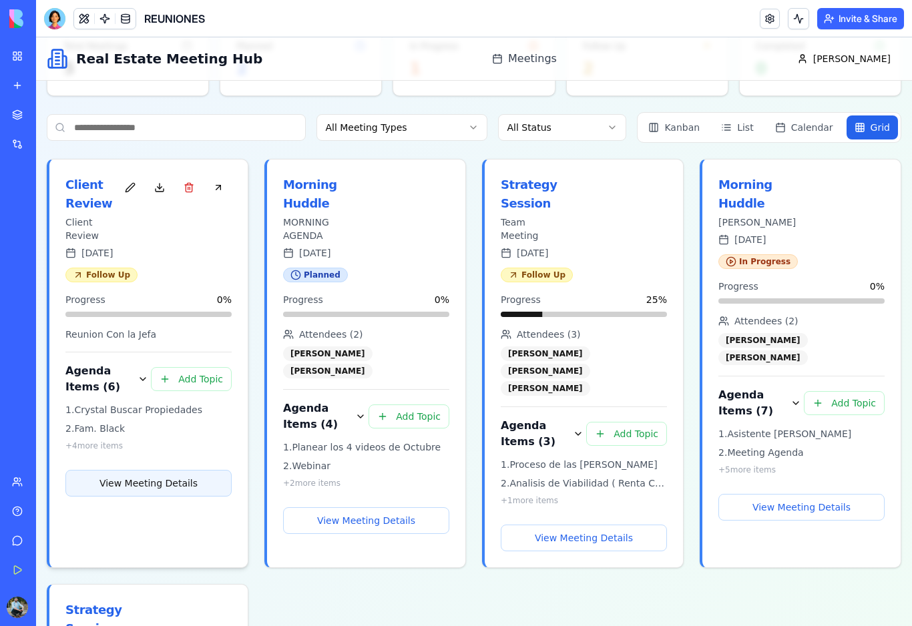
click at [186, 484] on button "View Meeting Details" at bounding box center [148, 483] width 166 height 27
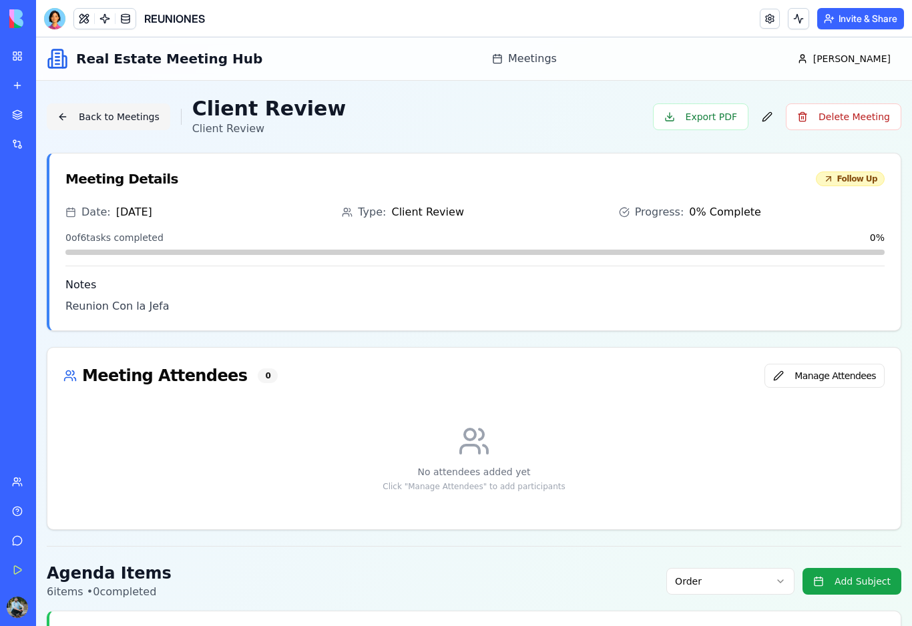
click at [93, 114] on button "Back to Meetings" at bounding box center [108, 116] width 123 height 27
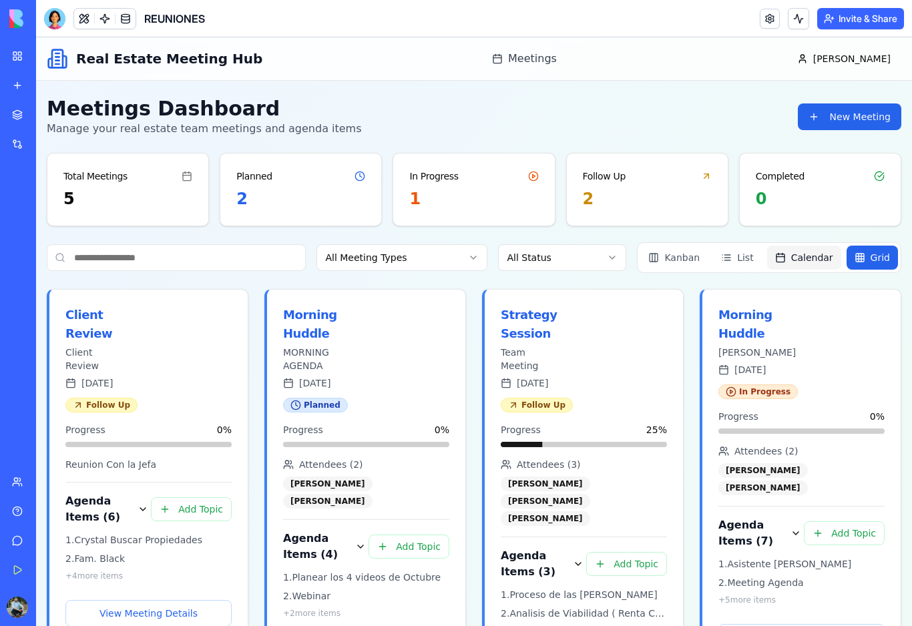
click at [794, 262] on span "Calendar" at bounding box center [812, 257] width 42 height 13
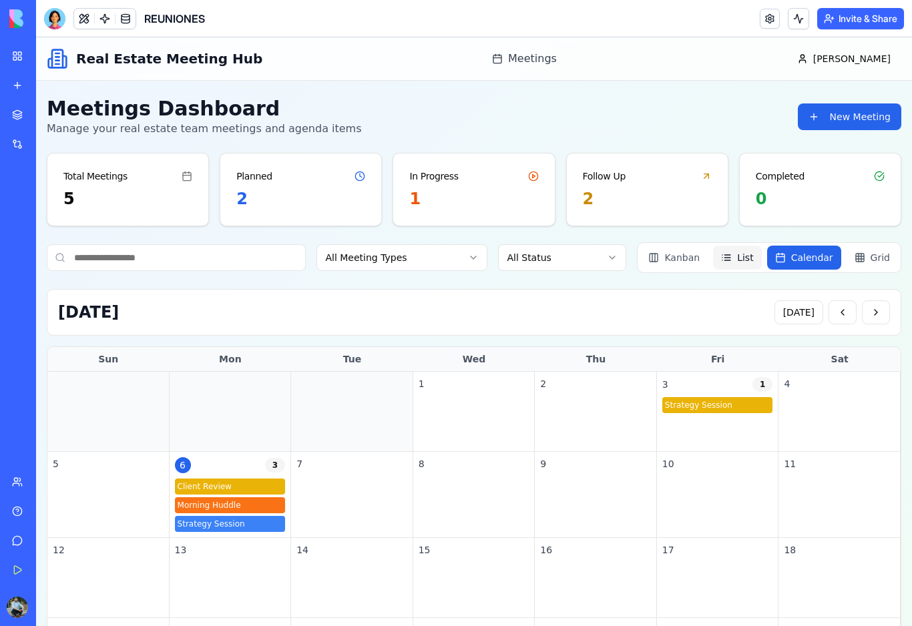
click at [744, 262] on span "List" at bounding box center [745, 257] width 16 height 13
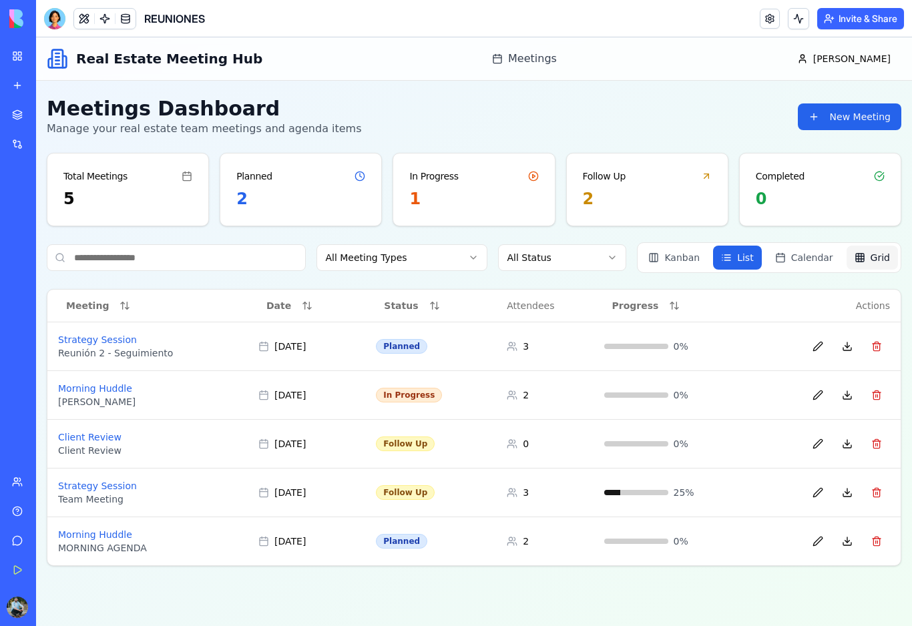
click at [886, 260] on span "Grid" at bounding box center [879, 257] width 19 height 13
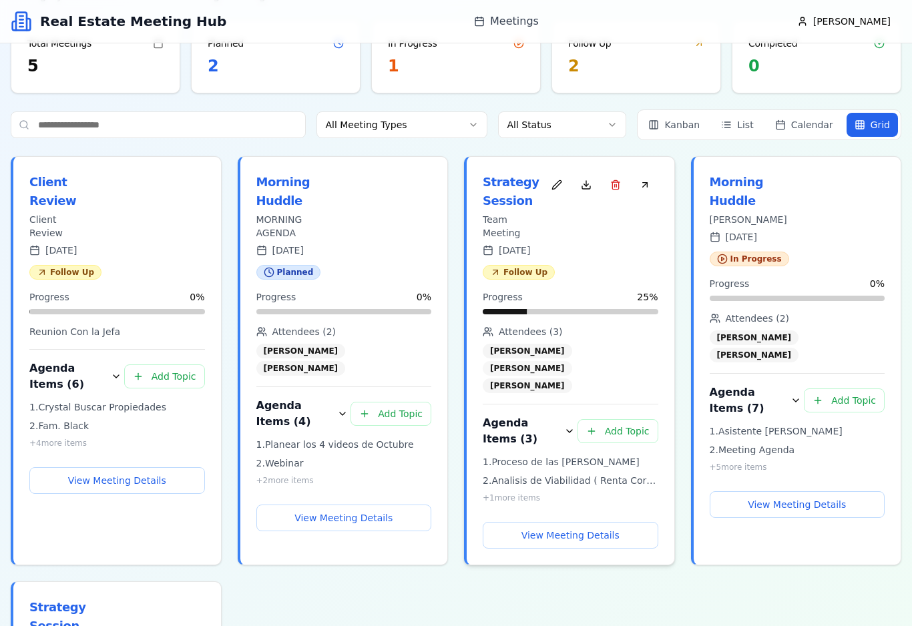
scroll to position [77, 0]
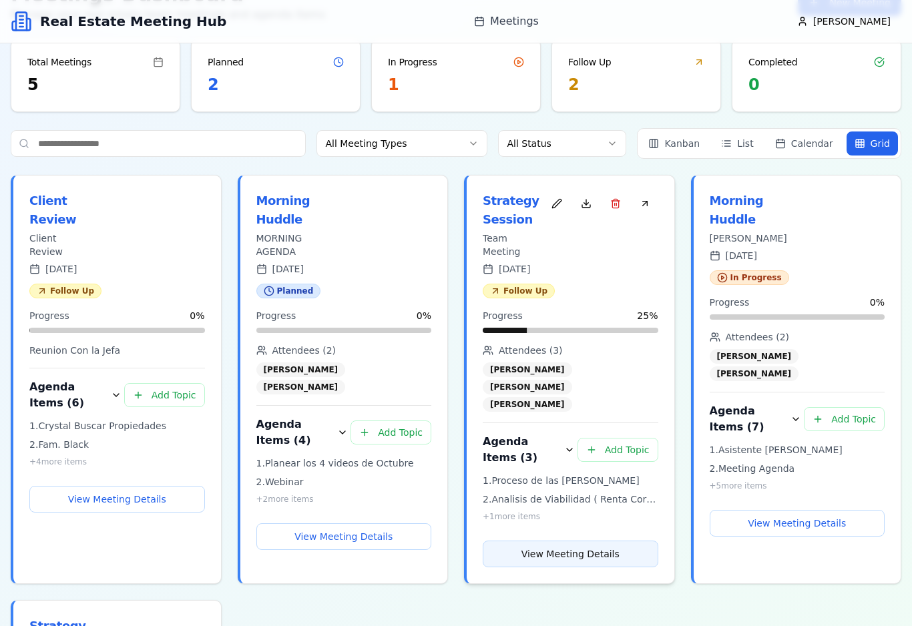
click at [563, 541] on button "View Meeting Details" at bounding box center [571, 554] width 176 height 27
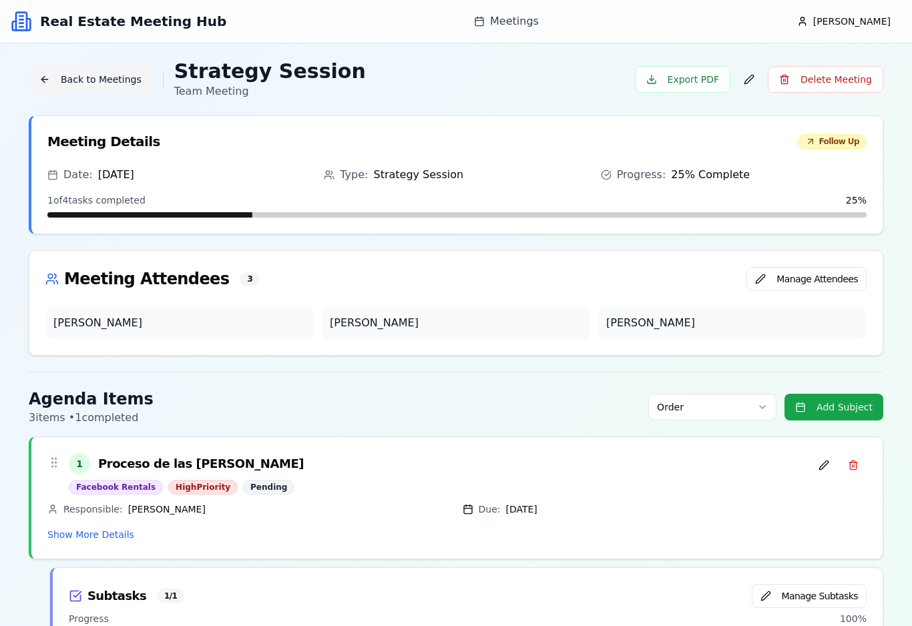
click at [87, 81] on button "Back to Meetings" at bounding box center [90, 79] width 123 height 27
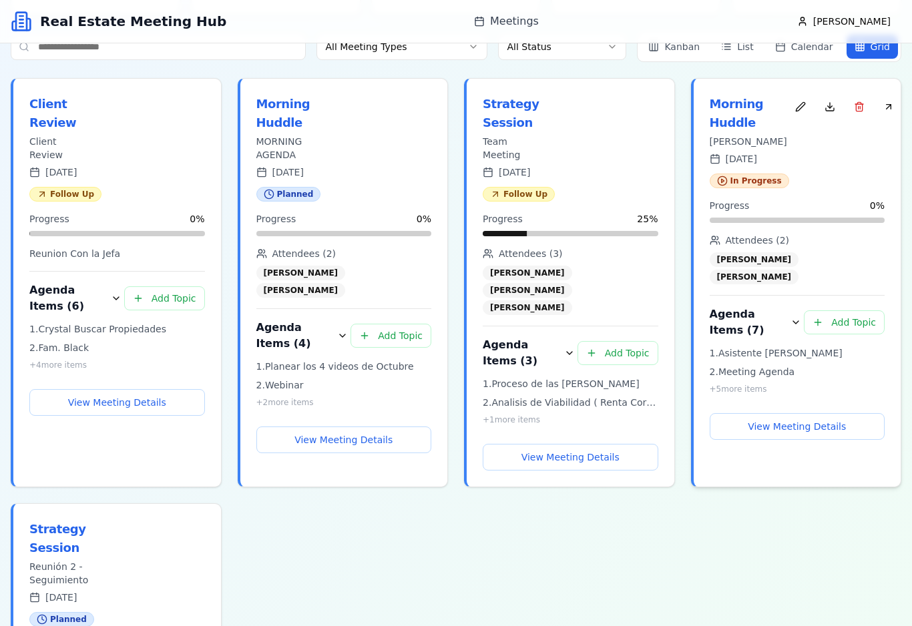
scroll to position [176, 0]
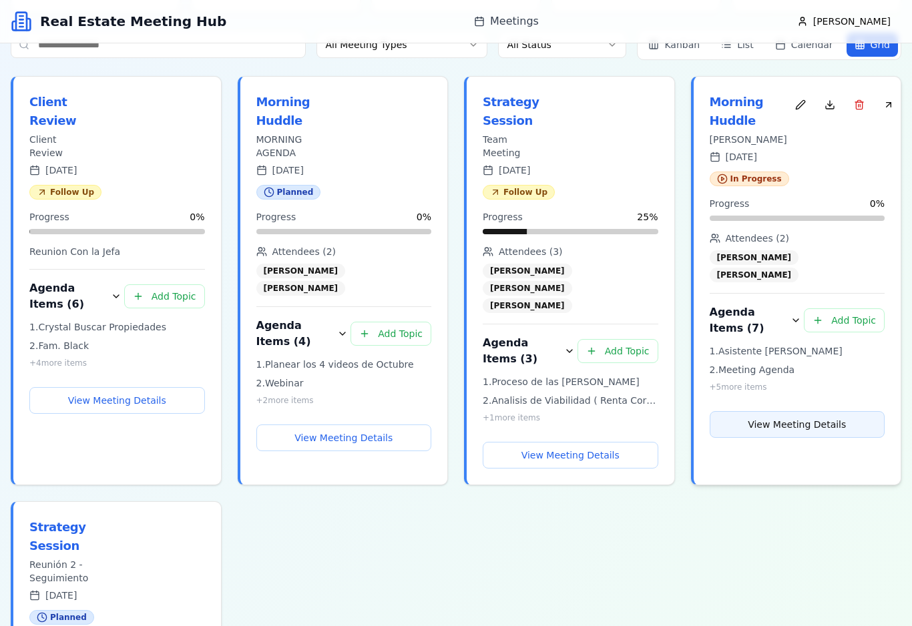
click at [794, 411] on button "View Meeting Details" at bounding box center [798, 424] width 176 height 27
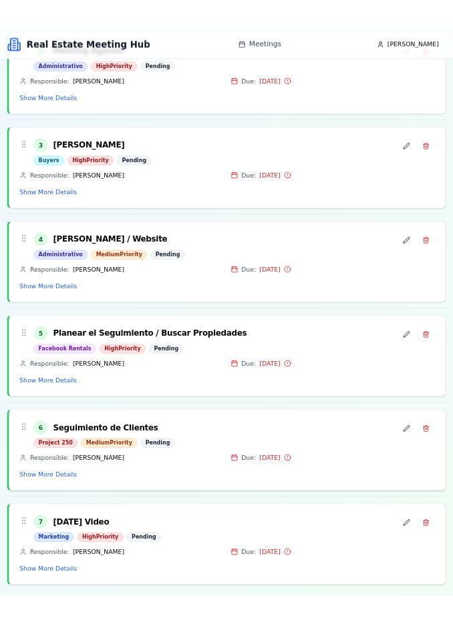
scroll to position [587, 0]
